Goal: Feedback & Contribution: Leave review/rating

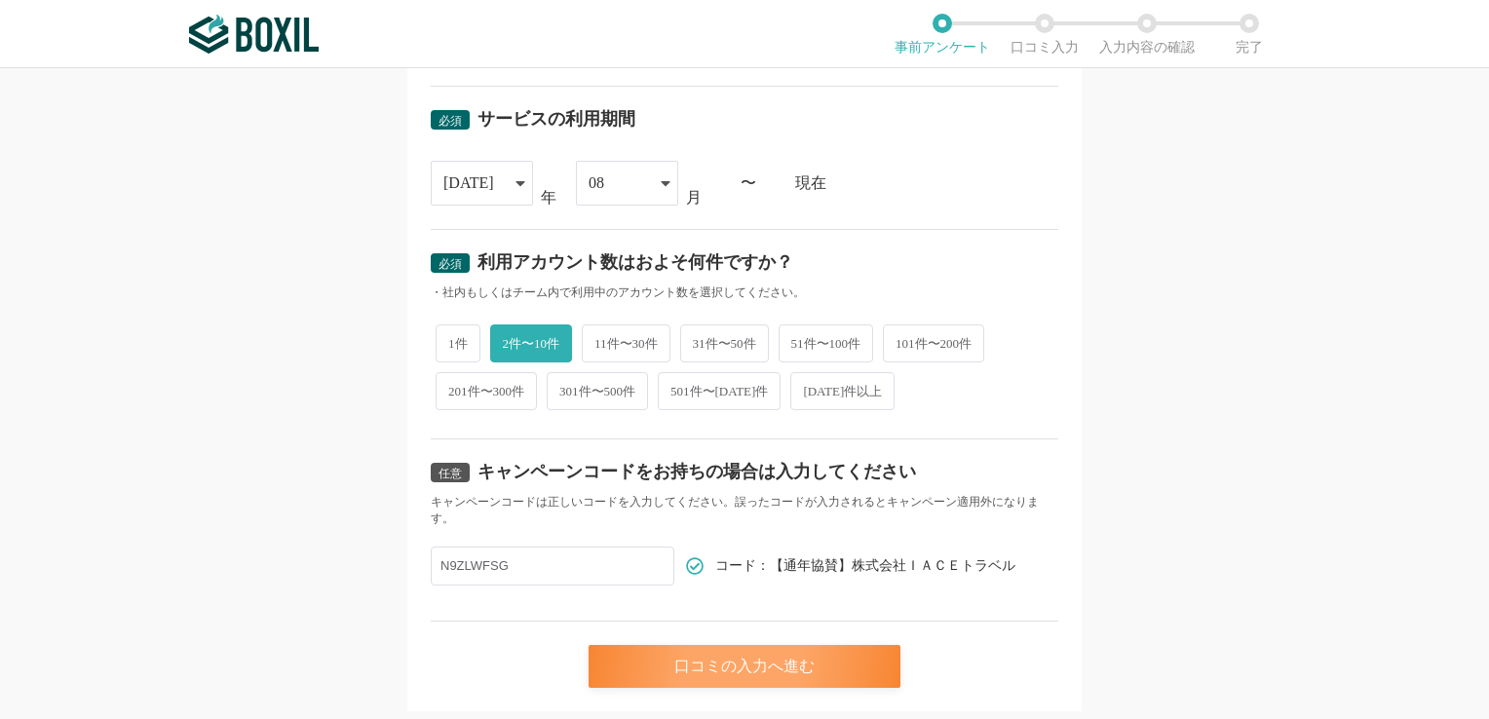
scroll to position [829, 0]
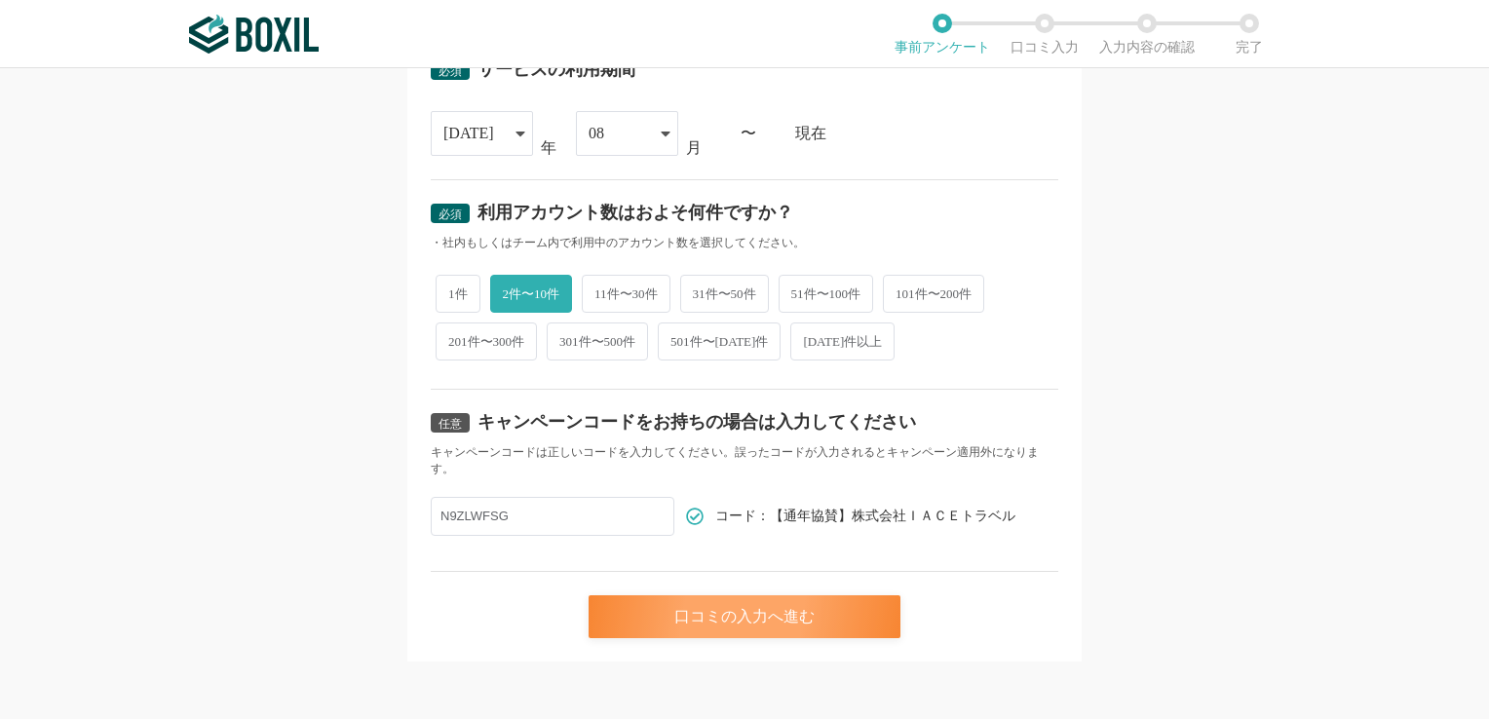
click at [793, 626] on div "口コミの入力へ進む" at bounding box center [745, 616] width 312 height 43
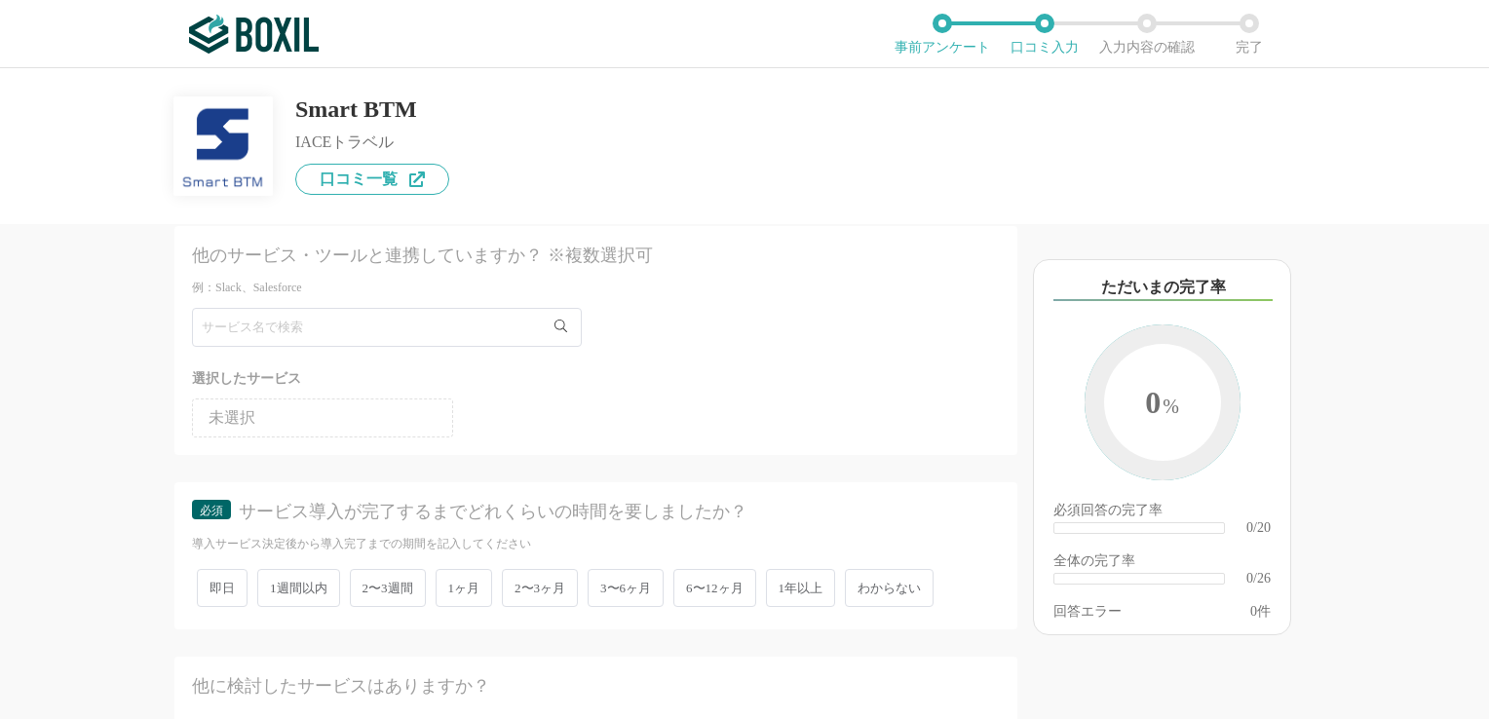
scroll to position [97, 0]
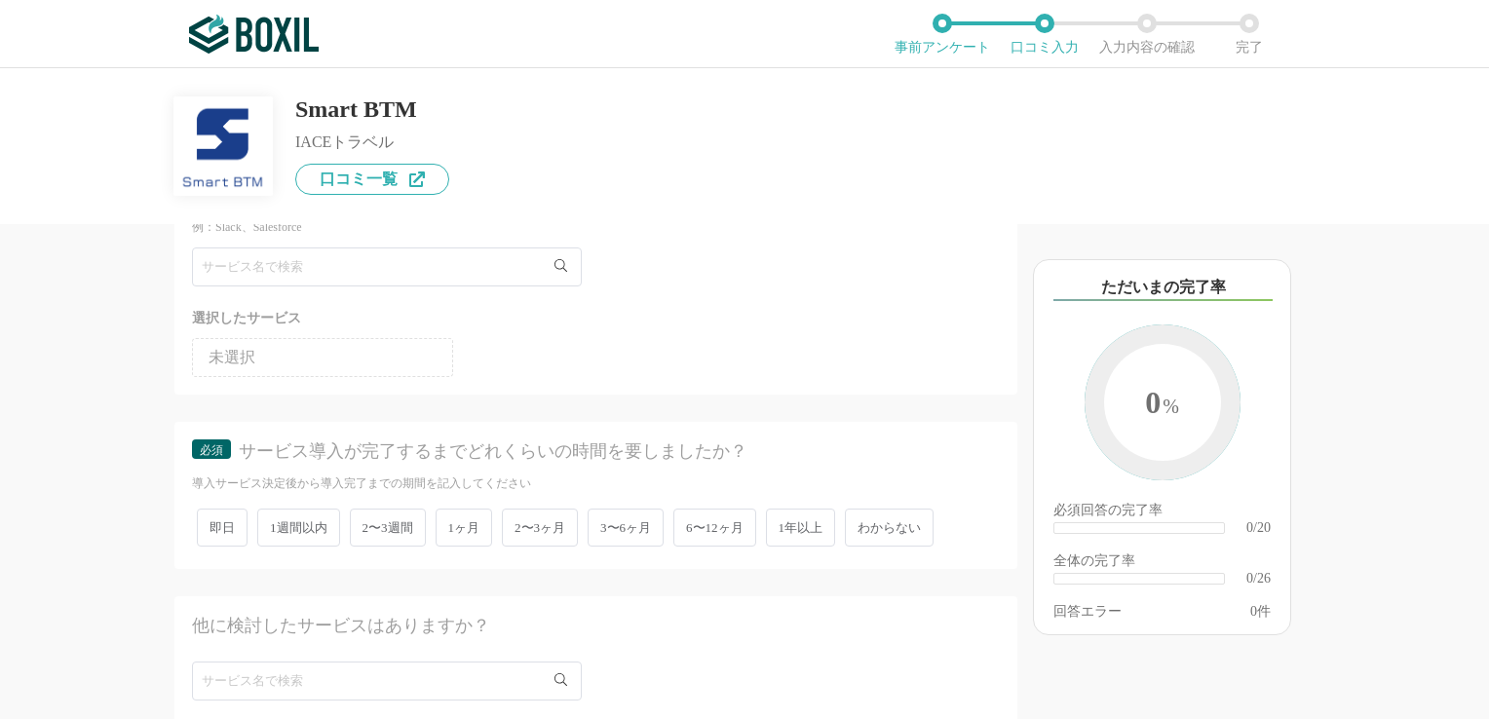
click at [398, 526] on span "2〜3週間" at bounding box center [388, 528] width 76 height 38
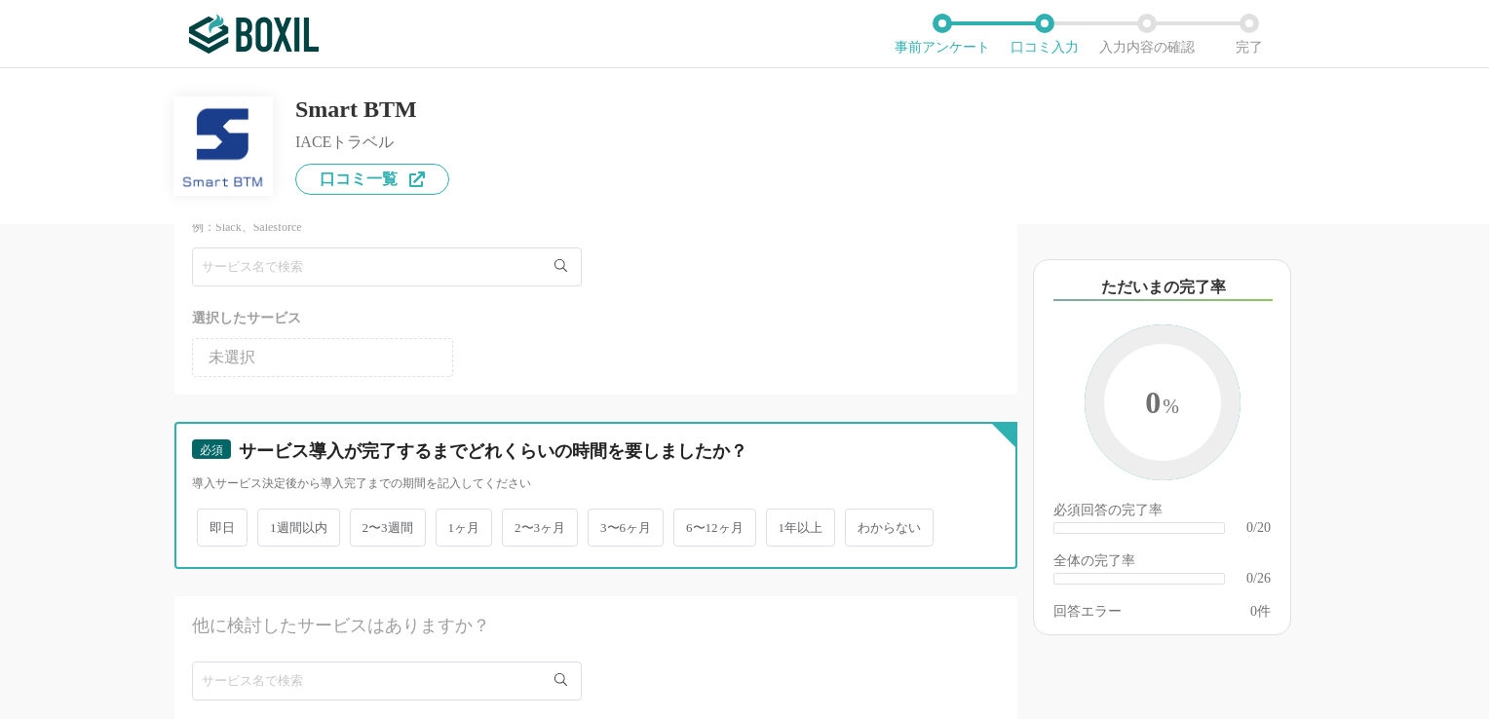
click at [367, 524] on input "2〜3週間" at bounding box center [361, 518] width 13 height 13
radio input "true"
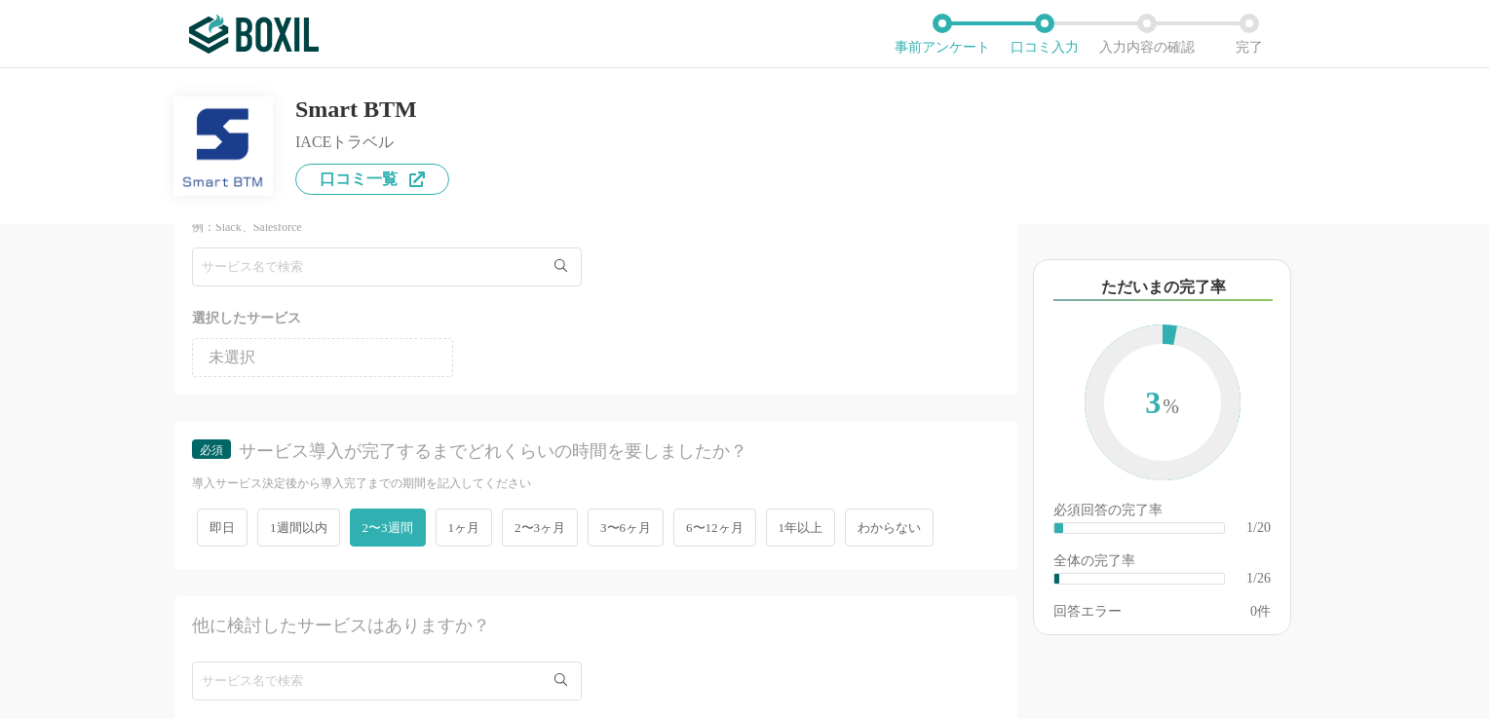
click at [315, 529] on span "1週間以内" at bounding box center [298, 528] width 83 height 38
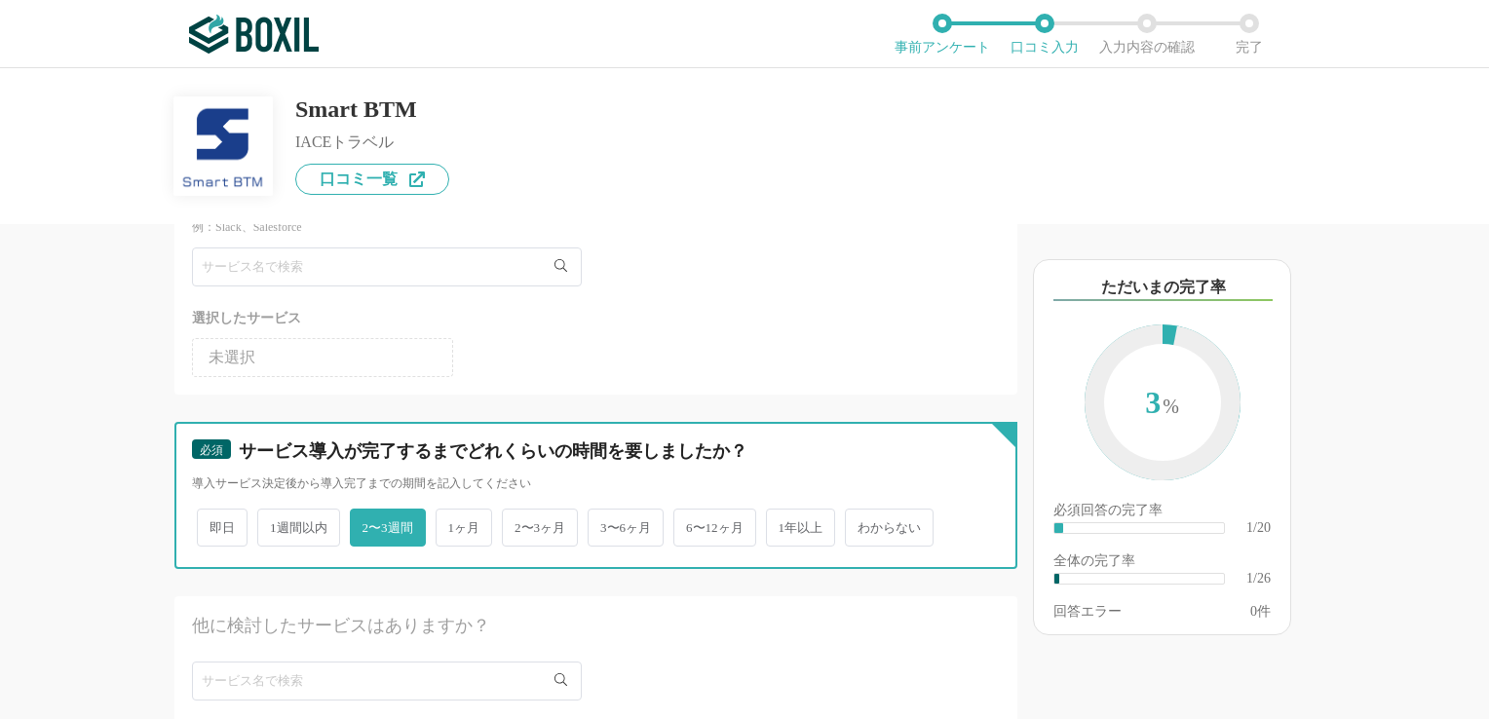
click at [275, 524] on input "1週間以内" at bounding box center [268, 518] width 13 height 13
radio input "true"
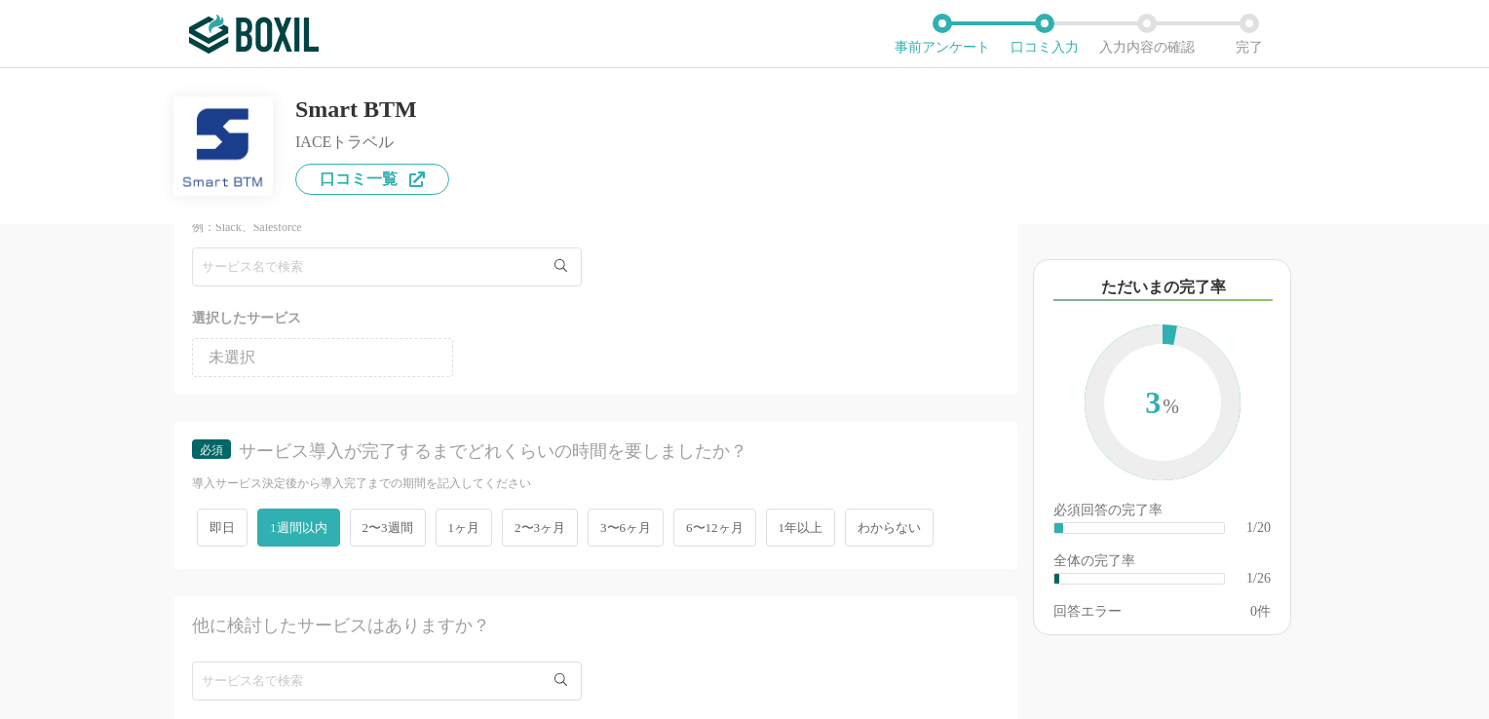
click at [376, 530] on span "2〜3週間" at bounding box center [388, 528] width 76 height 38
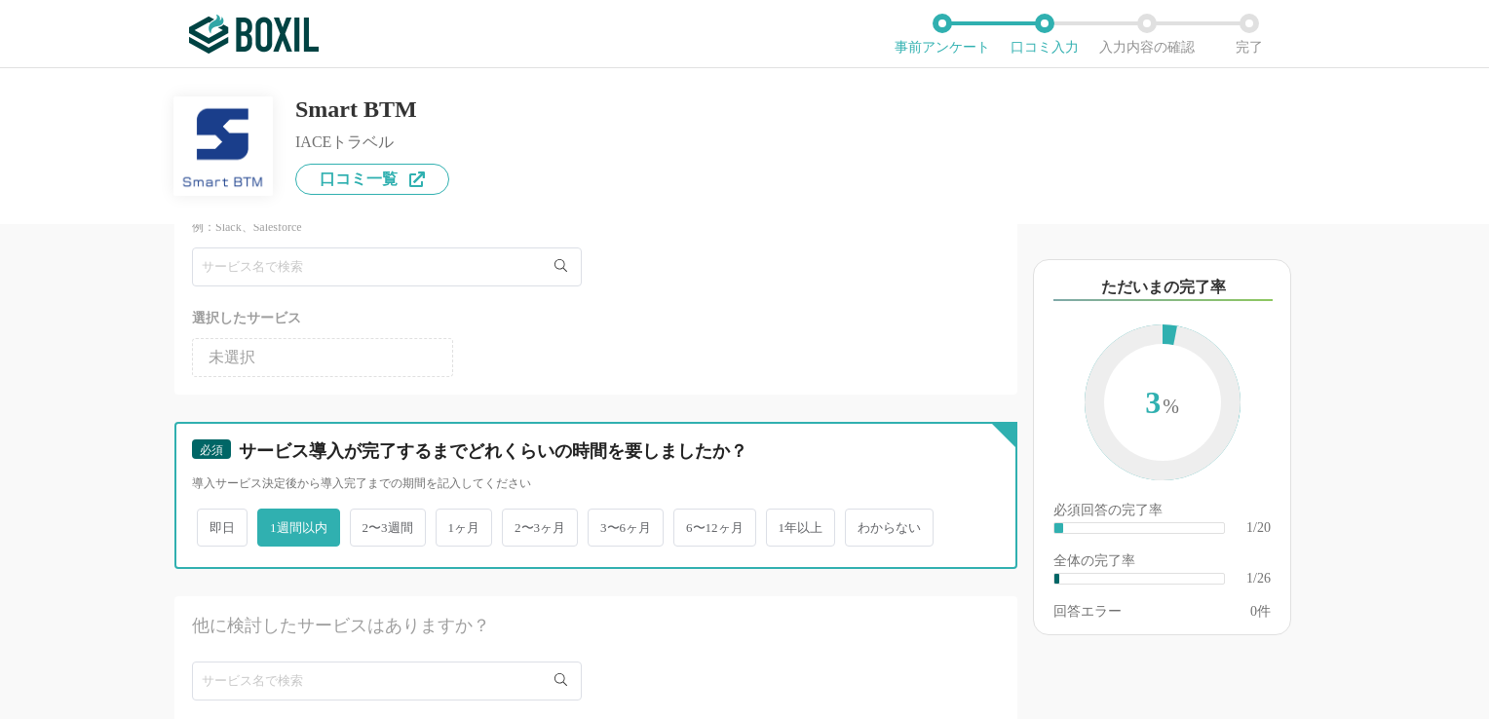
click at [367, 524] on input "2〜3週間" at bounding box center [361, 518] width 13 height 13
radio input "true"
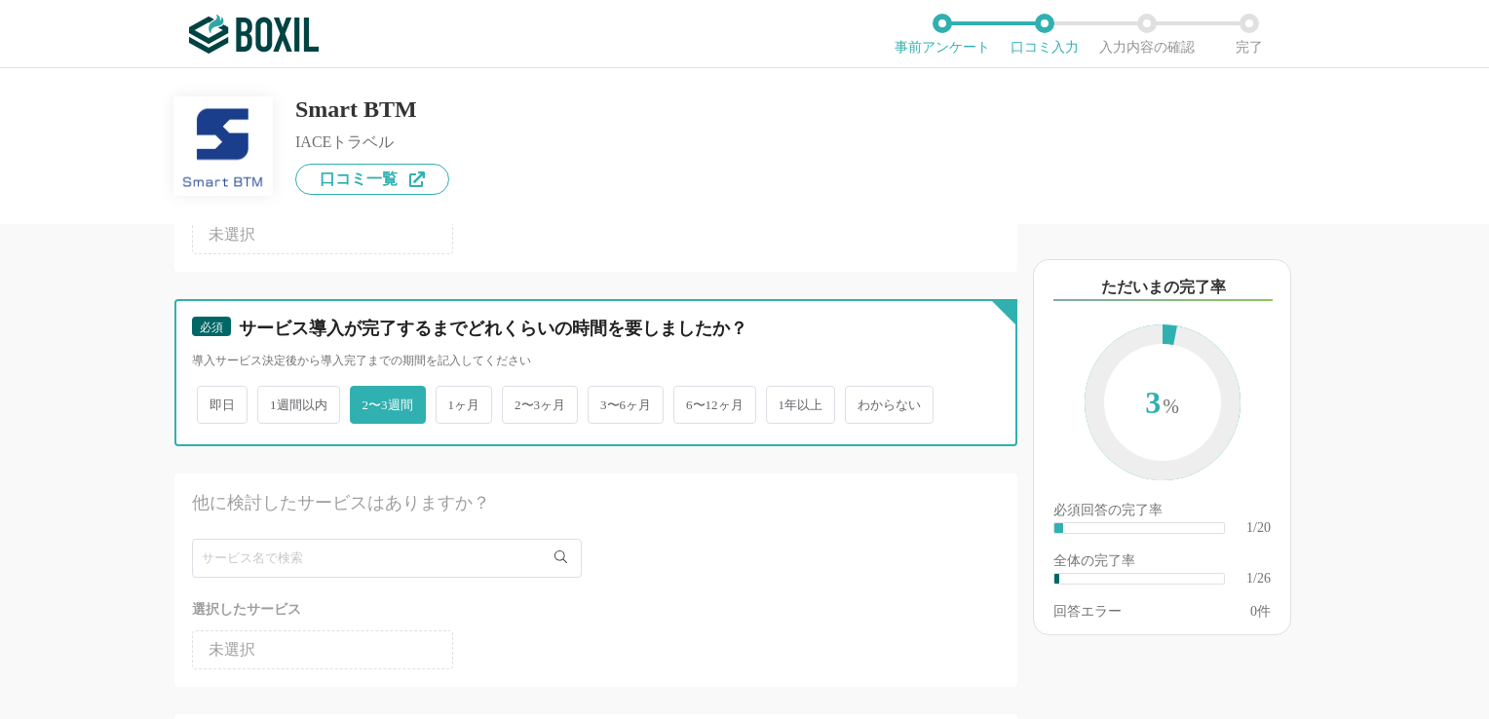
scroll to position [292, 0]
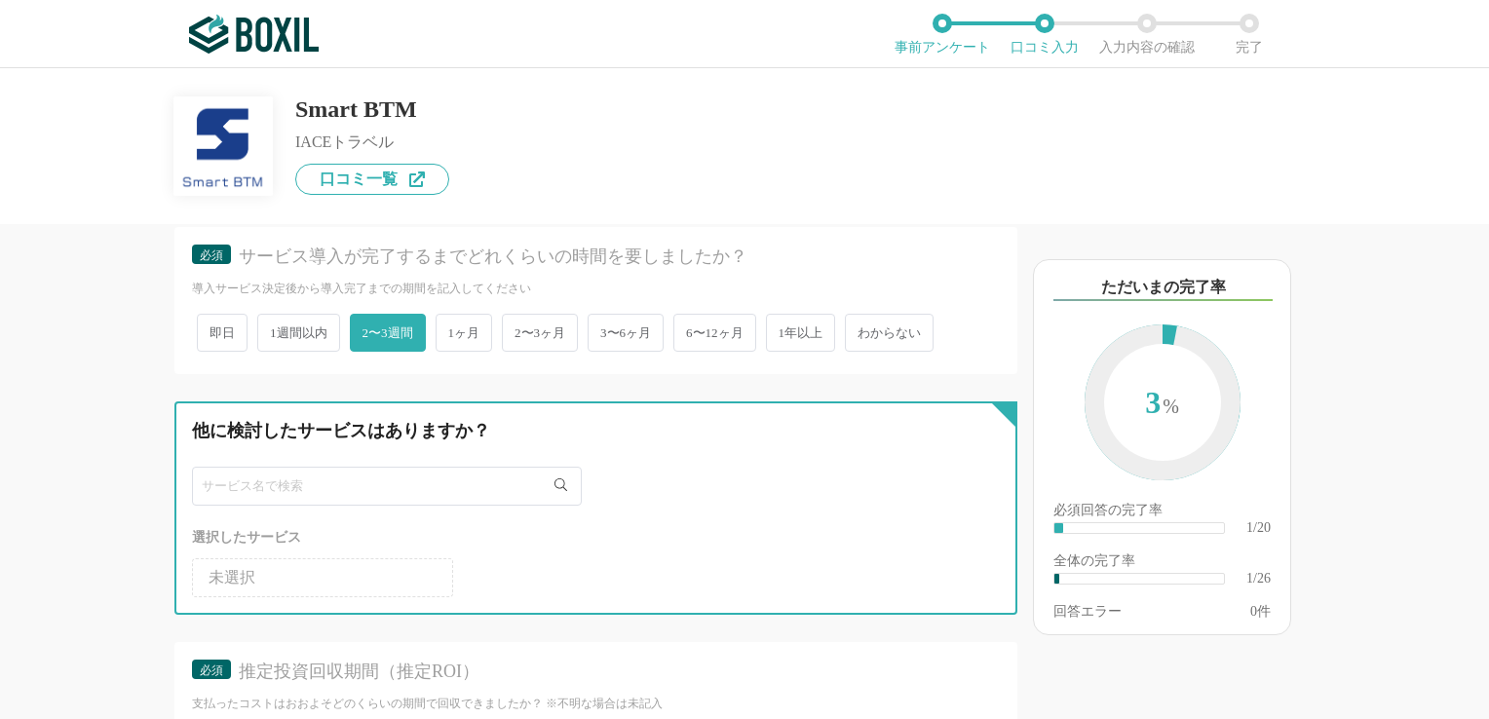
click at [385, 478] on input "text" at bounding box center [387, 486] width 390 height 39
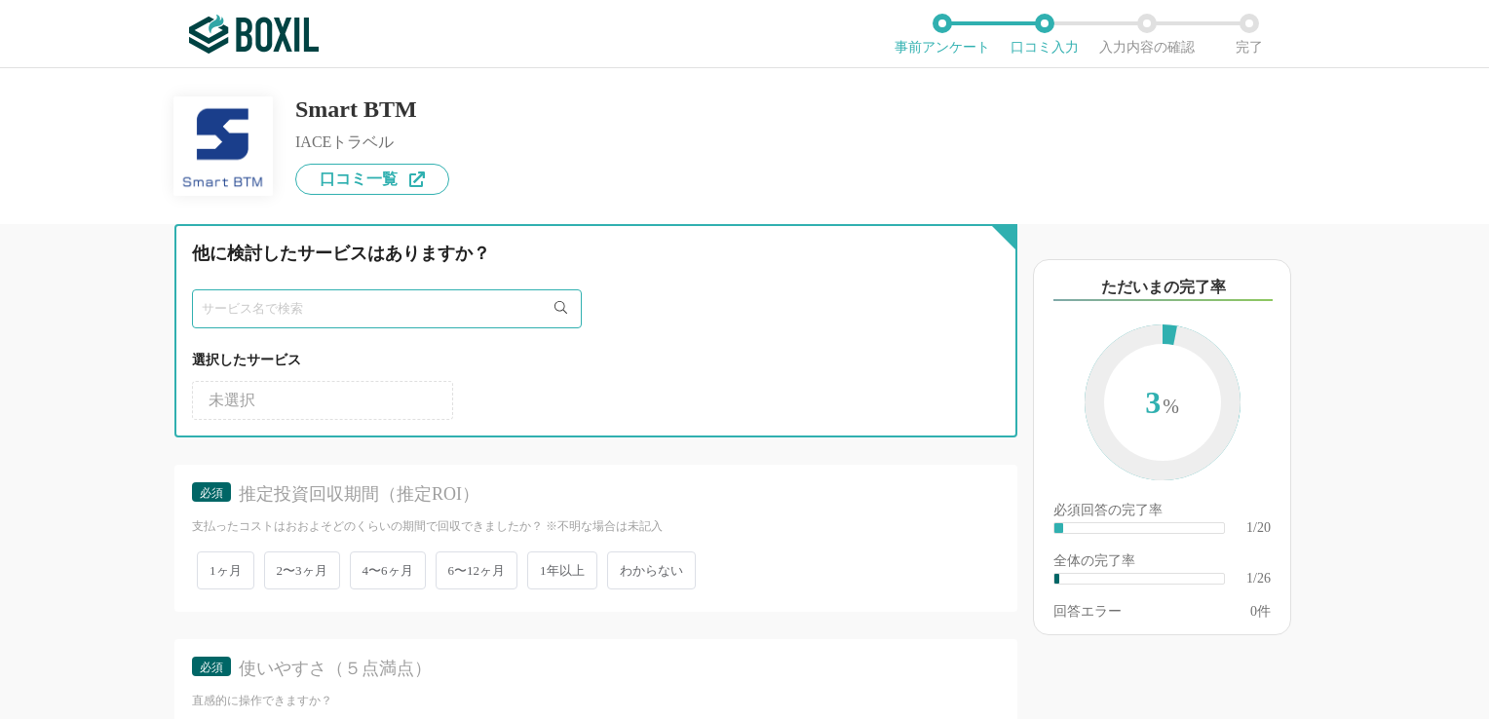
scroll to position [585, 0]
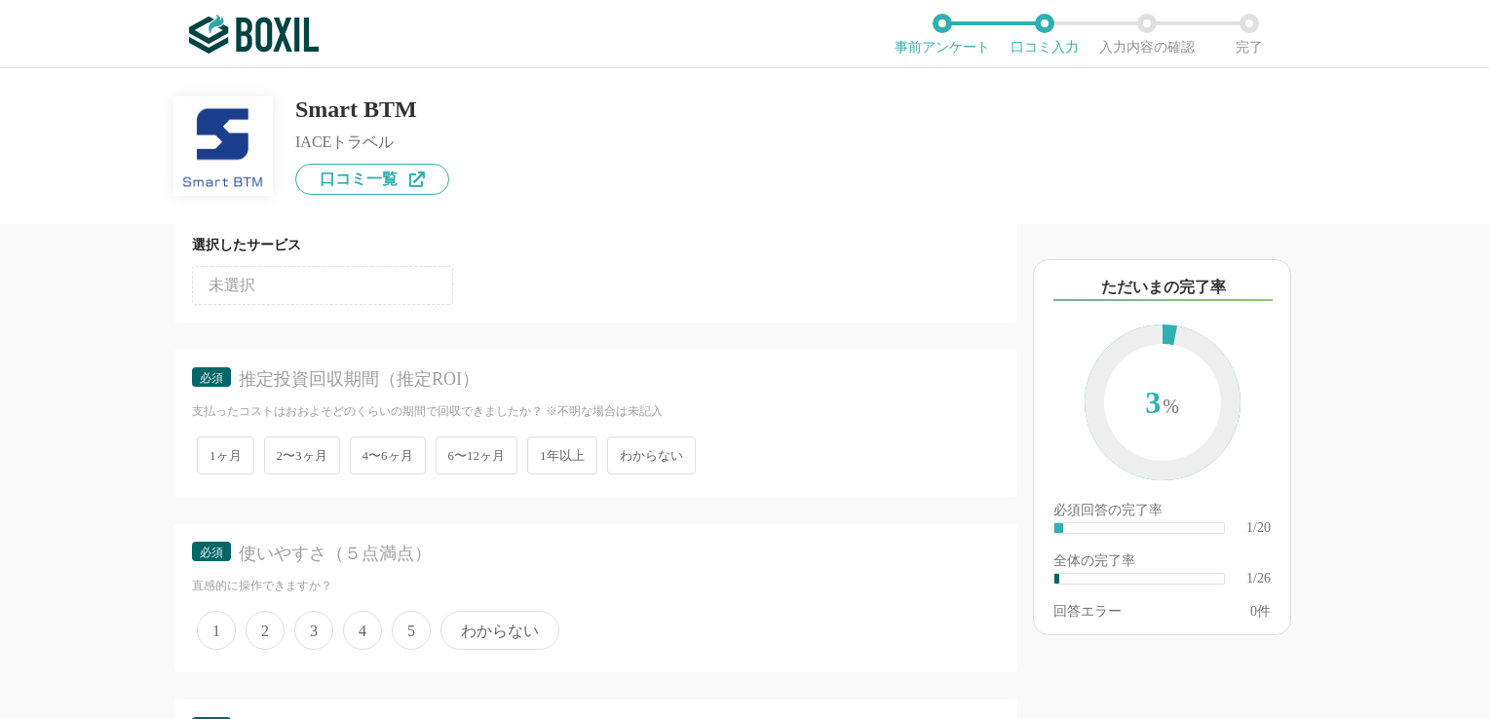
click at [676, 446] on span "わからない" at bounding box center [651, 456] width 89 height 38
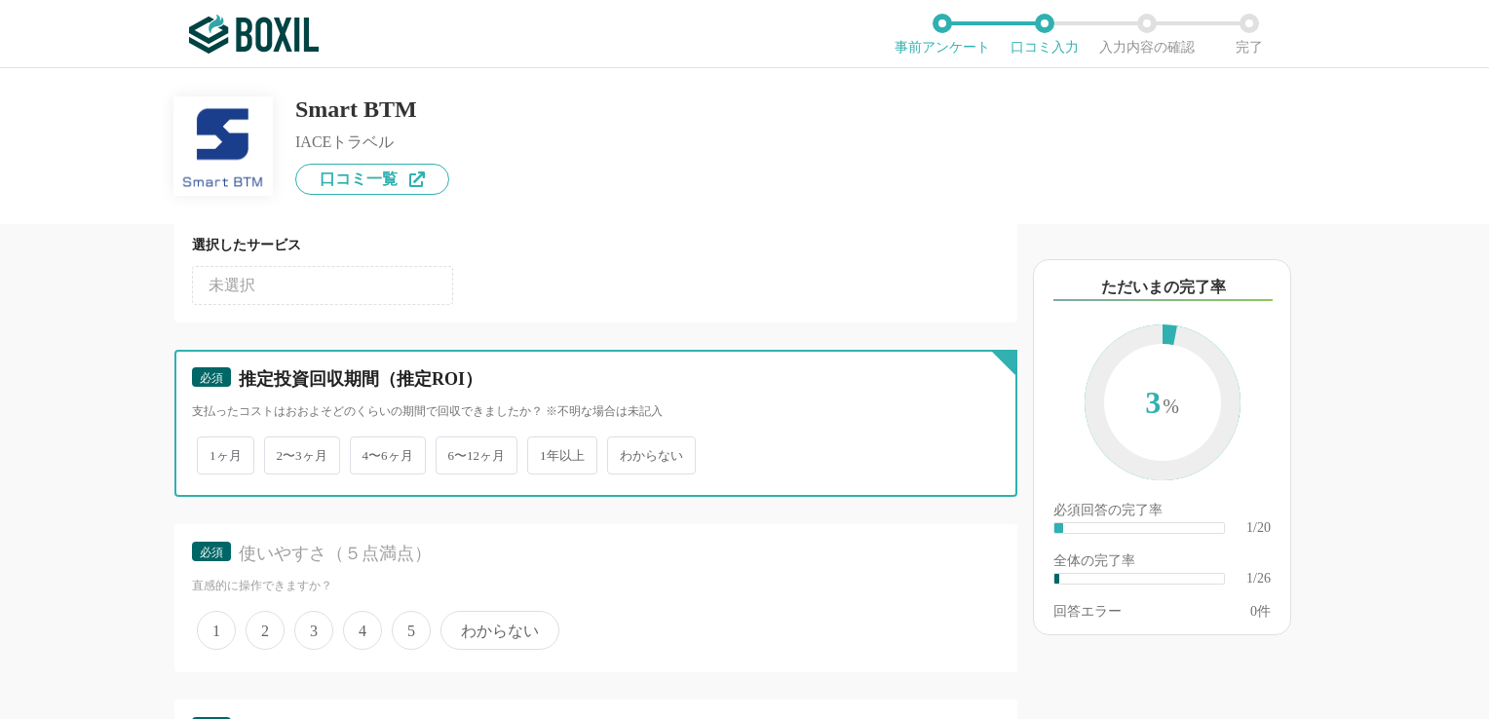
click at [625, 446] on input "わからない" at bounding box center [618, 446] width 13 height 13
radio input "true"
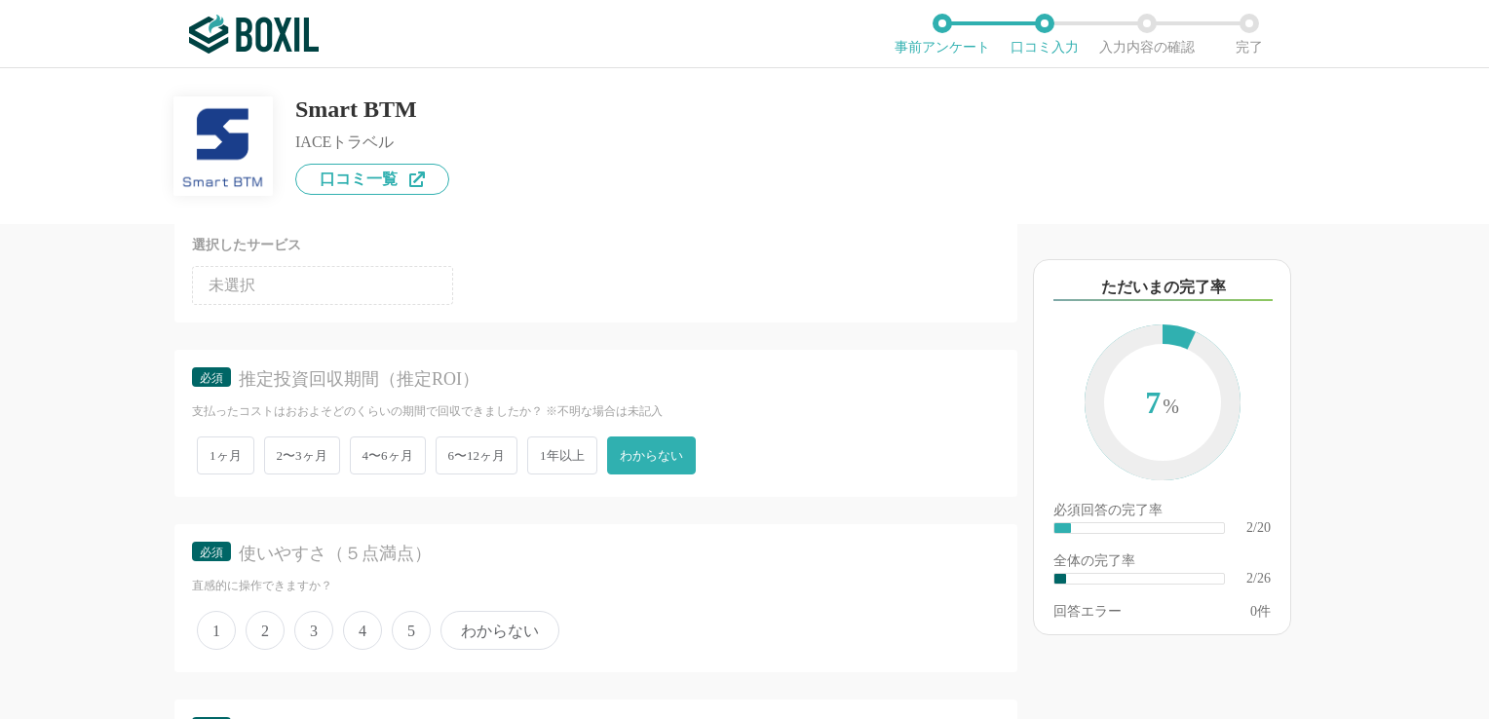
click at [351, 629] on span "4" at bounding box center [362, 630] width 39 height 39
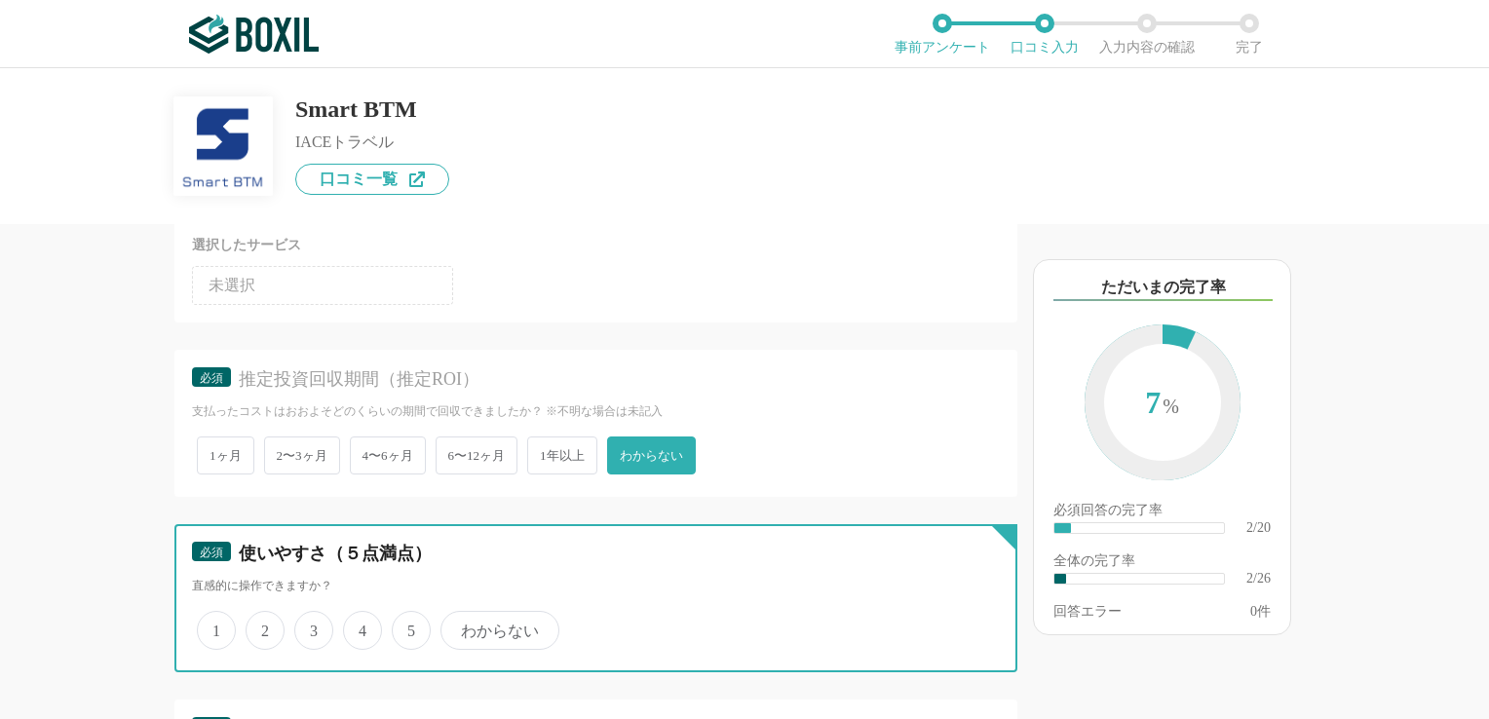
click at [351, 627] on input "4" at bounding box center [354, 620] width 13 height 13
radio input "true"
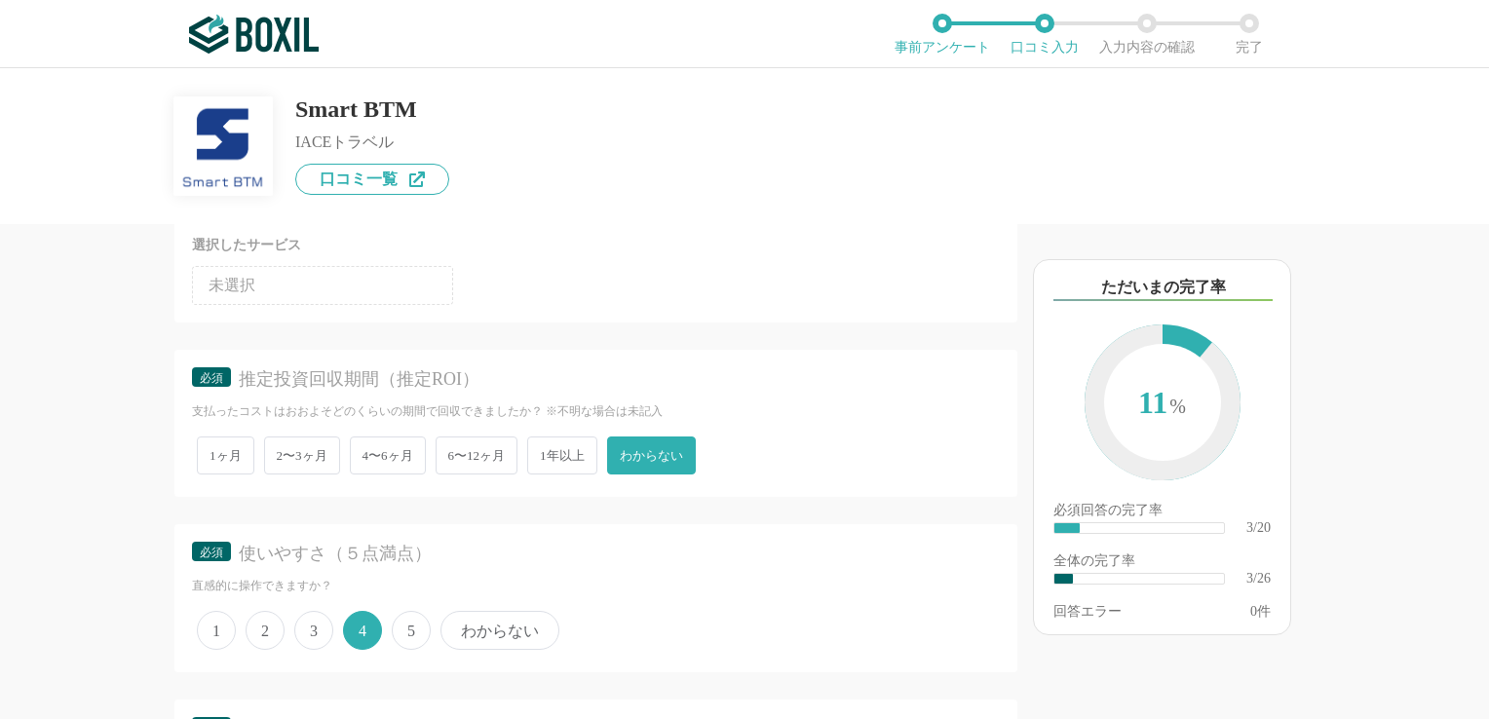
click at [320, 630] on span "3" at bounding box center [313, 630] width 39 height 39
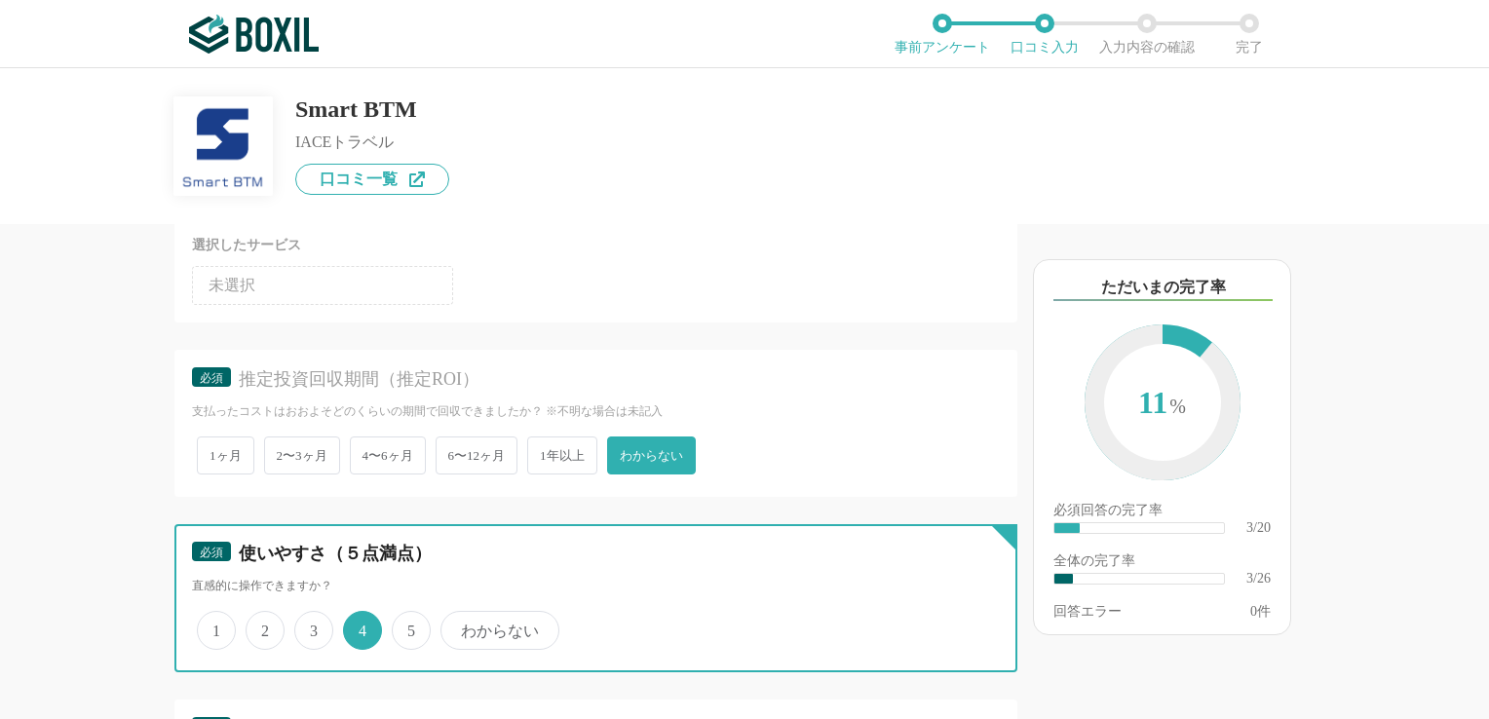
click at [312, 627] on input "3" at bounding box center [305, 620] width 13 height 13
radio input "true"
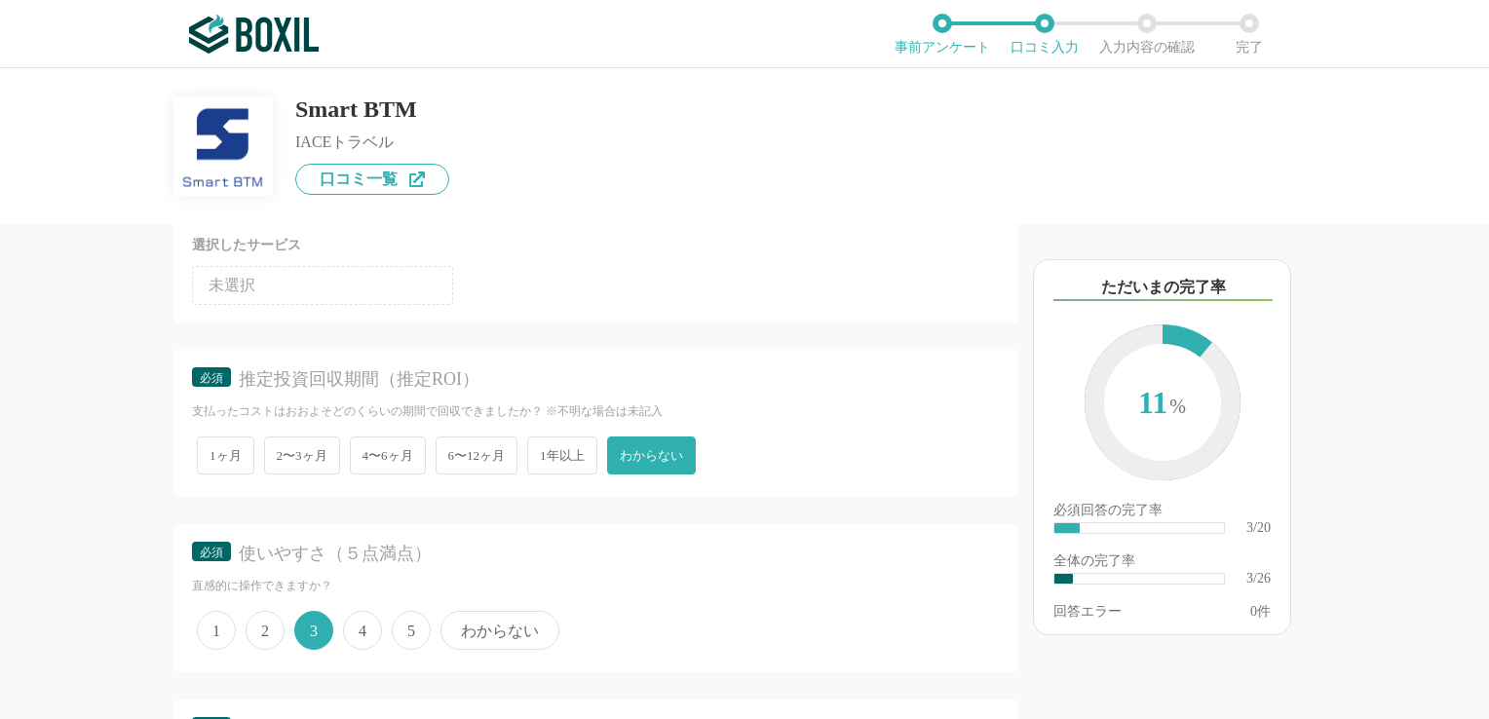
click at [372, 623] on span "4" at bounding box center [362, 630] width 39 height 39
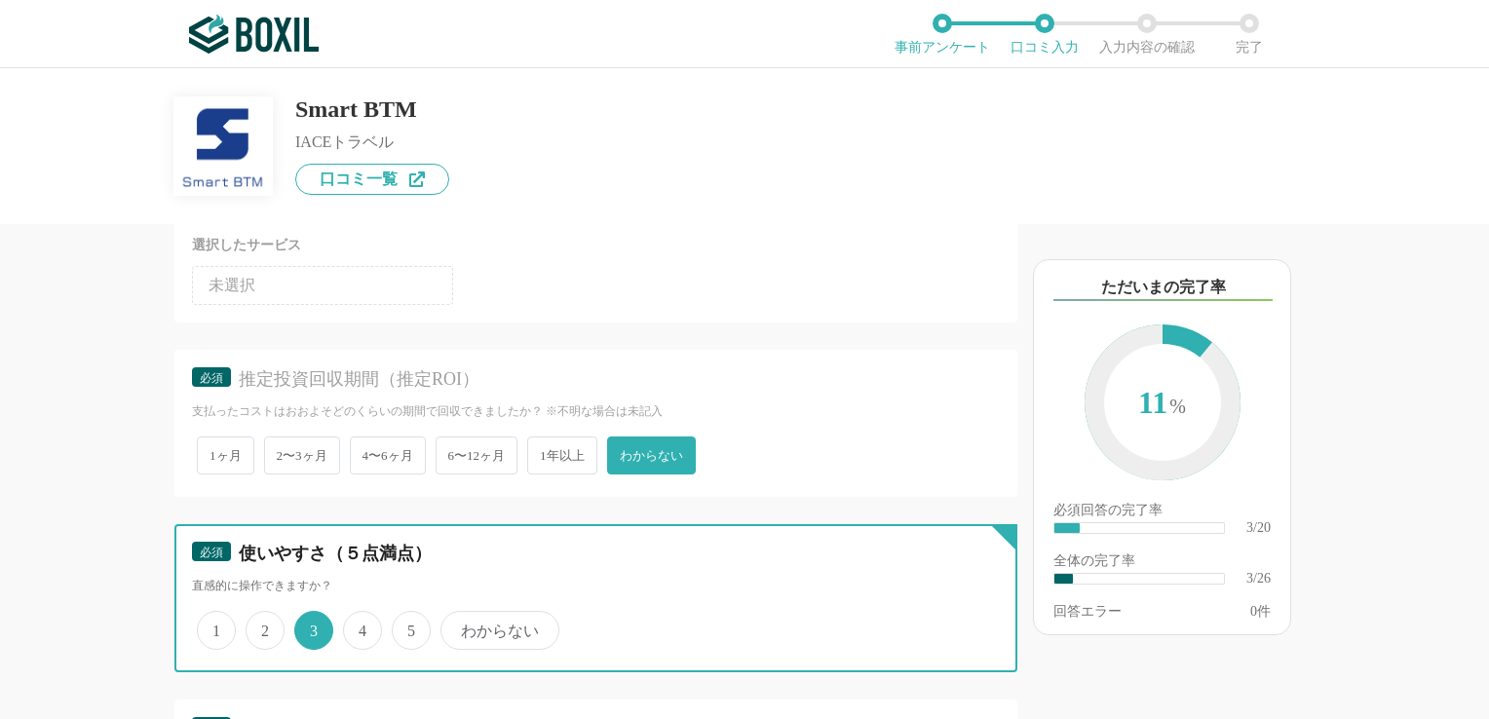
click at [361, 623] on input "4" at bounding box center [354, 620] width 13 height 13
radio input "true"
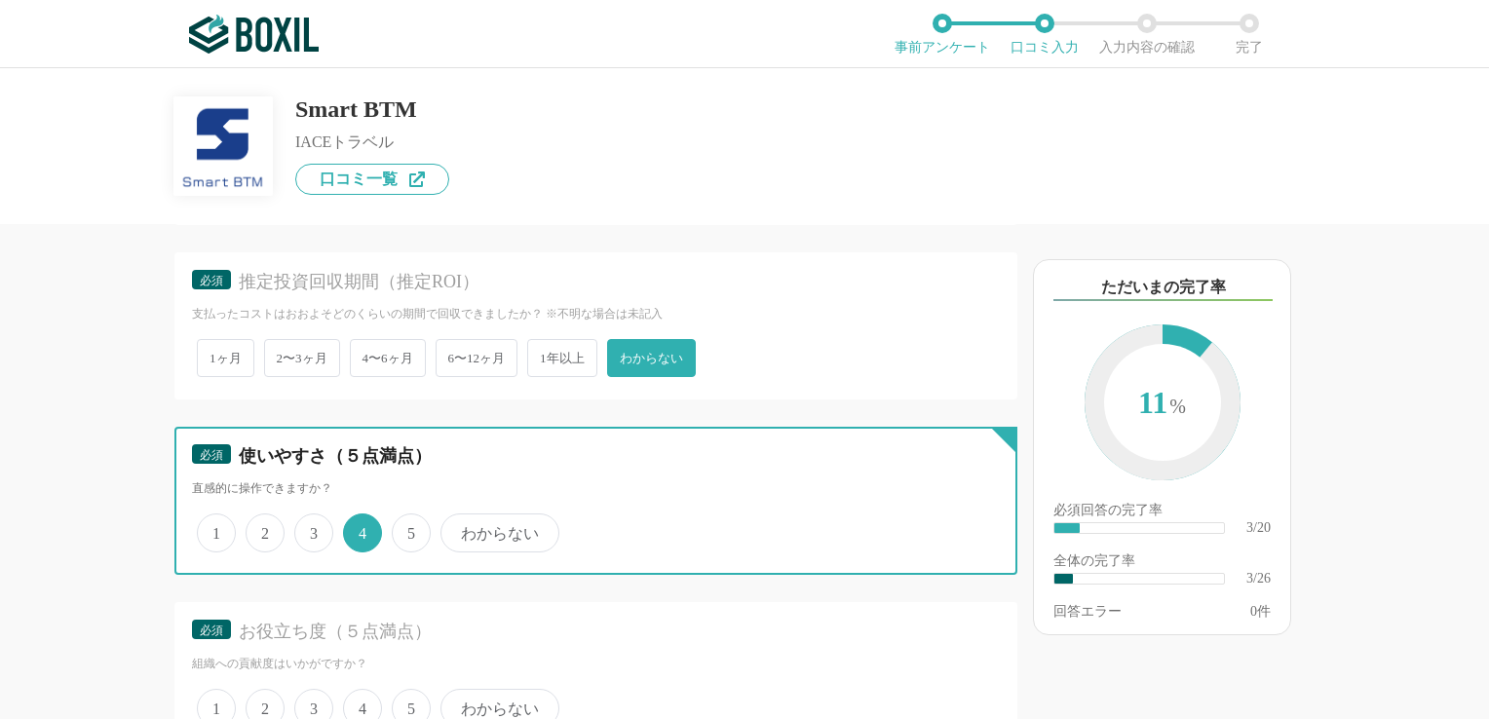
scroll to position [877, 0]
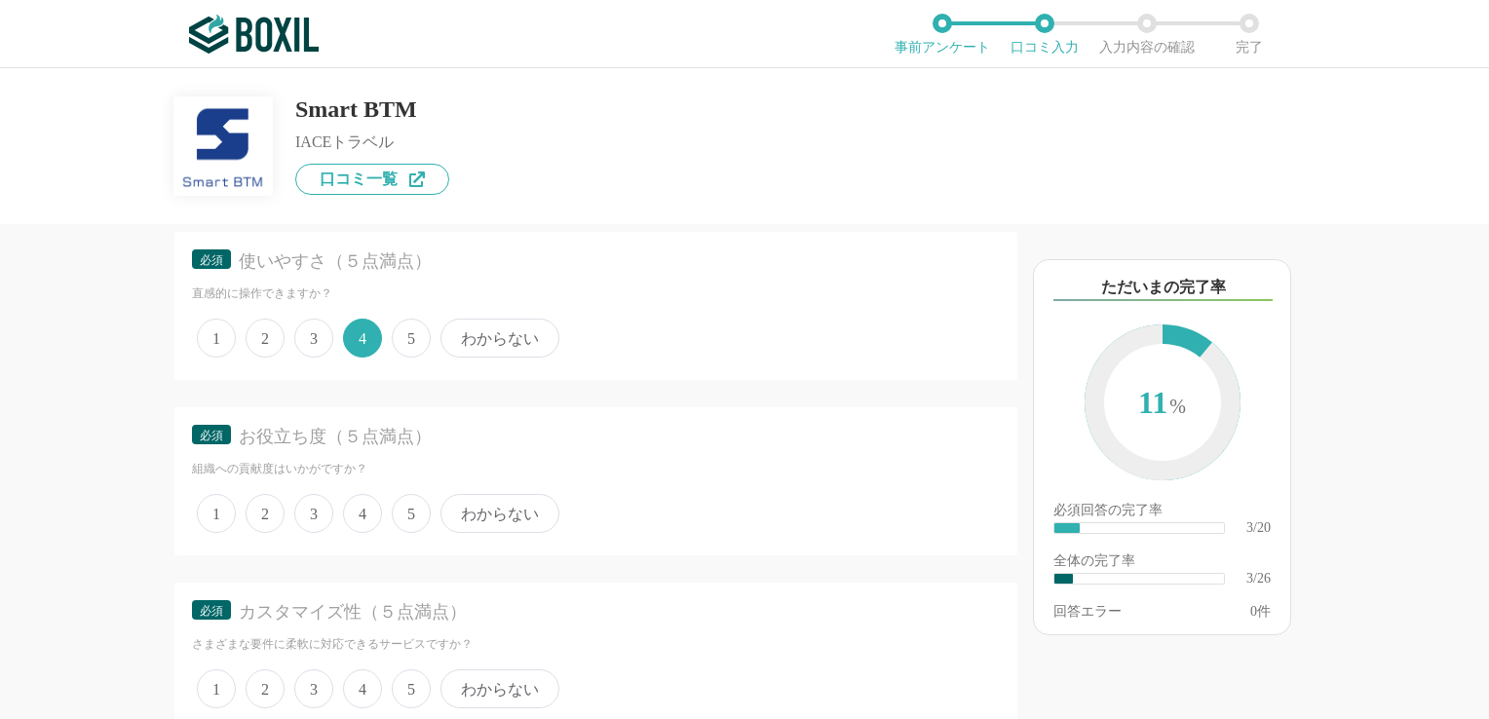
click at [348, 509] on span "4" at bounding box center [362, 513] width 39 height 39
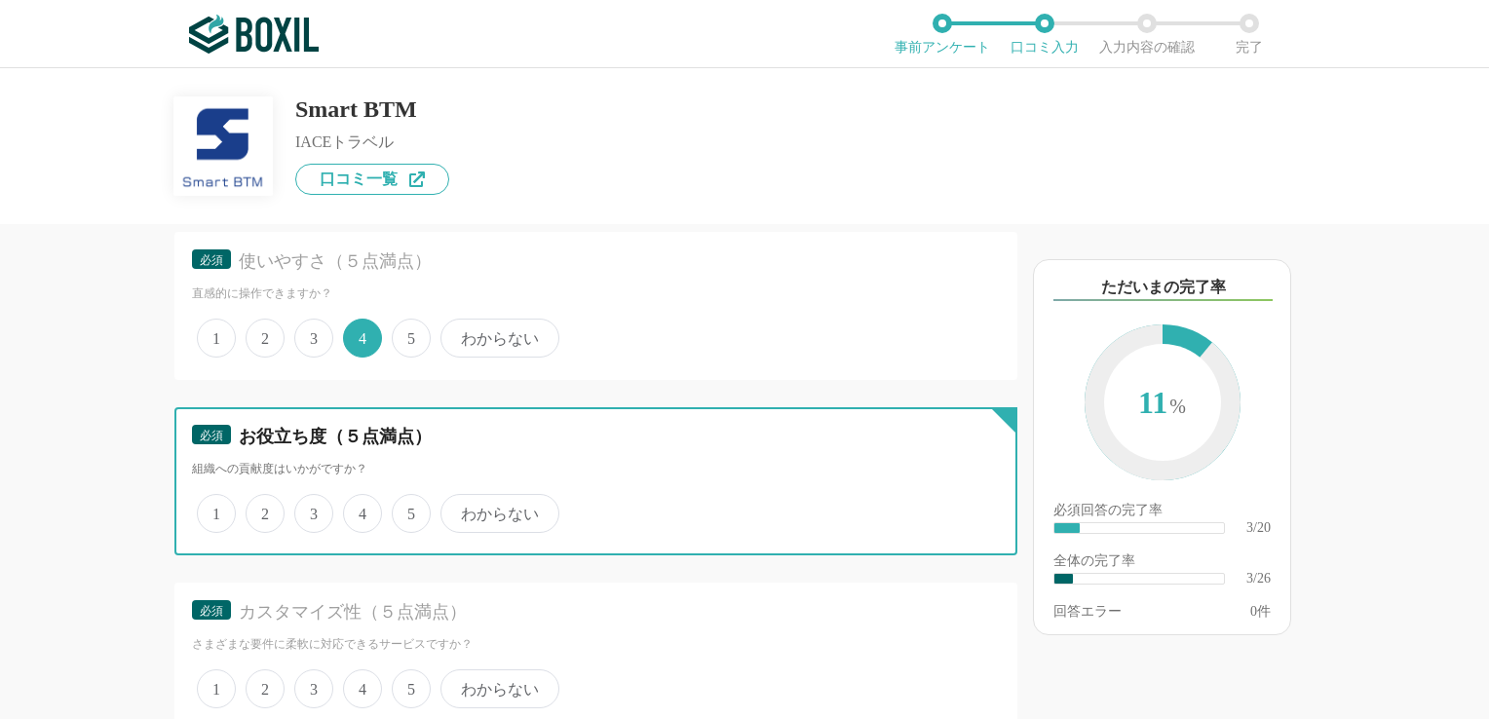
click at [348, 509] on input "4" at bounding box center [354, 503] width 13 height 13
radio input "true"
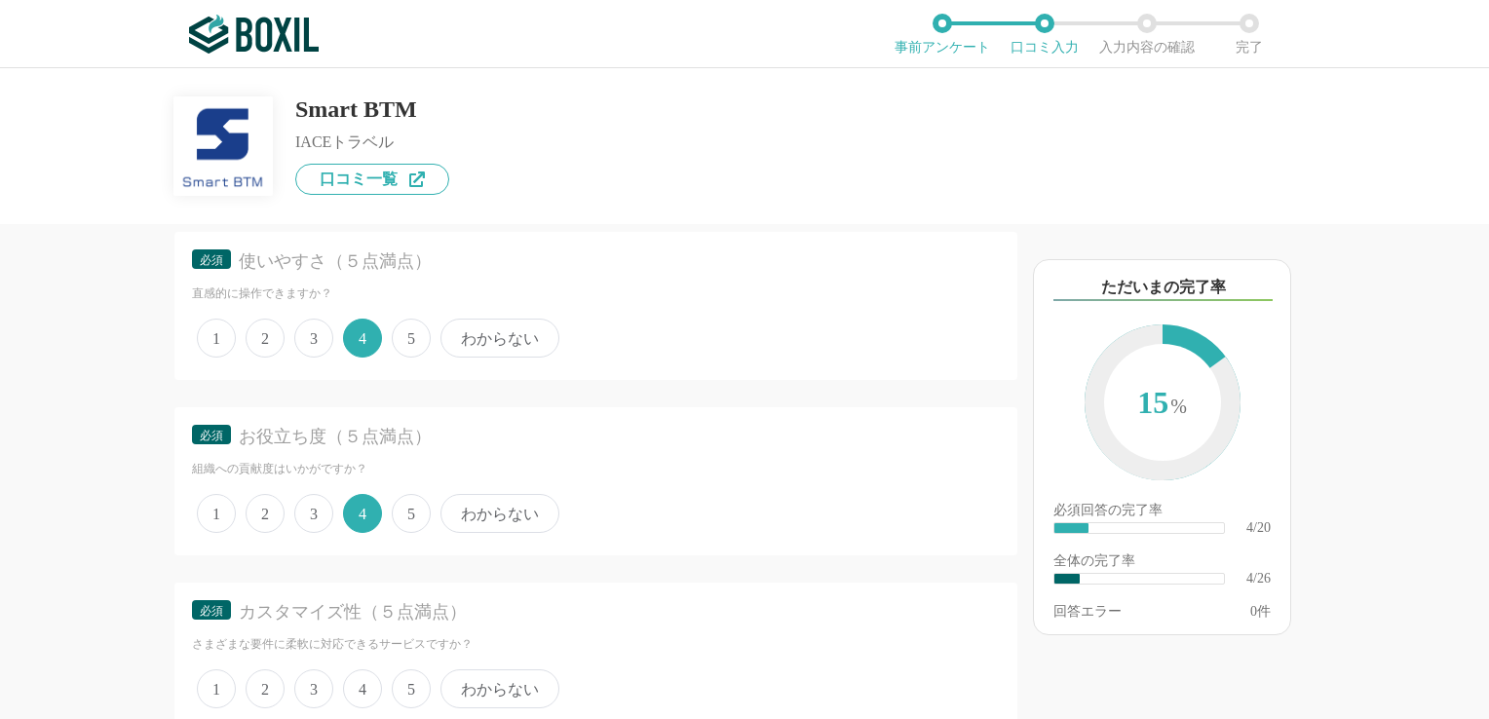
click at [404, 505] on span "5" at bounding box center [411, 513] width 39 height 39
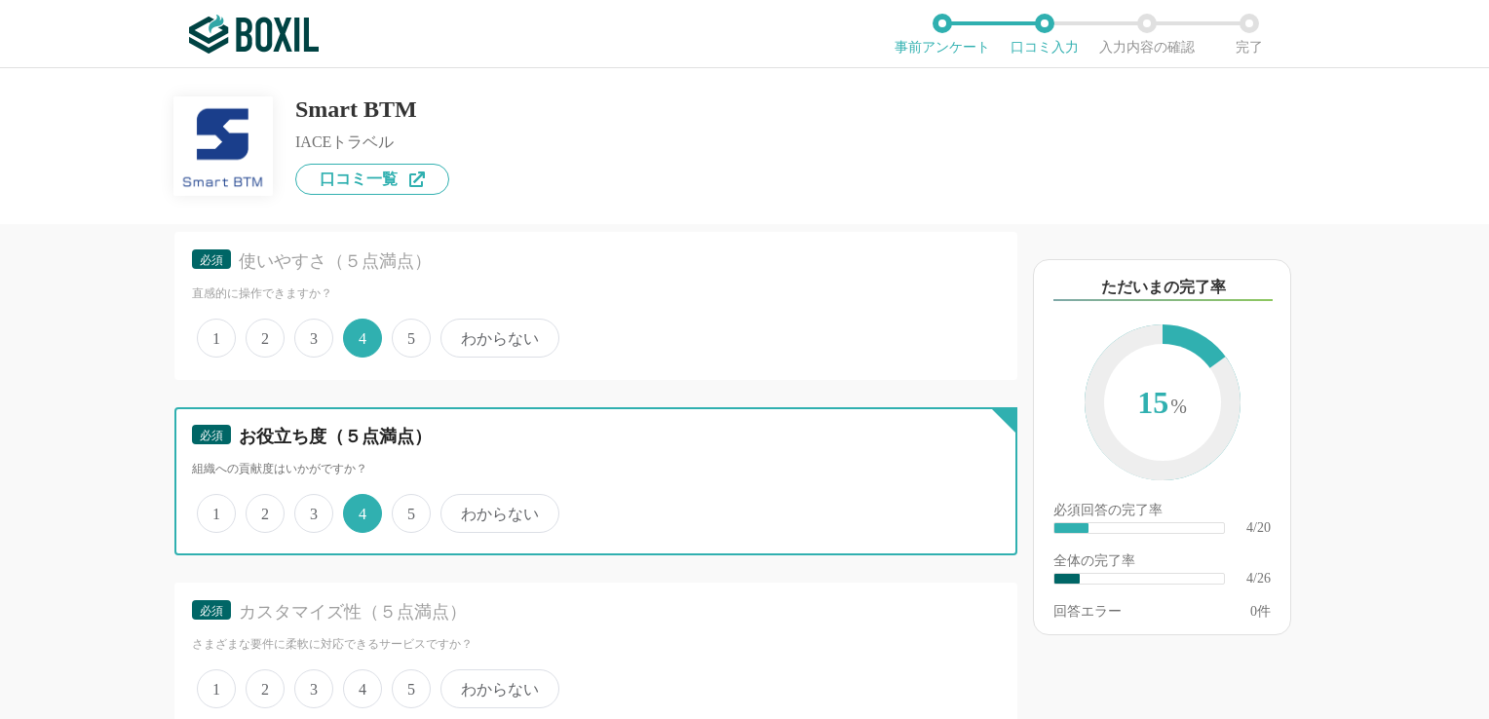
click at [404, 505] on input "5" at bounding box center [403, 503] width 13 height 13
radio input "true"
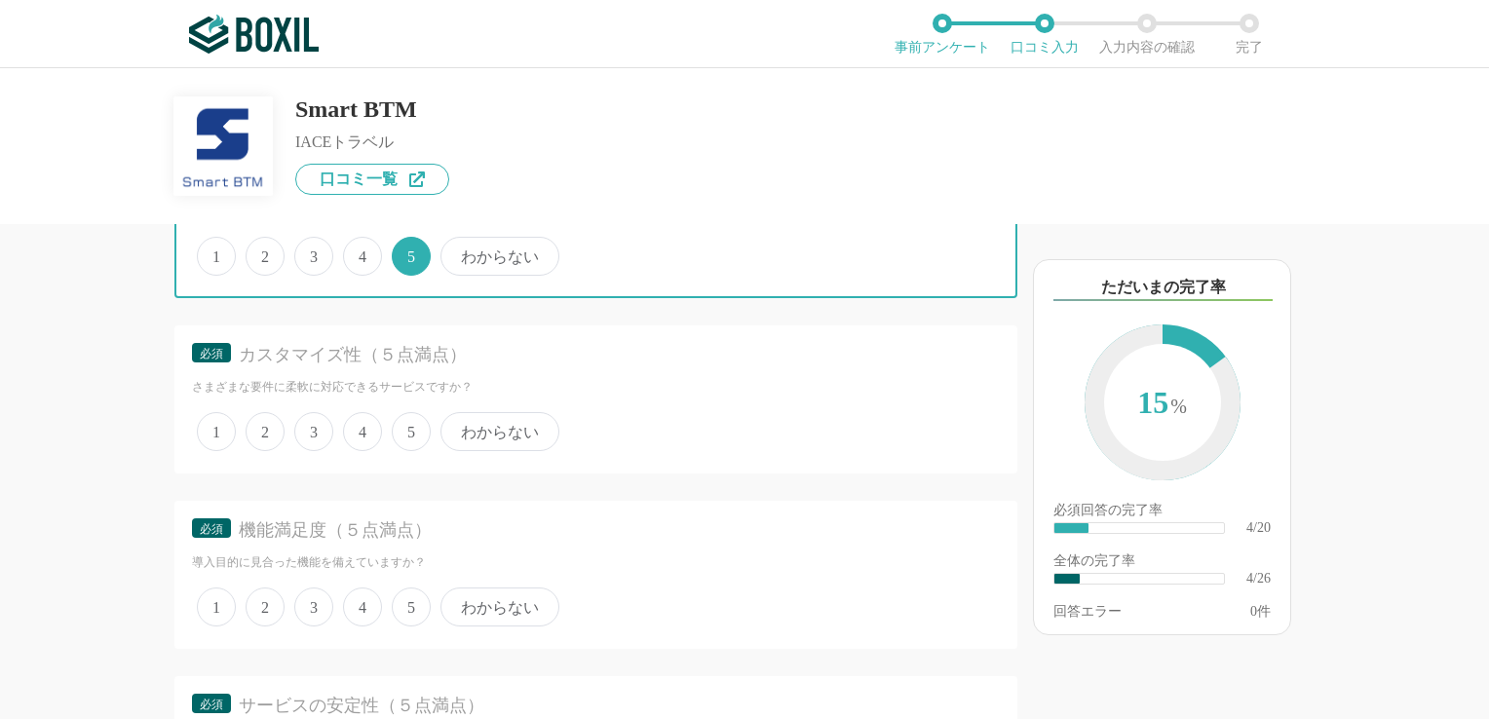
scroll to position [1170, 0]
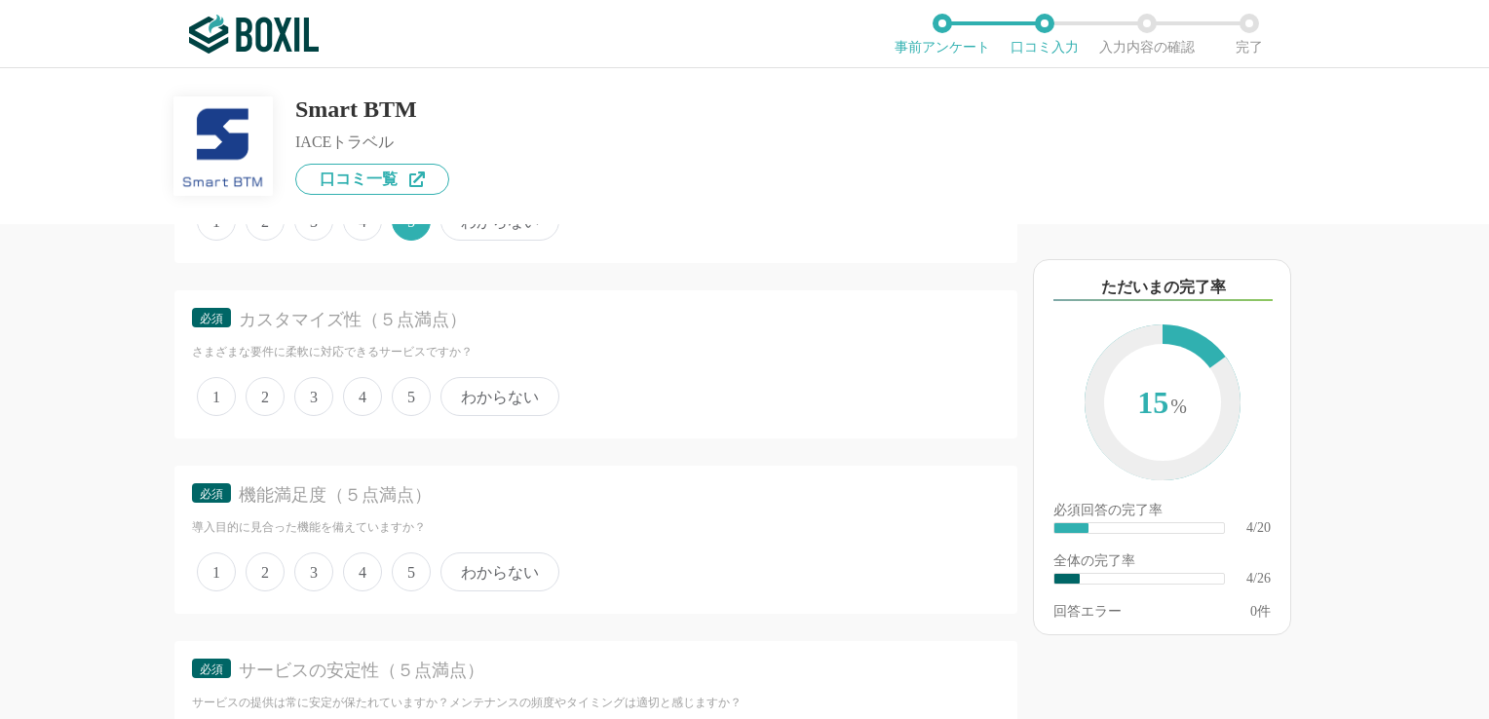
click at [409, 395] on span "5" at bounding box center [411, 396] width 39 height 39
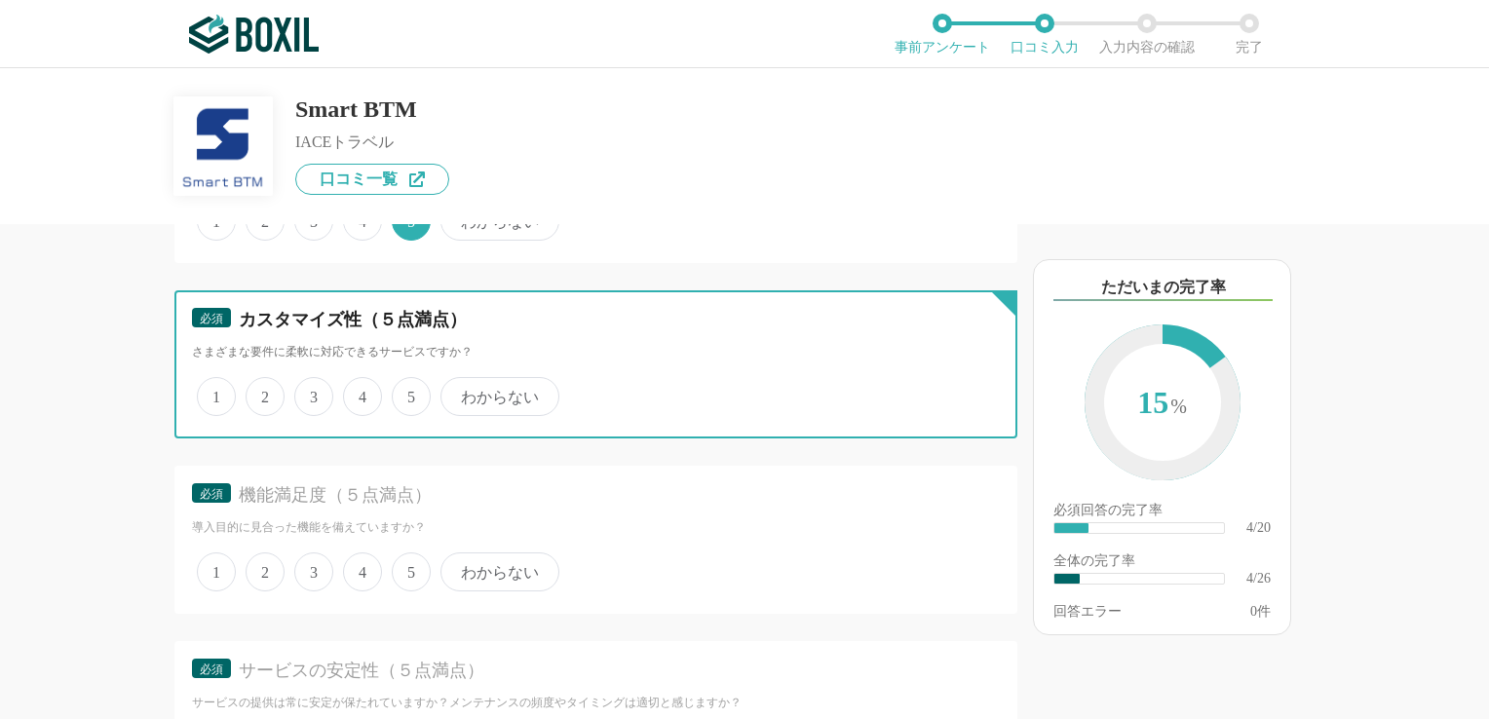
click at [409, 393] on input "5" at bounding box center [403, 386] width 13 height 13
radio input "true"
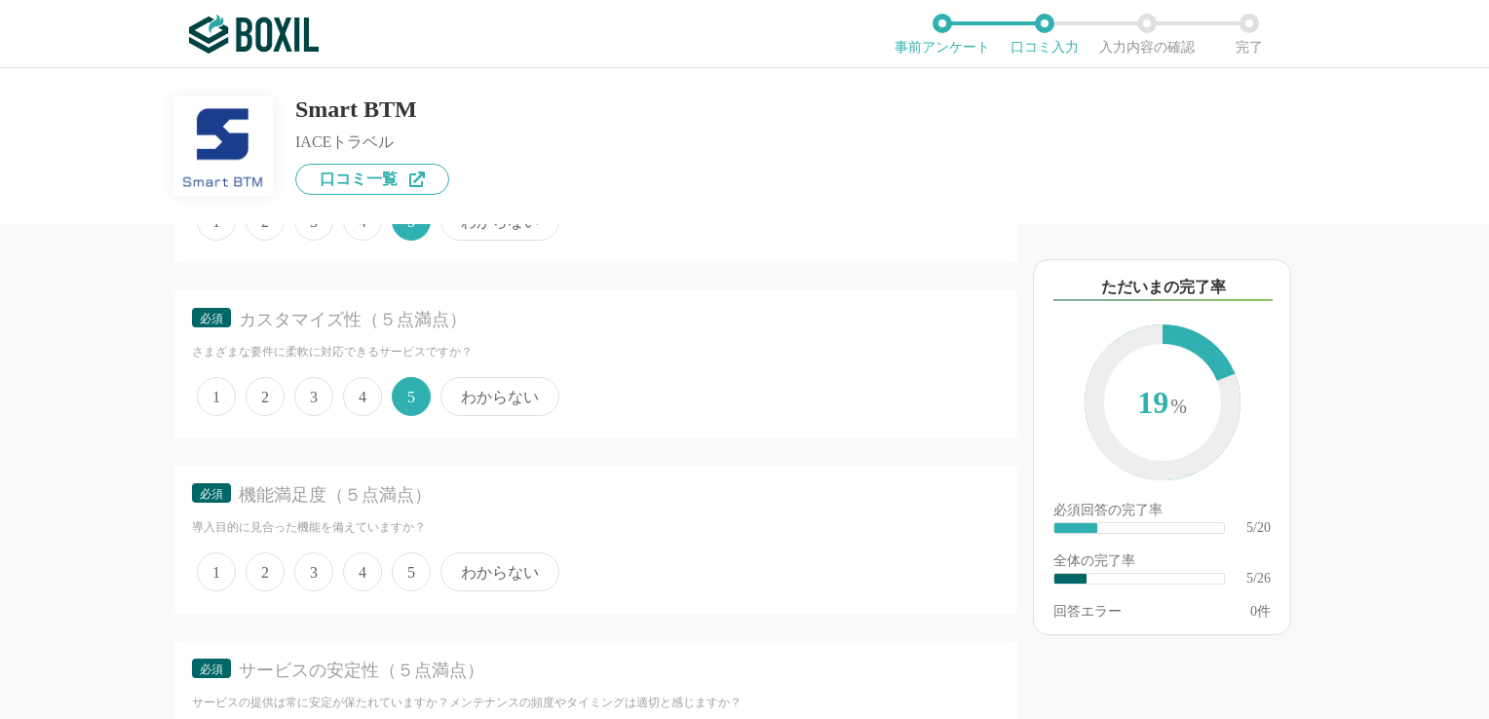
click at [405, 565] on span "5" at bounding box center [411, 572] width 39 height 39
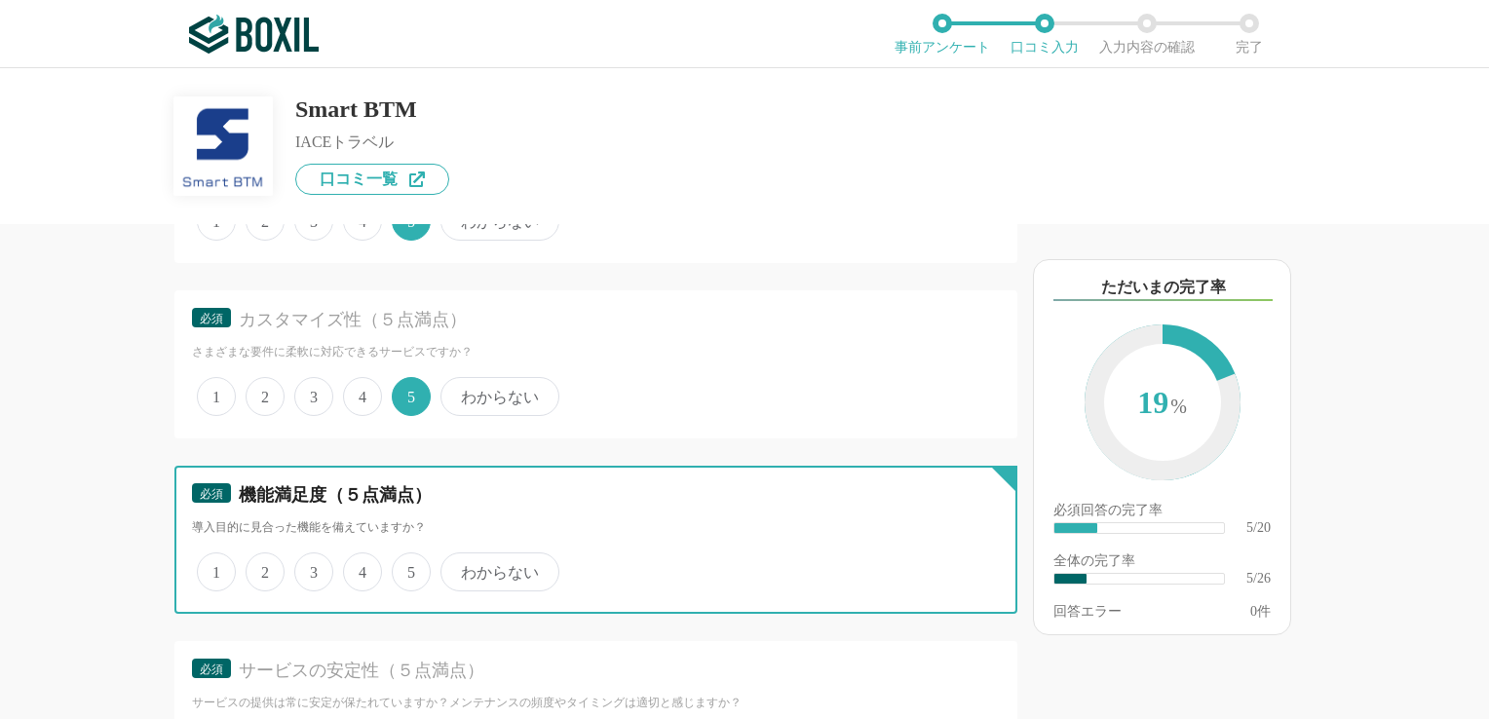
click at [405, 565] on input "5" at bounding box center [403, 562] width 13 height 13
radio input "true"
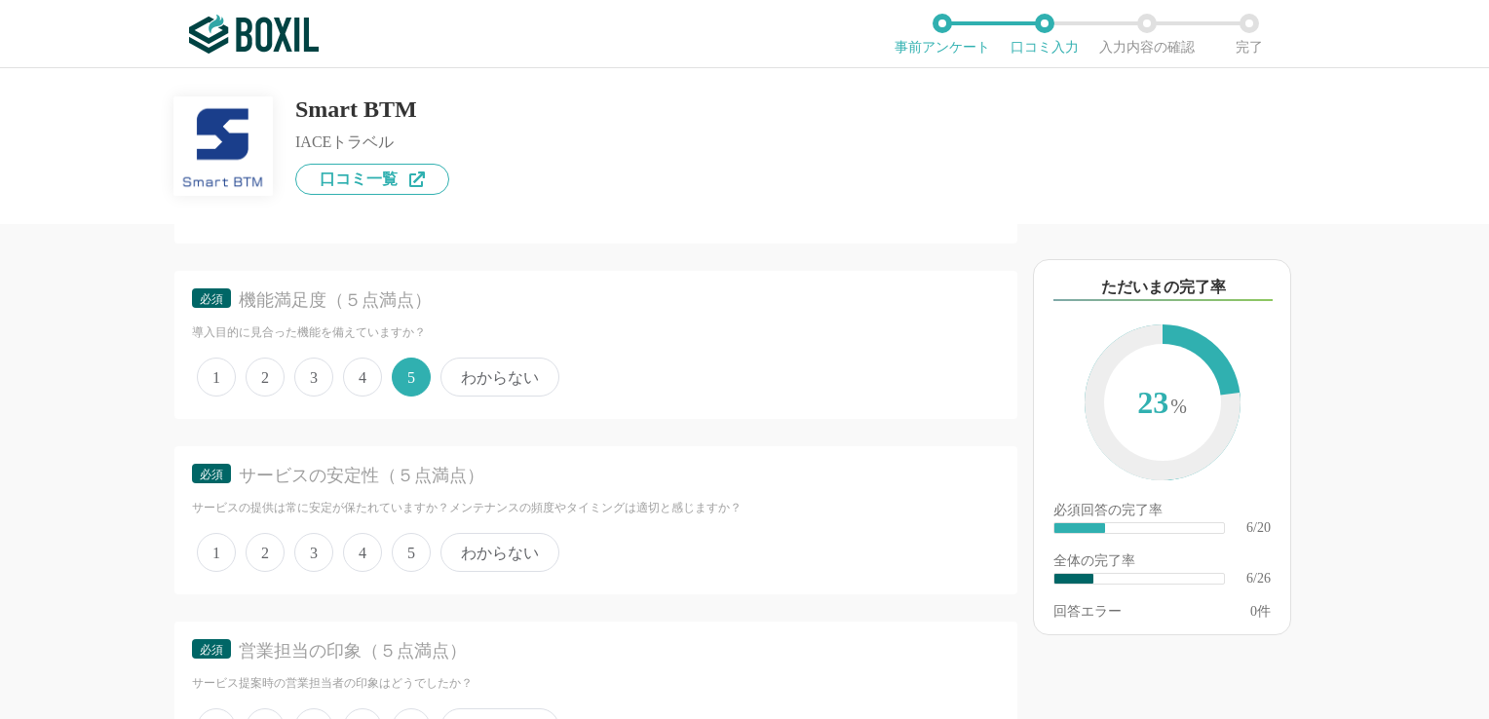
click at [417, 540] on span "5" at bounding box center [411, 552] width 39 height 39
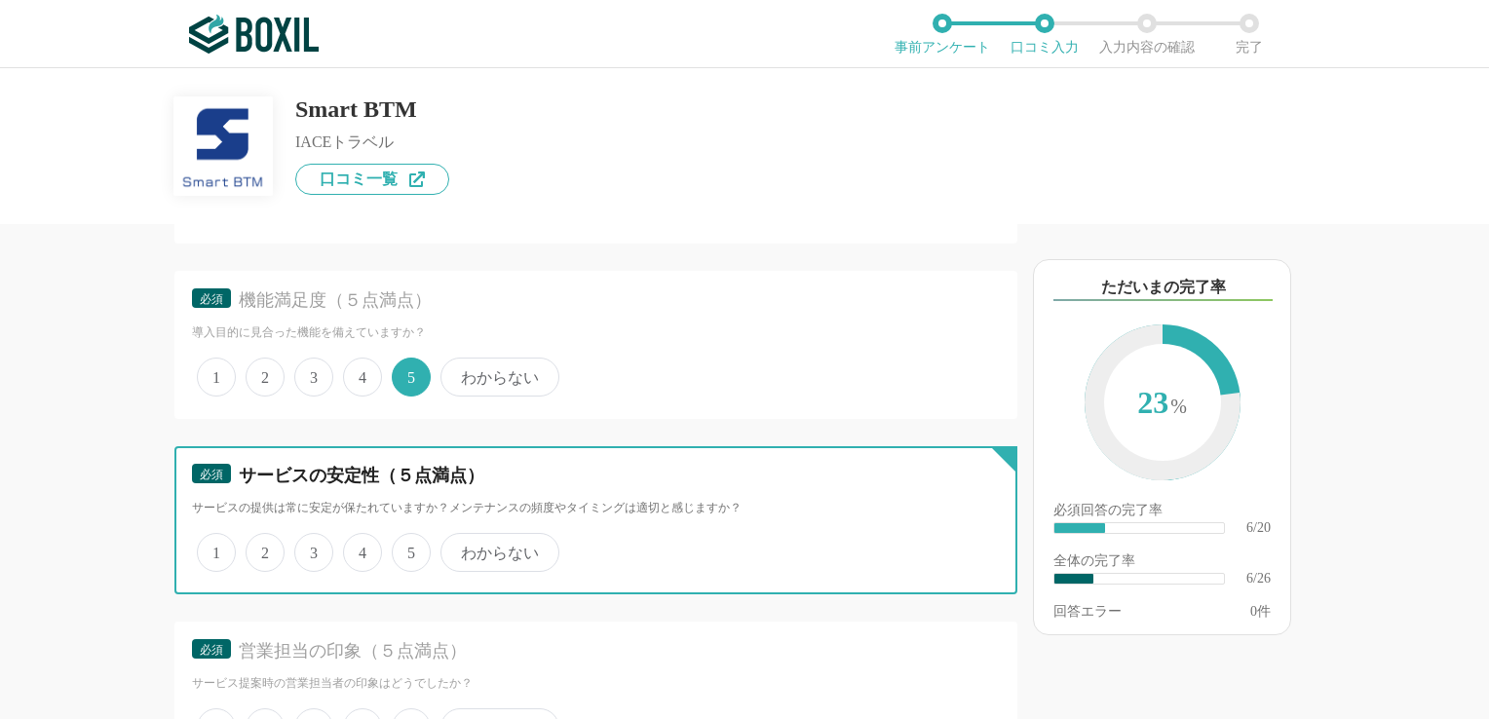
click at [409, 540] on input "5" at bounding box center [403, 542] width 13 height 13
radio input "true"
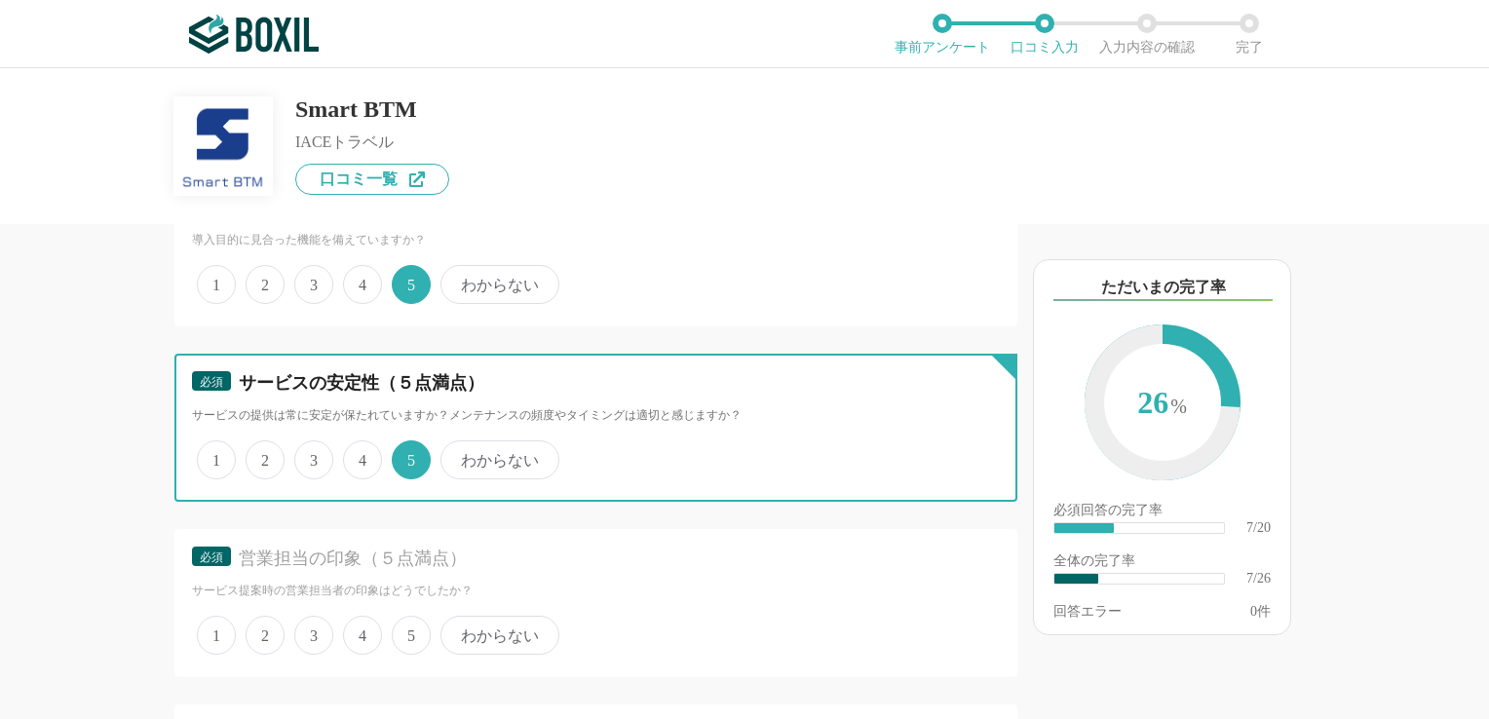
scroll to position [1559, 0]
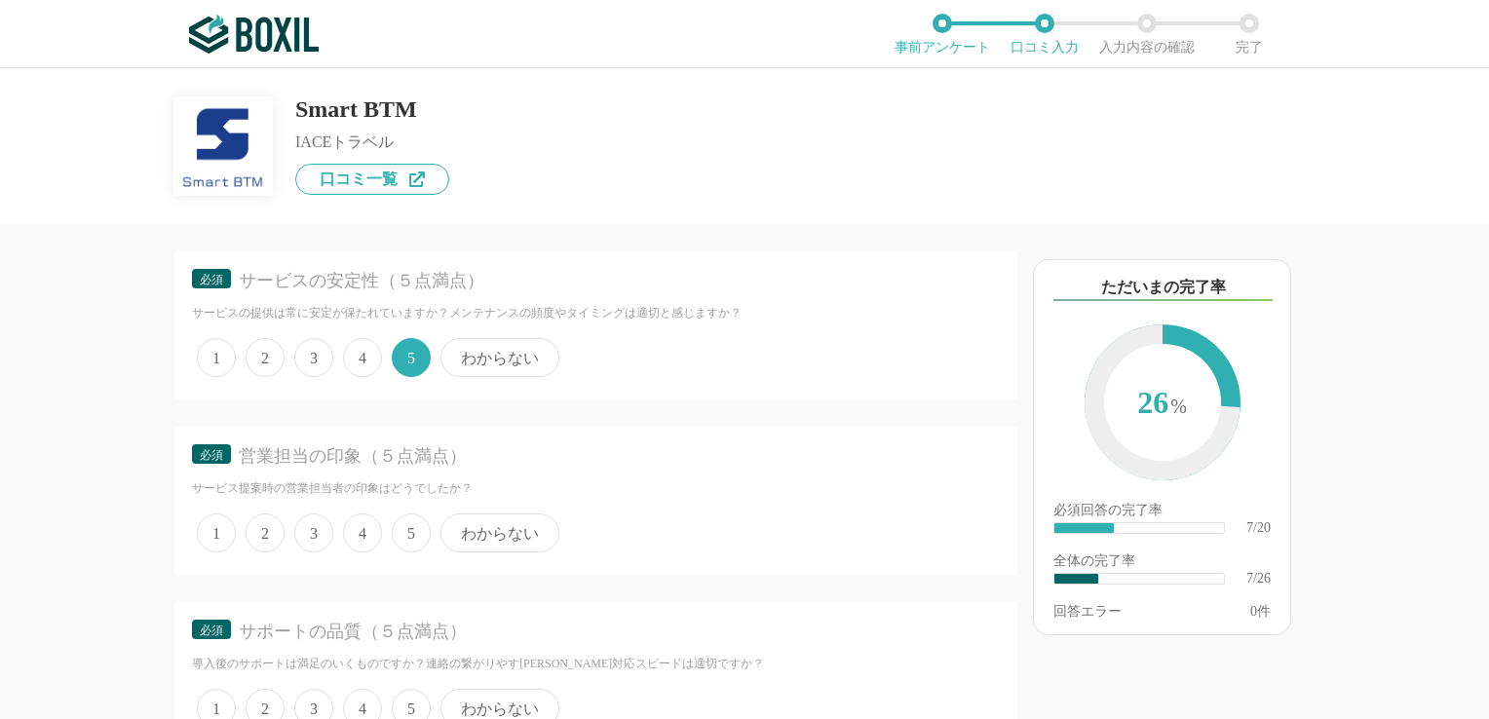
click at [403, 532] on span "5" at bounding box center [411, 533] width 39 height 39
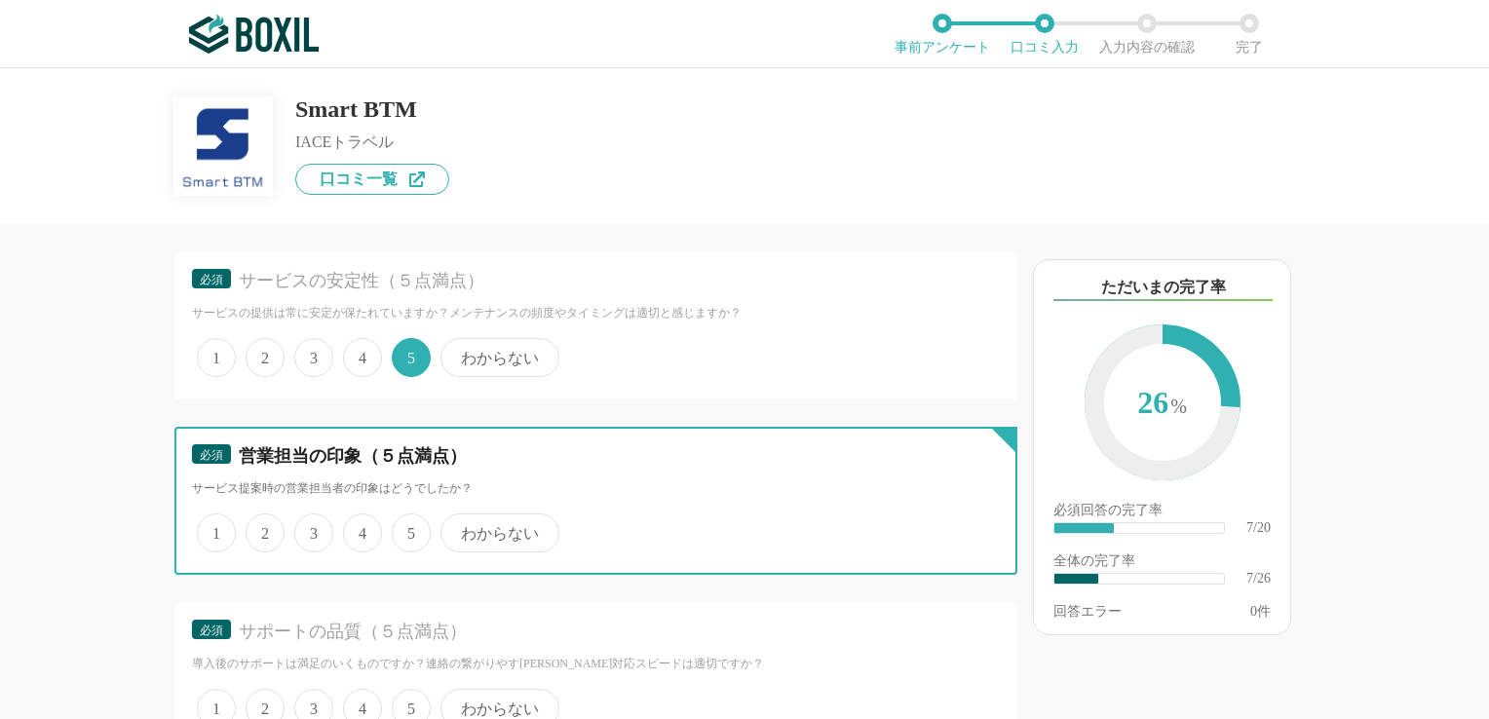
click at [403, 529] on input "5" at bounding box center [403, 523] width 13 height 13
radio input "true"
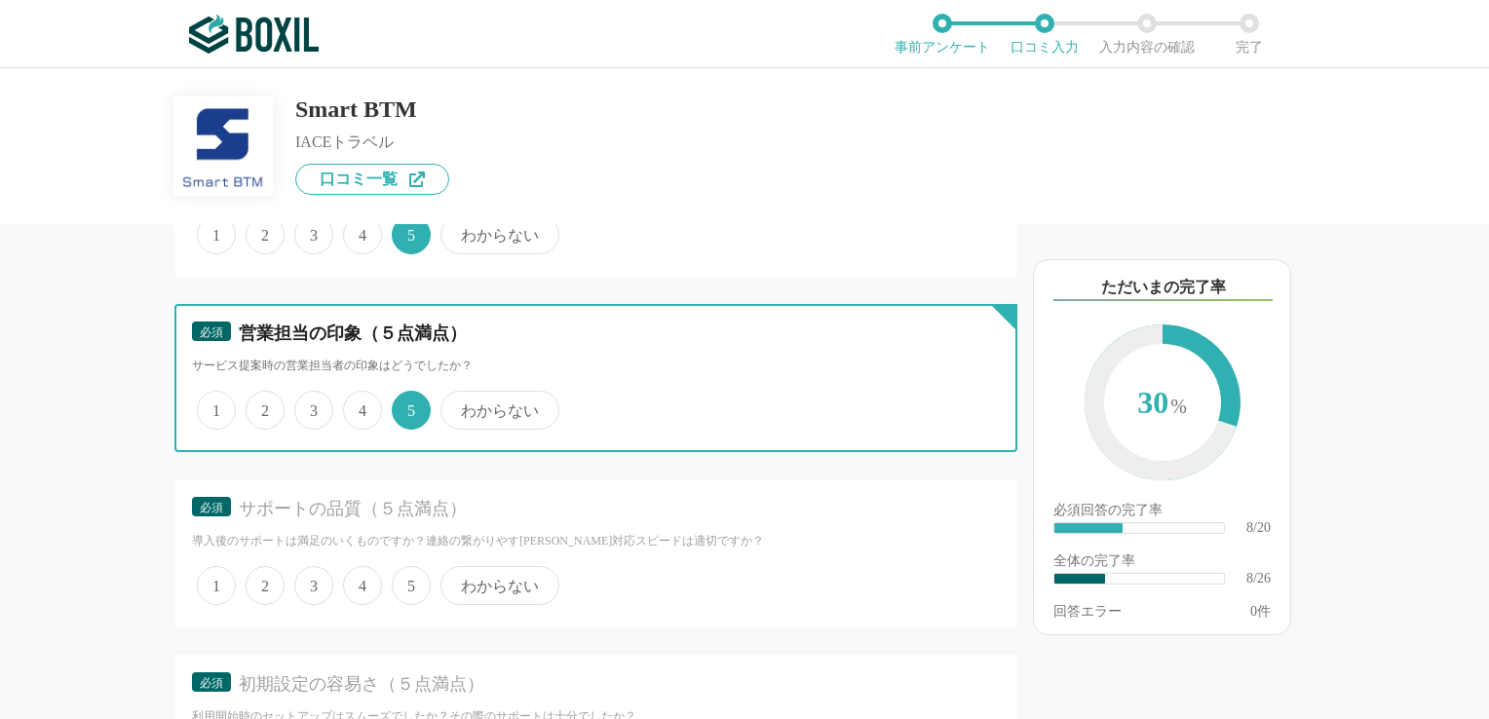
scroll to position [1754, 0]
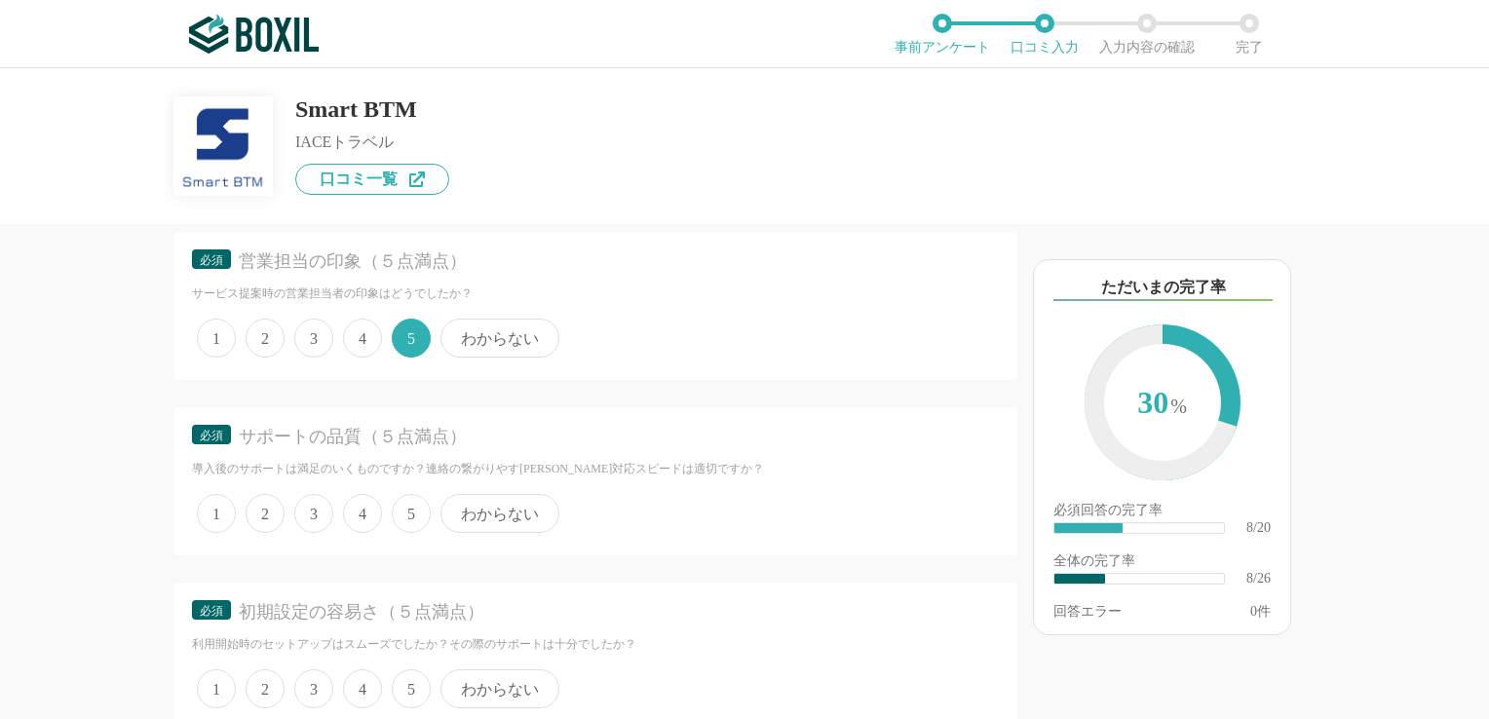
click at [405, 501] on span "5" at bounding box center [411, 513] width 39 height 39
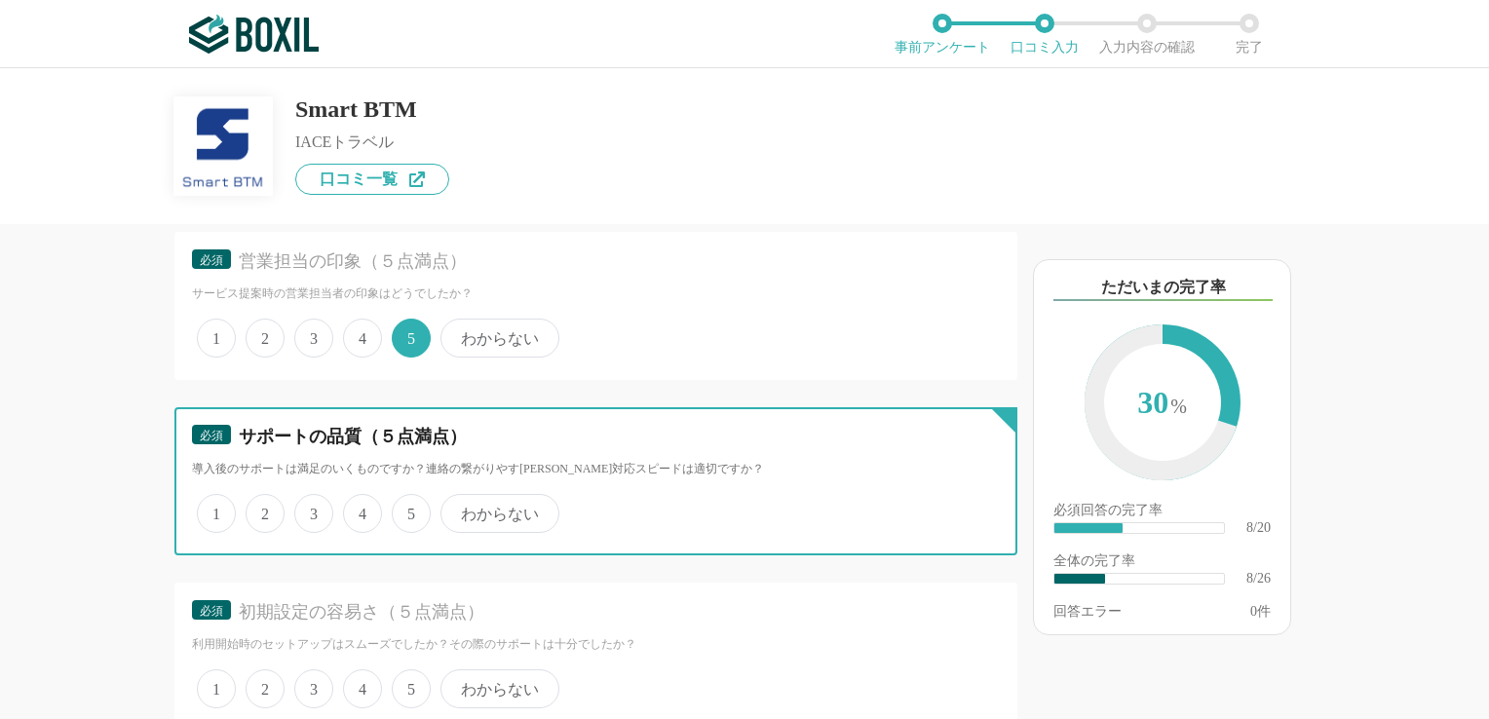
click at [405, 501] on input "5" at bounding box center [403, 503] width 13 height 13
radio input "true"
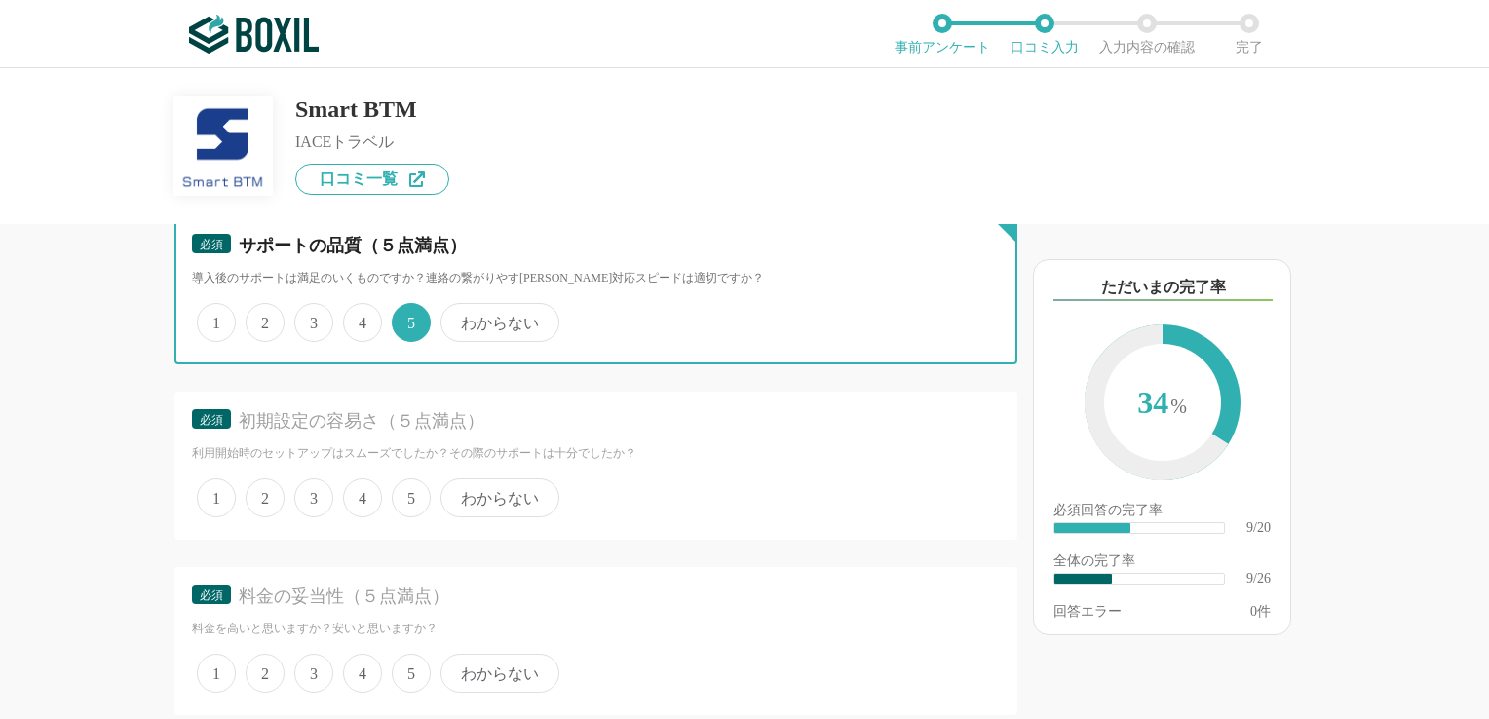
scroll to position [1949, 0]
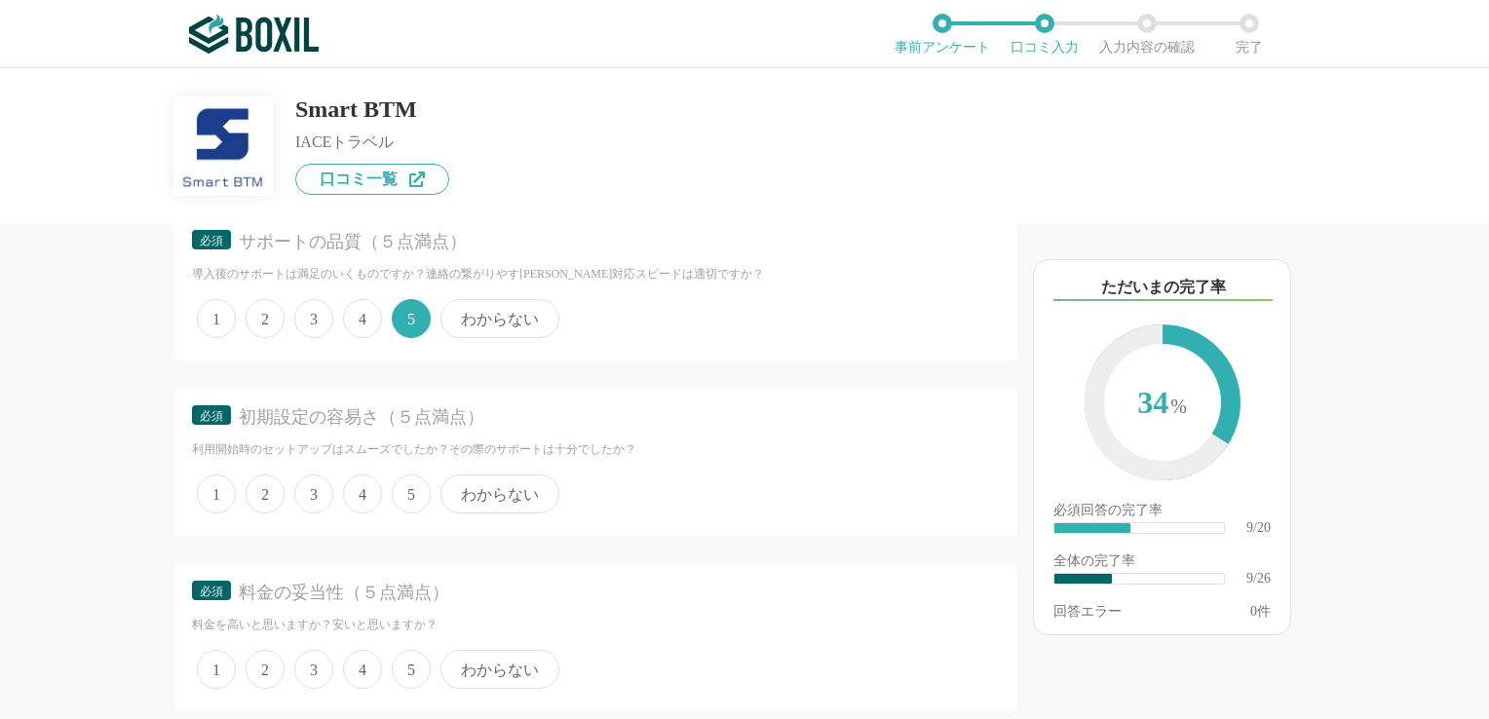
click at [400, 491] on span "5" at bounding box center [411, 494] width 39 height 39
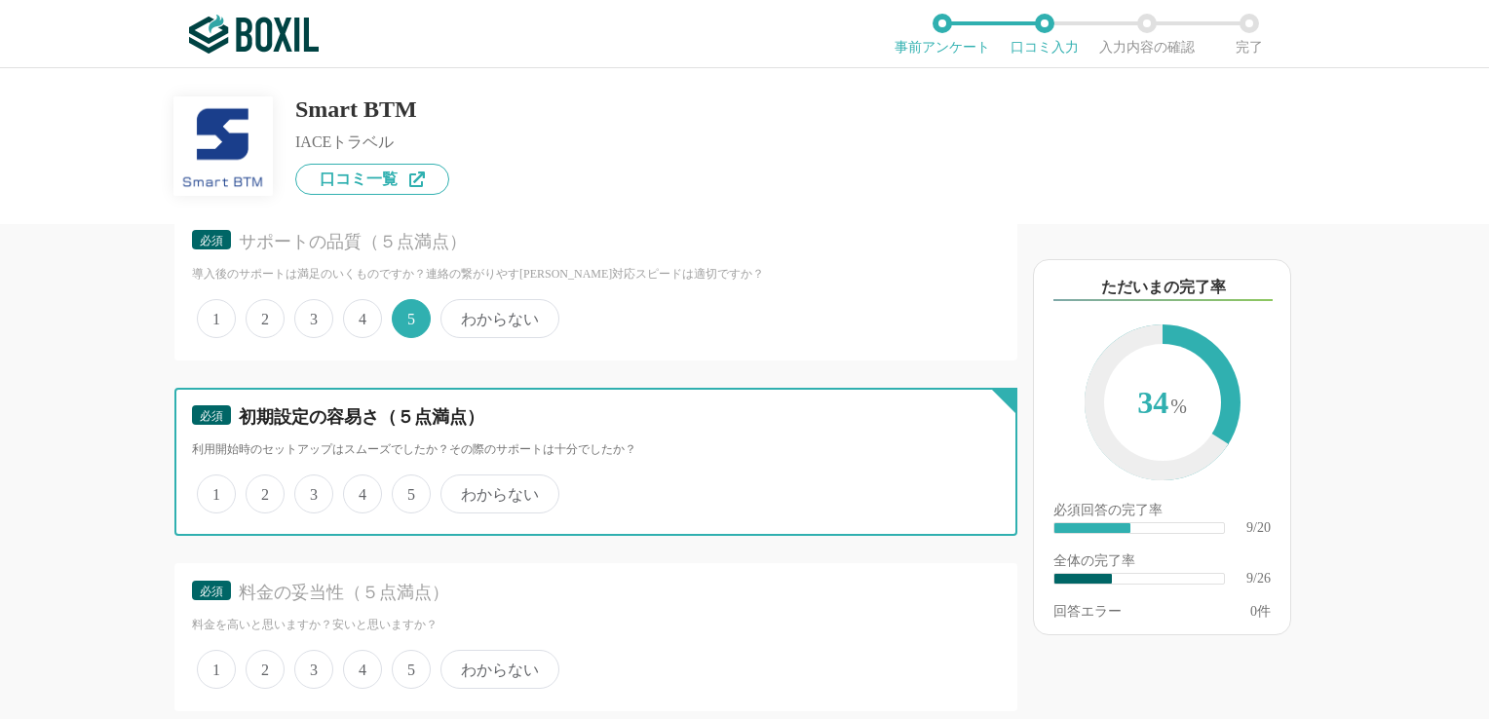
click at [400, 490] on input "5" at bounding box center [403, 484] width 13 height 13
radio input "true"
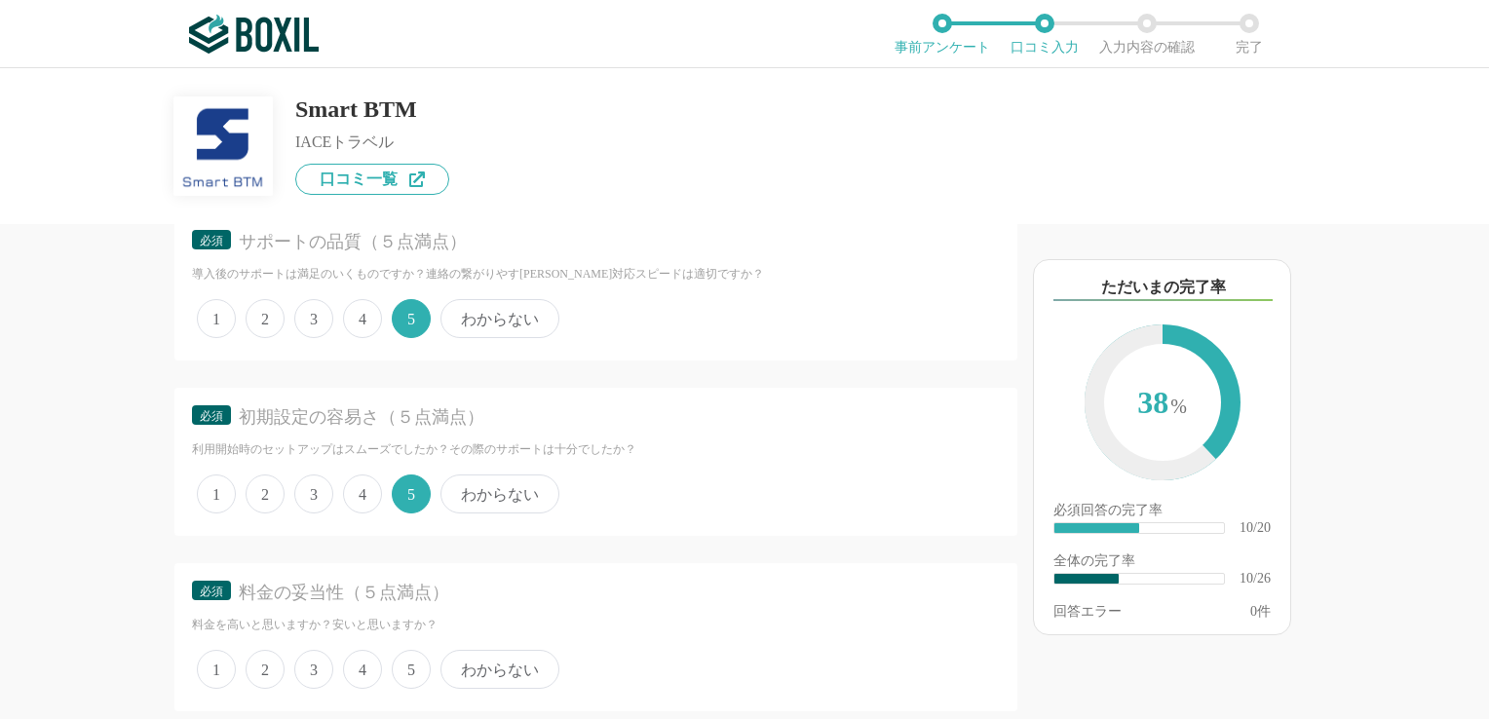
click at [418, 653] on span "5" at bounding box center [411, 669] width 39 height 39
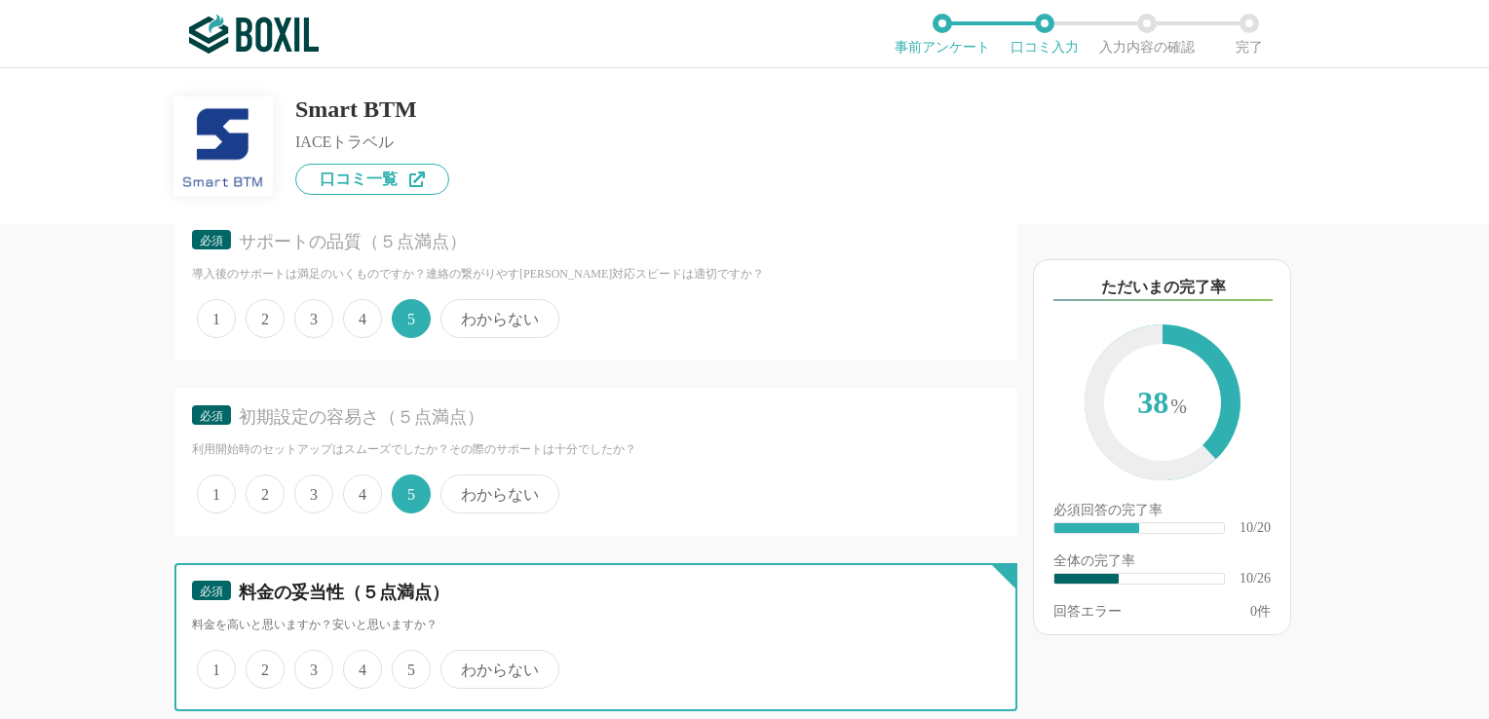
click at [409, 653] on input "5" at bounding box center [403, 659] width 13 height 13
radio input "true"
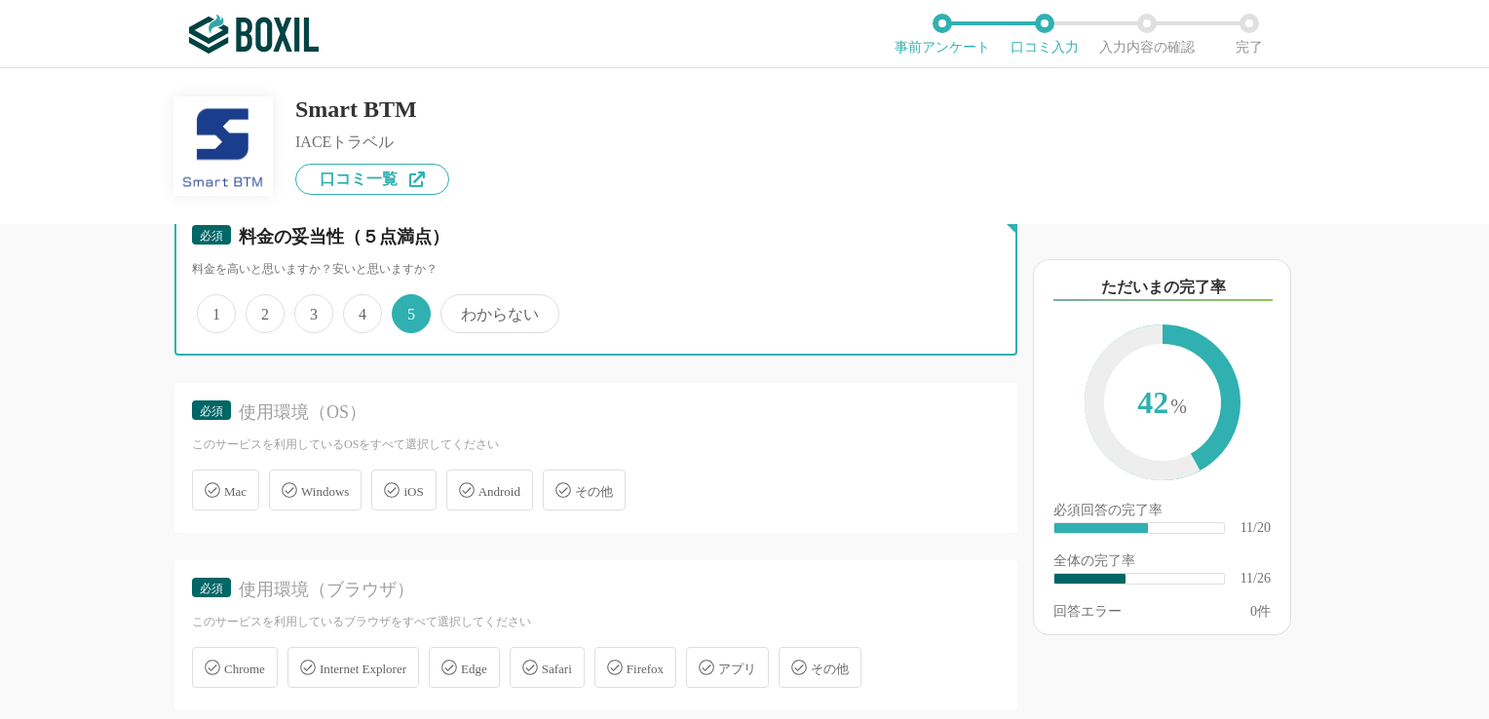
scroll to position [2339, 0]
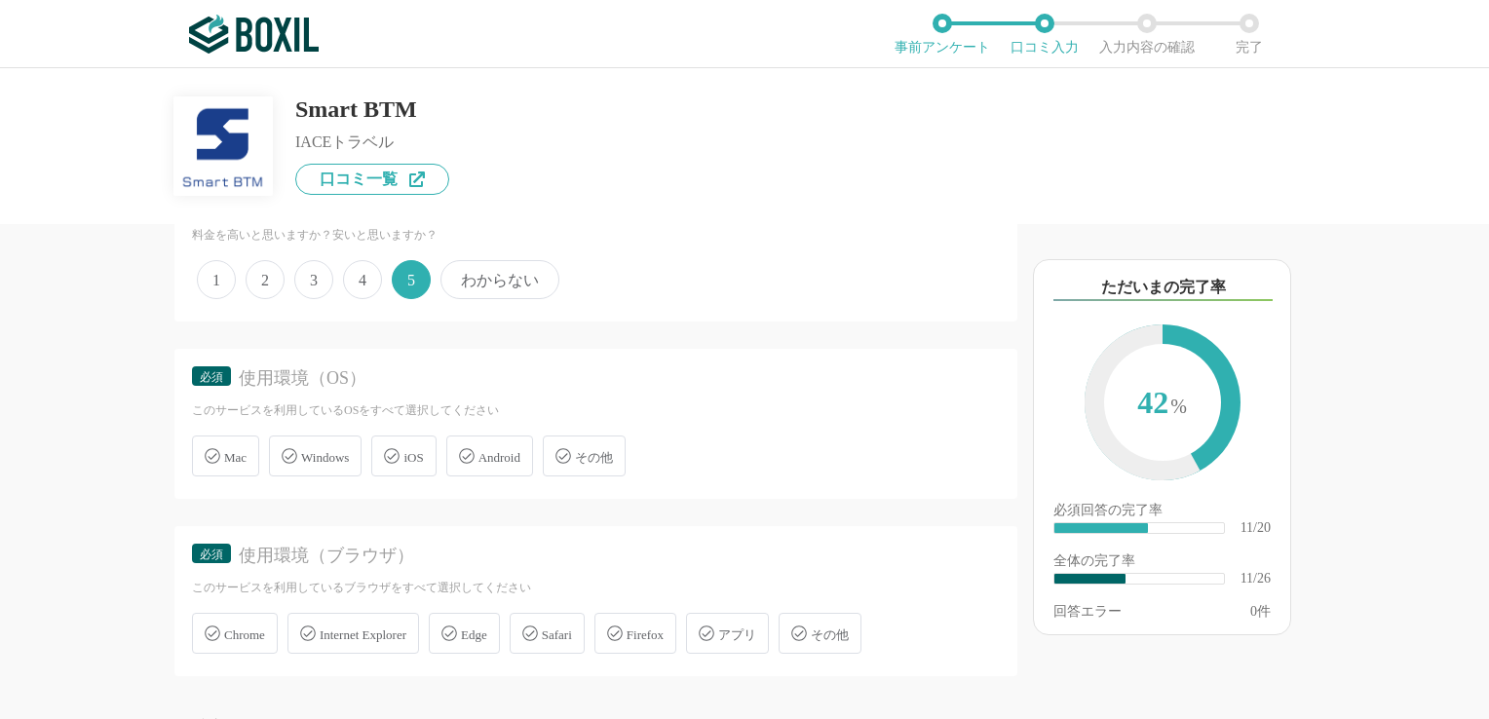
click at [305, 450] on span "Windows" at bounding box center [325, 457] width 48 height 15
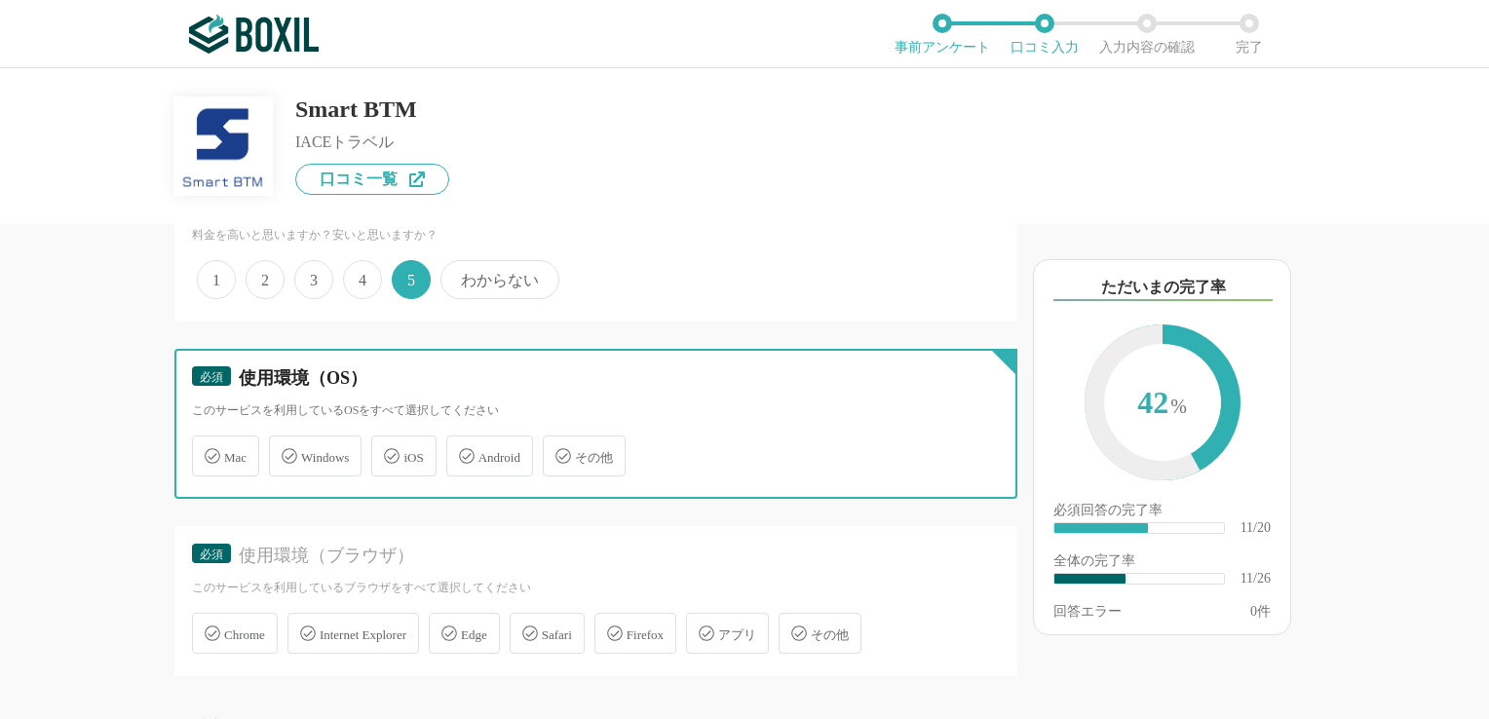
click at [286, 442] on input "Windows" at bounding box center [279, 445] width 13 height 13
checkbox input "true"
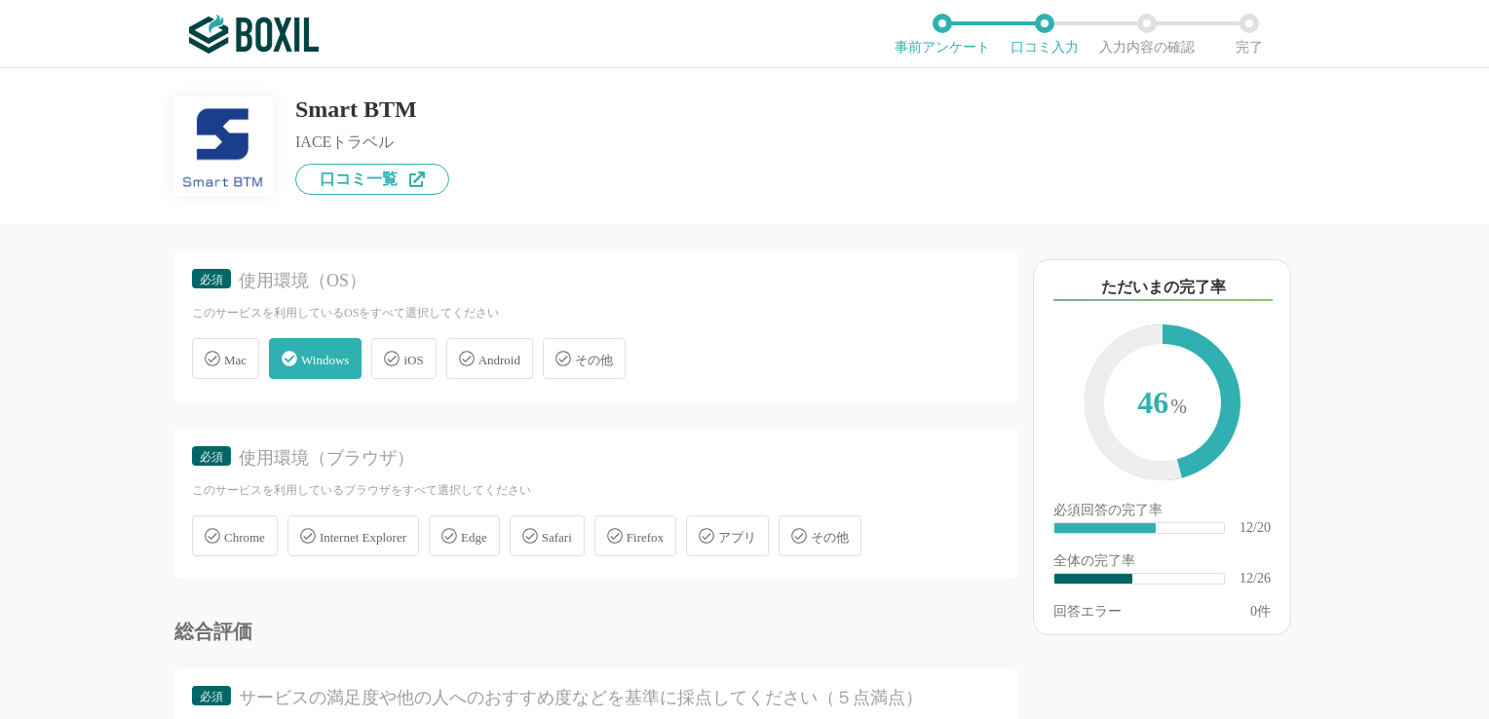
click at [257, 530] on span "Chrome" at bounding box center [244, 537] width 41 height 15
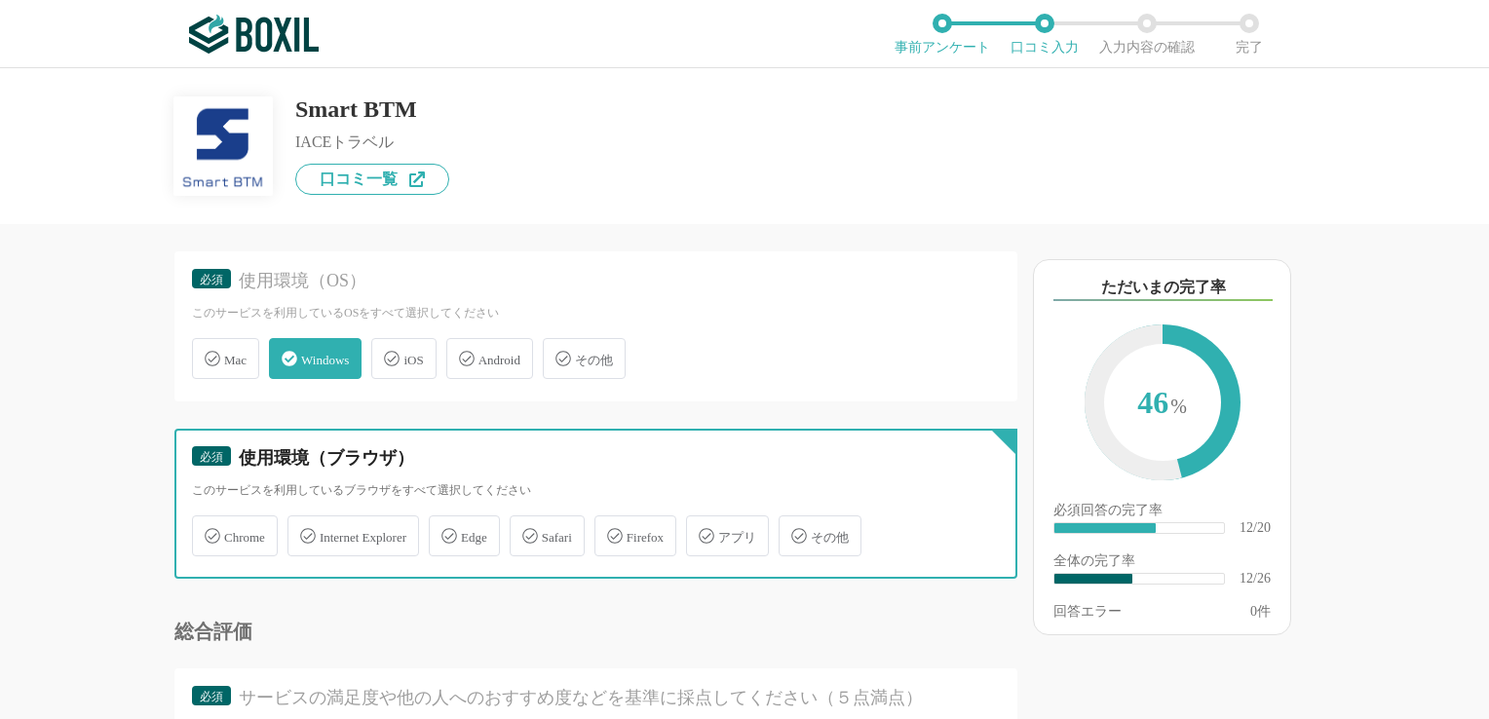
click at [209, 530] on input "Chrome" at bounding box center [202, 524] width 13 height 13
checkbox input "true"
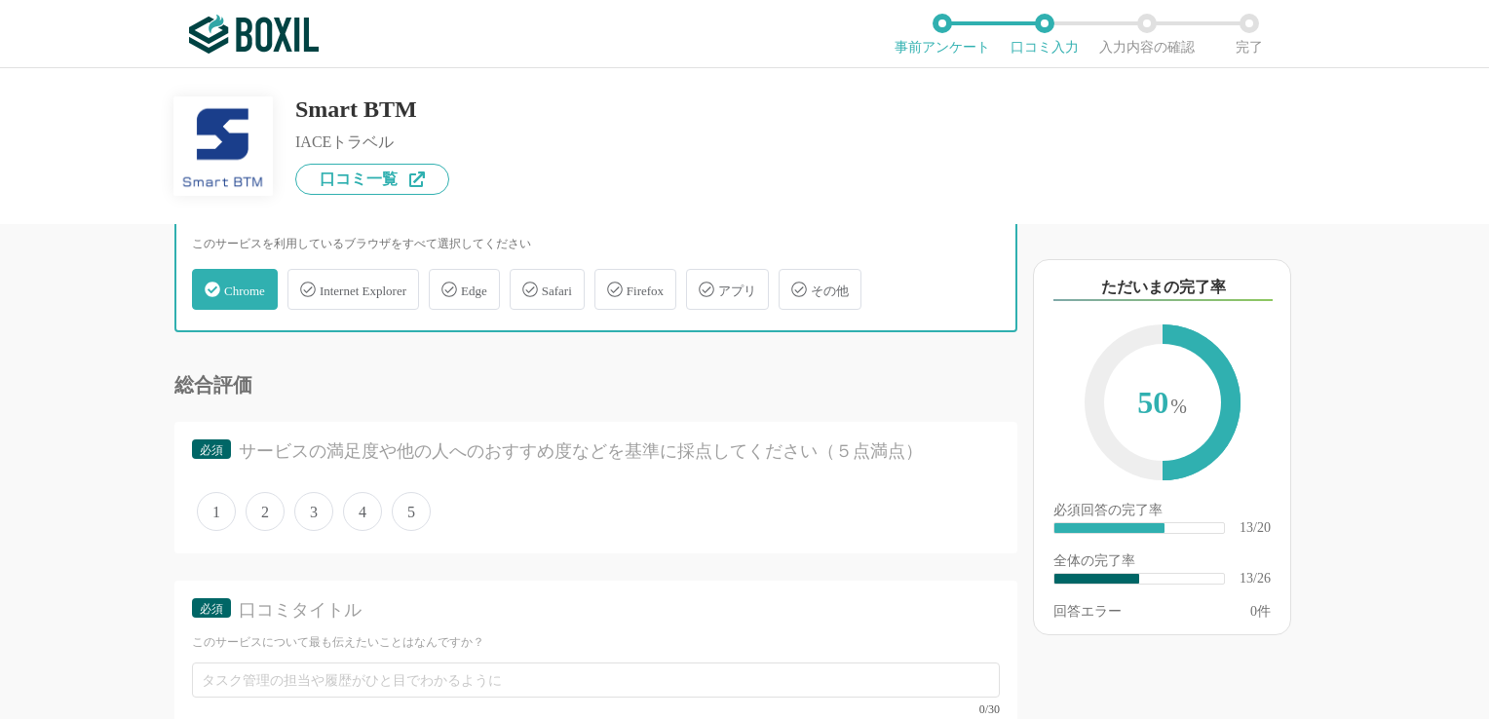
scroll to position [2729, 0]
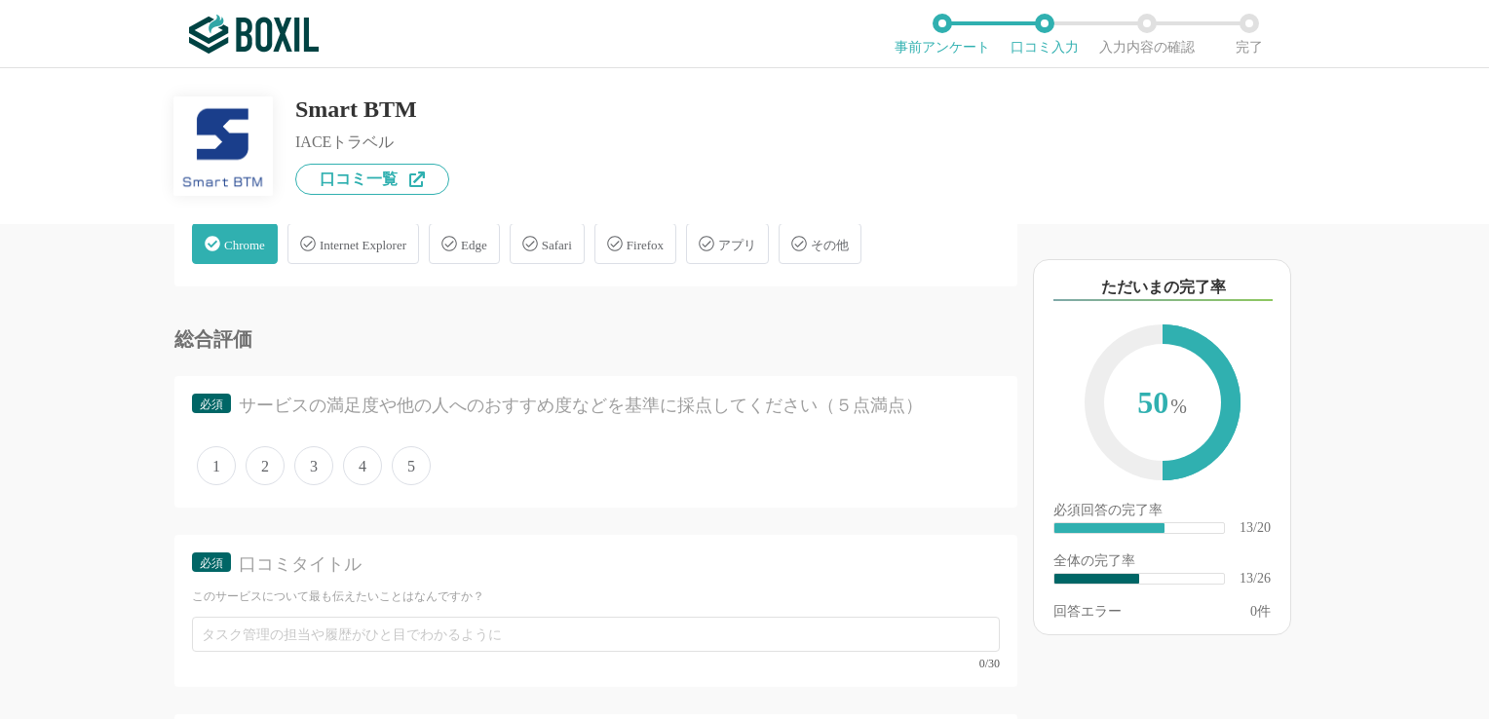
click at [418, 450] on span "5" at bounding box center [411, 465] width 39 height 39
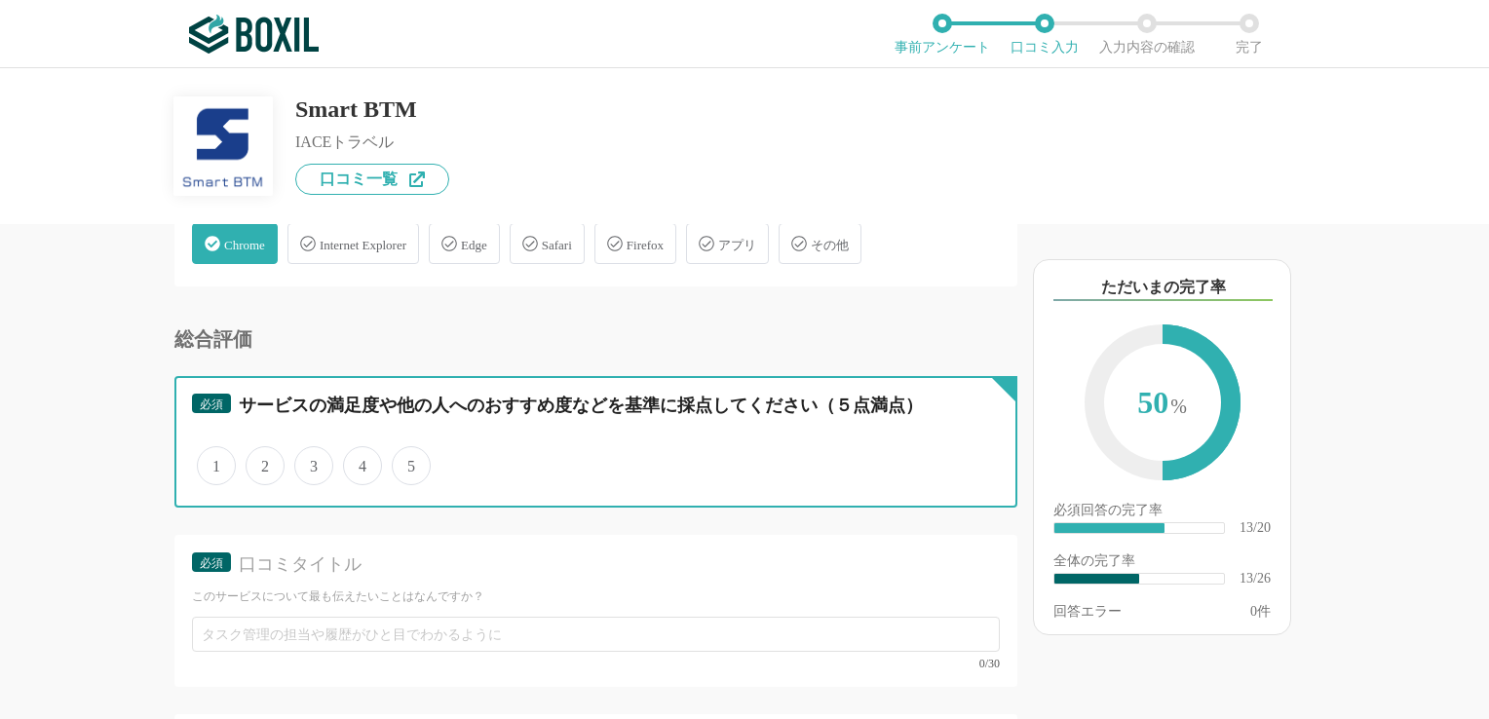
click at [409, 450] on input "5" at bounding box center [403, 455] width 13 height 13
radio input "true"
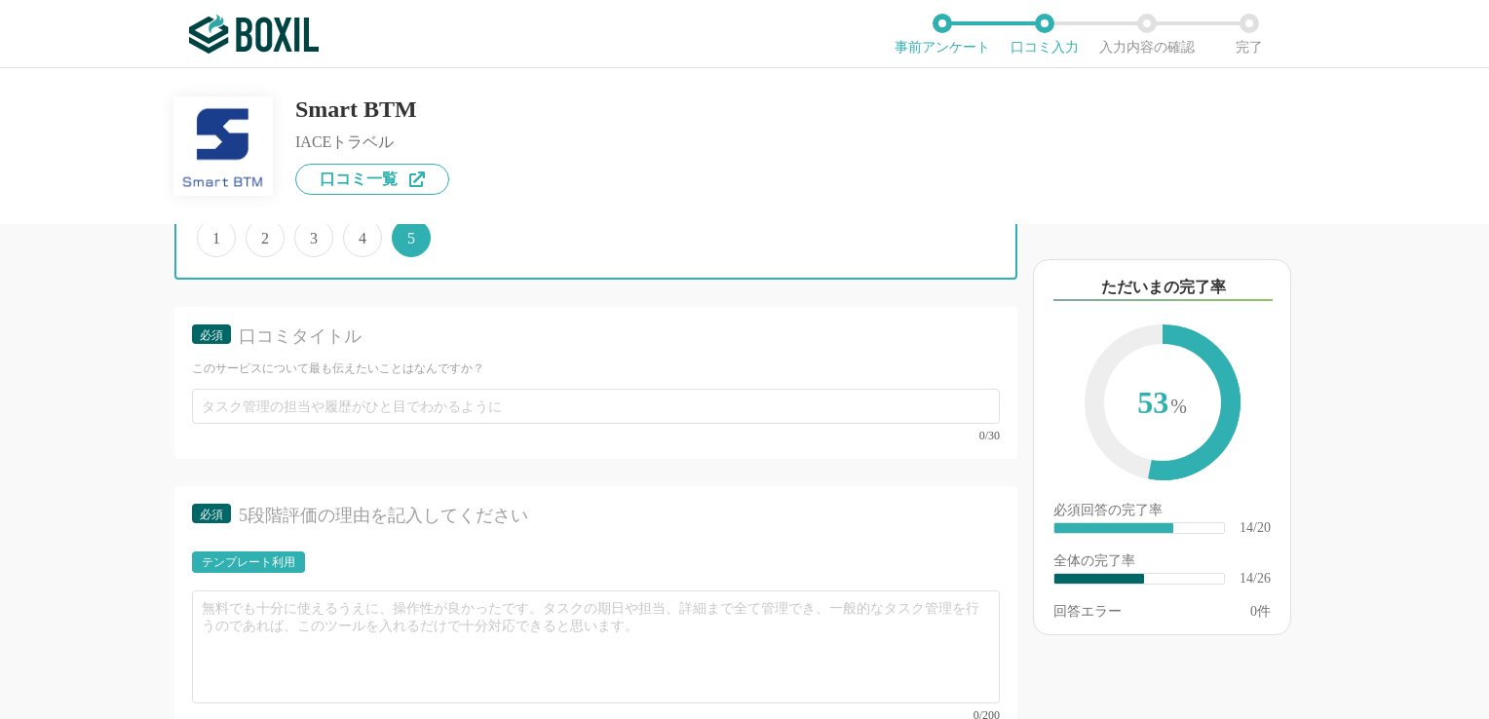
scroll to position [2924, 0]
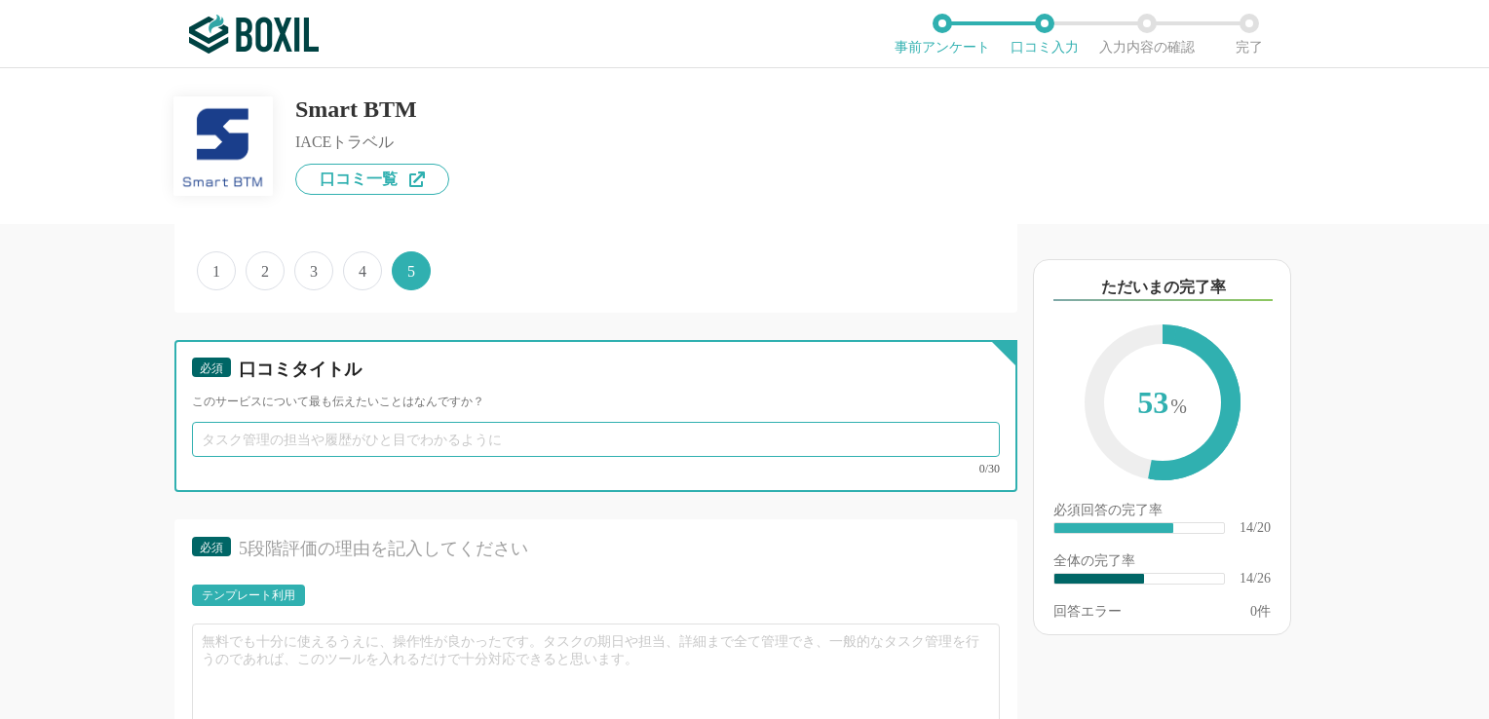
click at [480, 432] on input "text" at bounding box center [596, 439] width 808 height 35
type input "h"
type input "今"
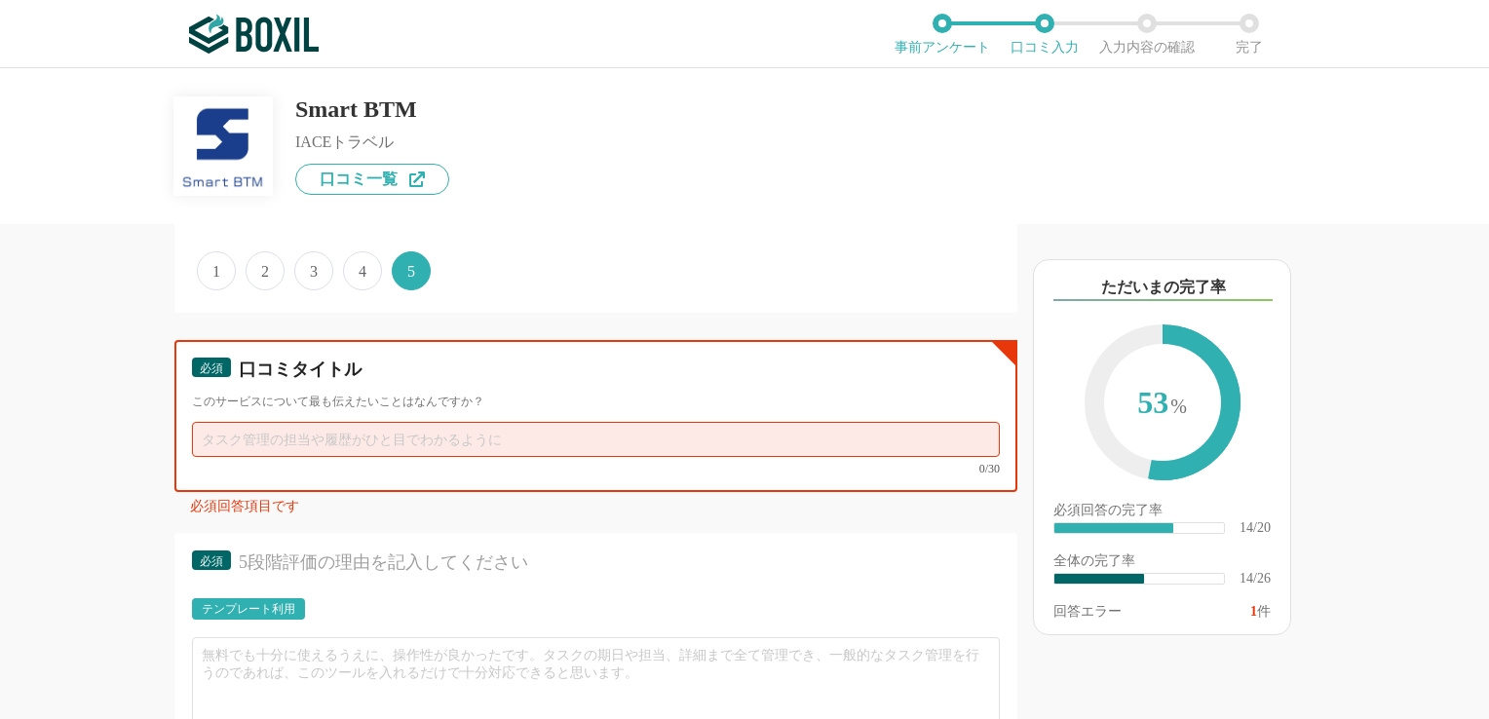
type input "い"
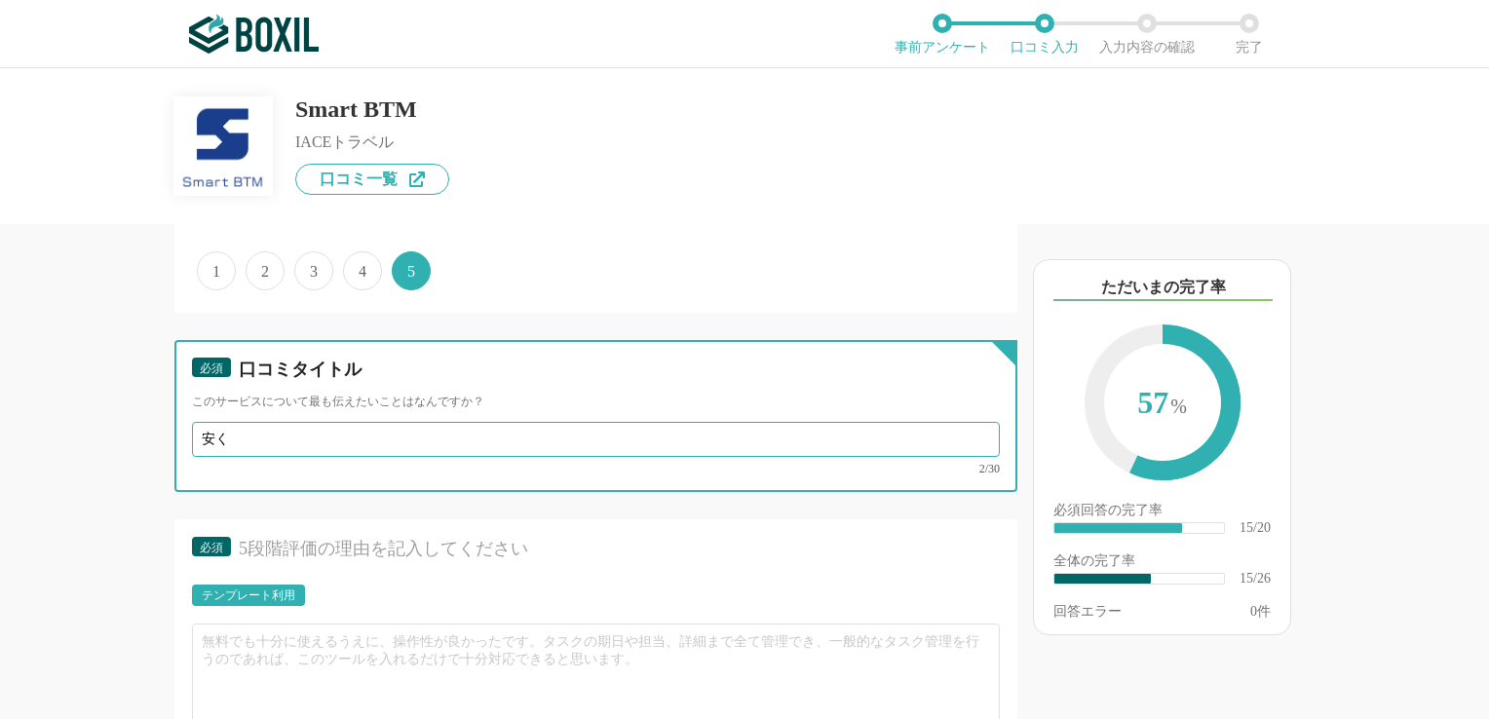
type input "安"
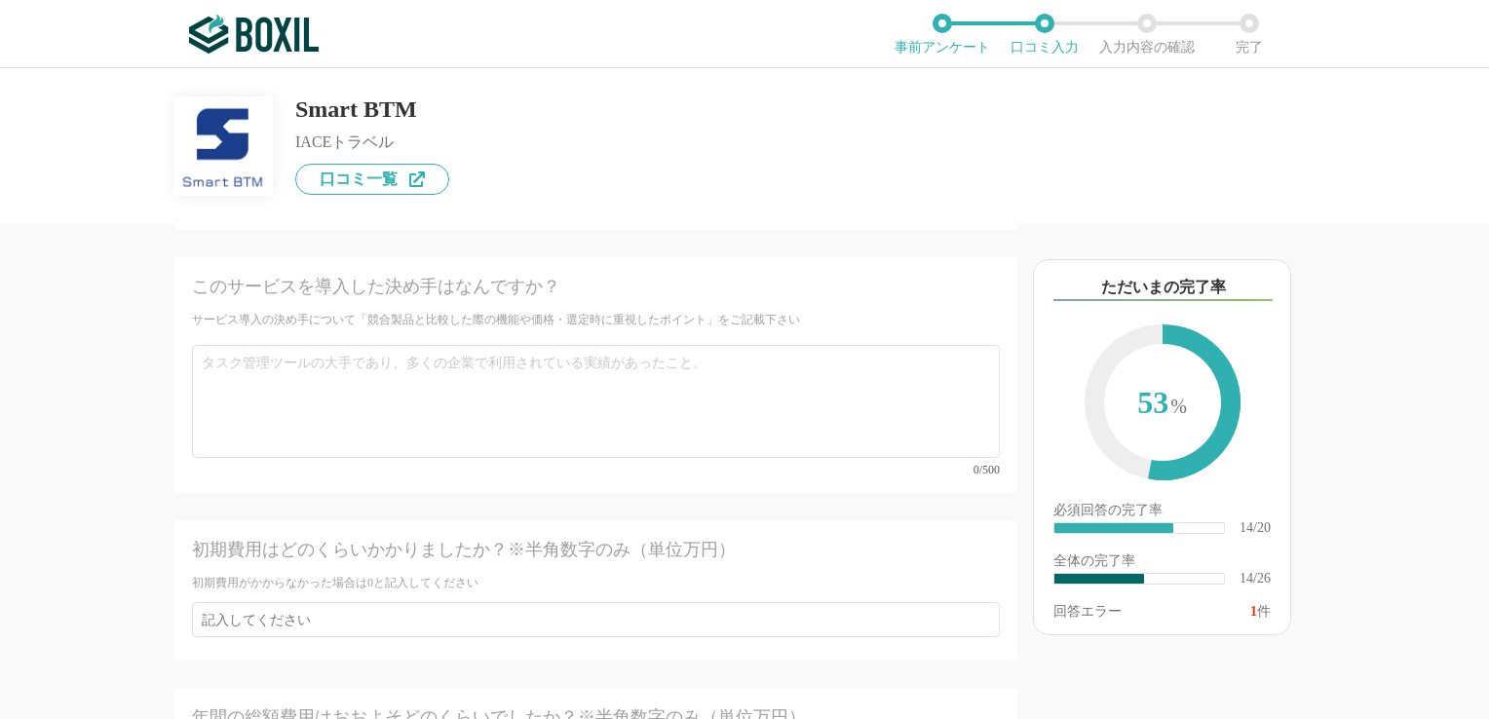
scroll to position [4374, 0]
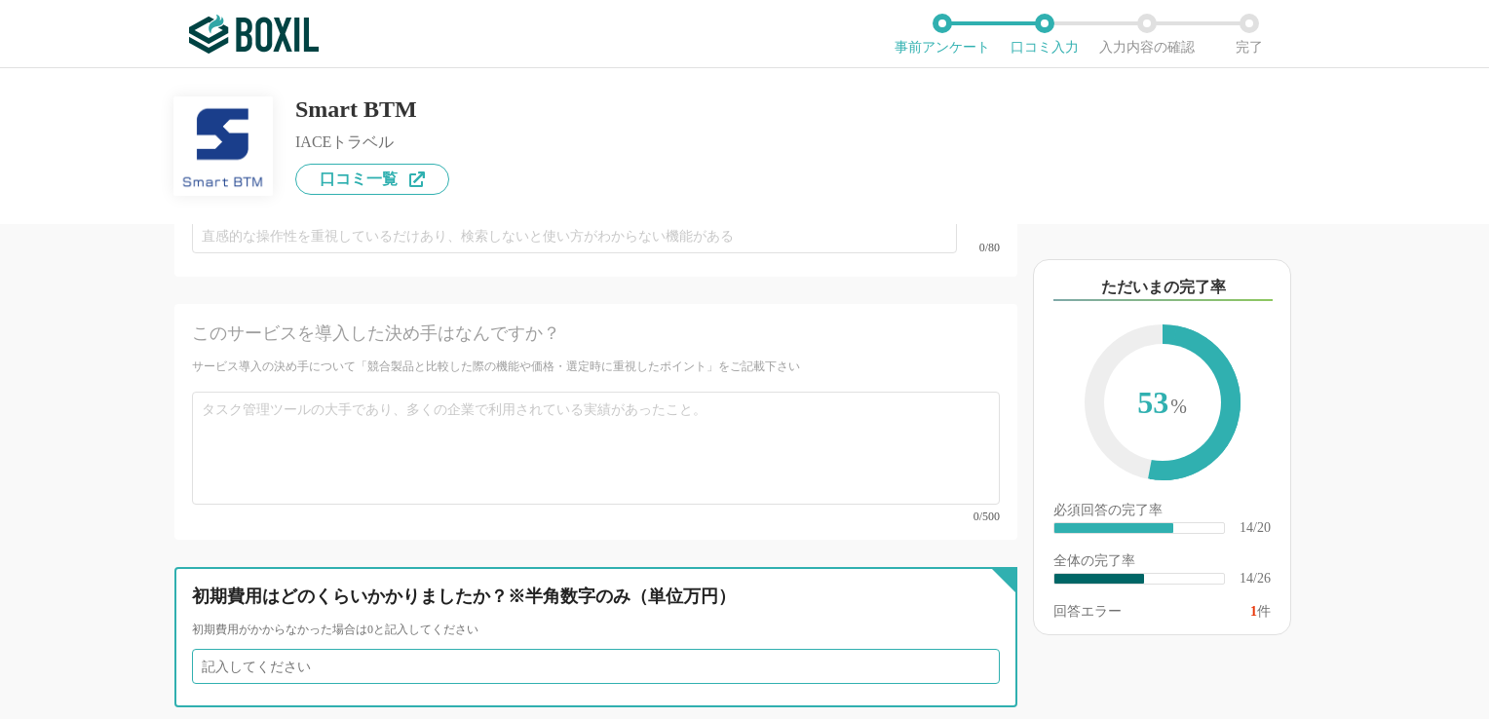
click at [316, 649] on input "number" at bounding box center [596, 666] width 808 height 35
type input "0"
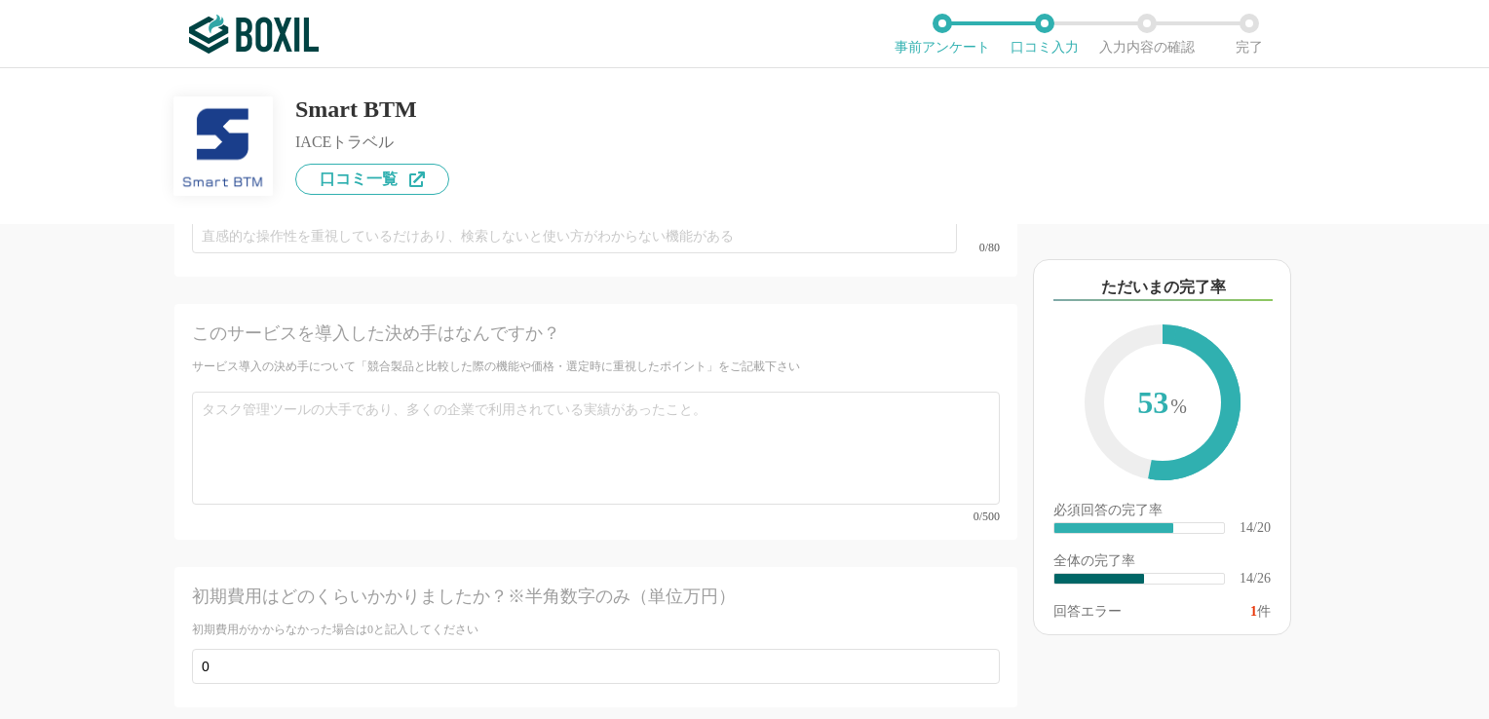
click at [556, 511] on div "0/500" at bounding box center [596, 517] width 808 height 12
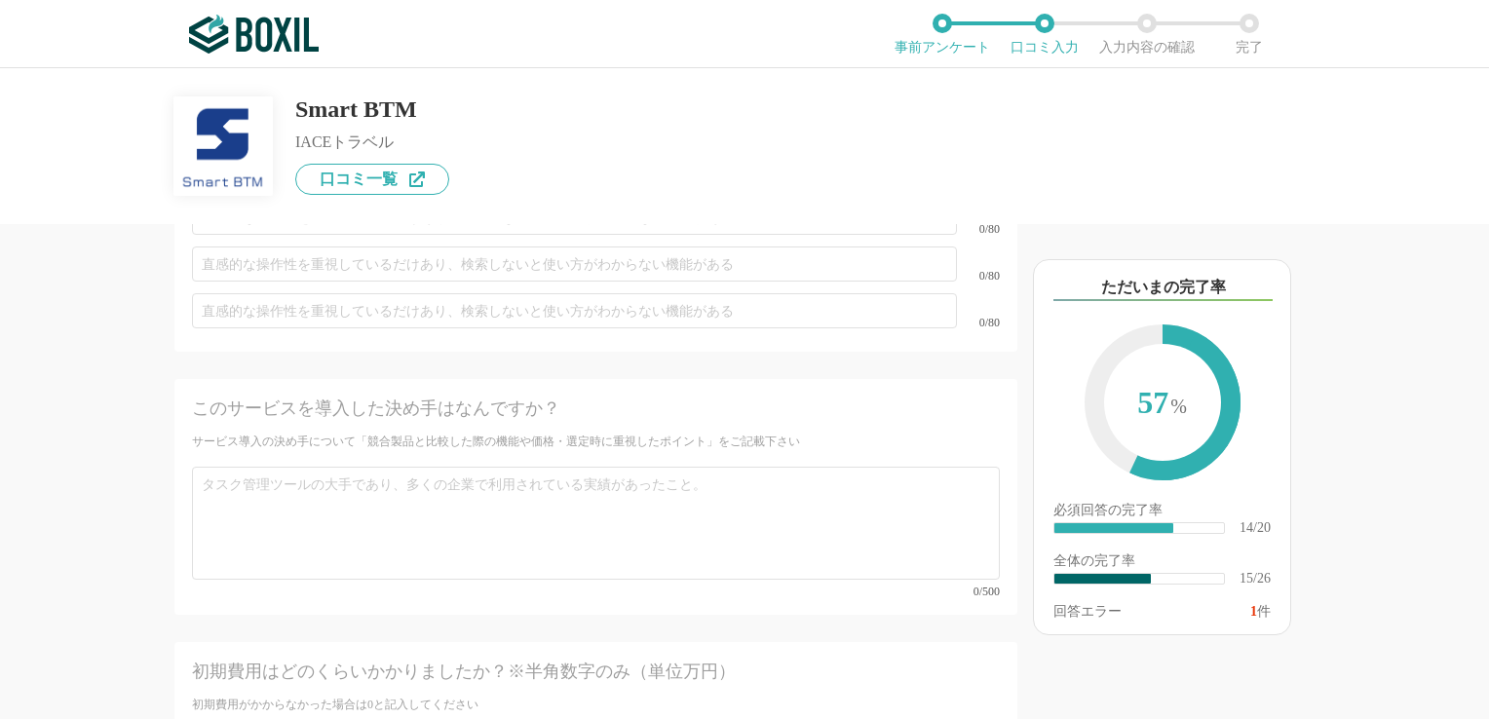
scroll to position [4277, 0]
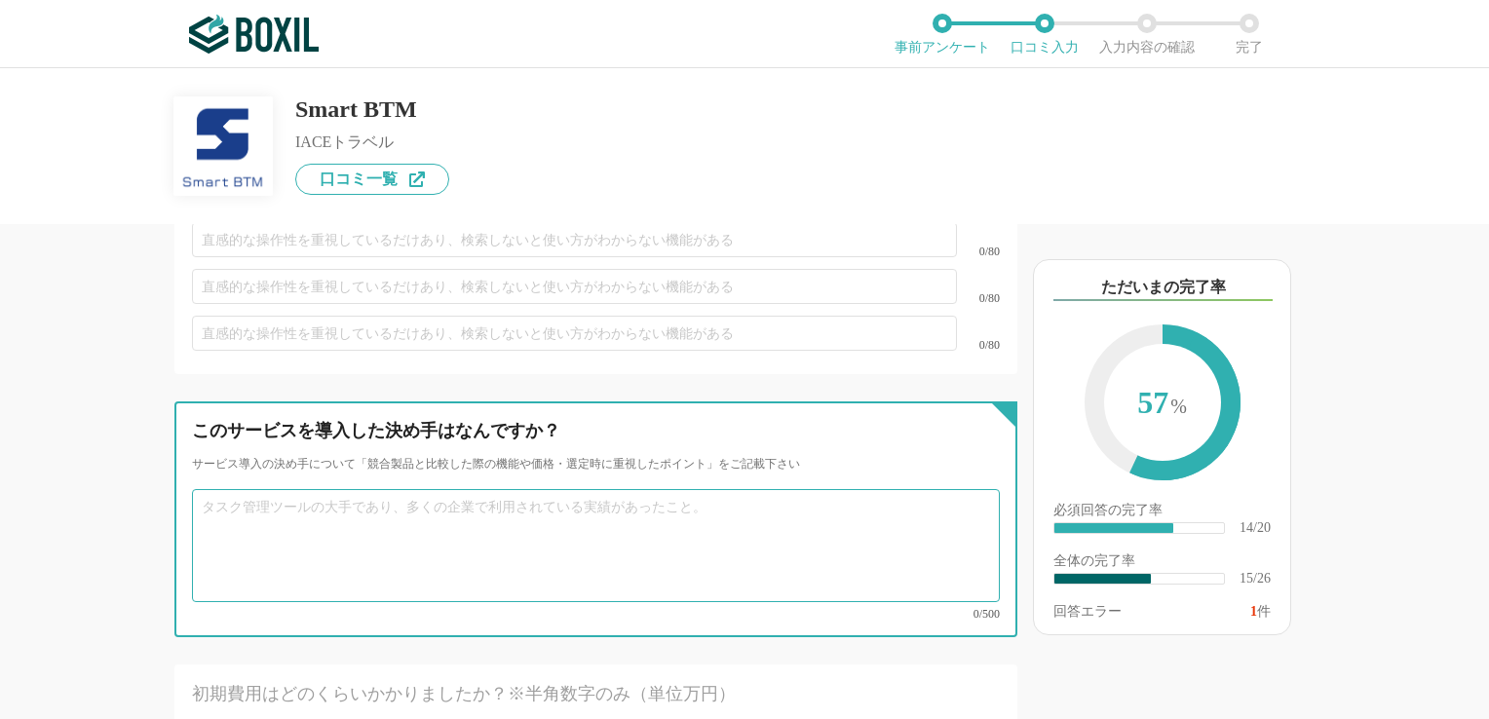
click at [392, 499] on textarea at bounding box center [596, 545] width 808 height 113
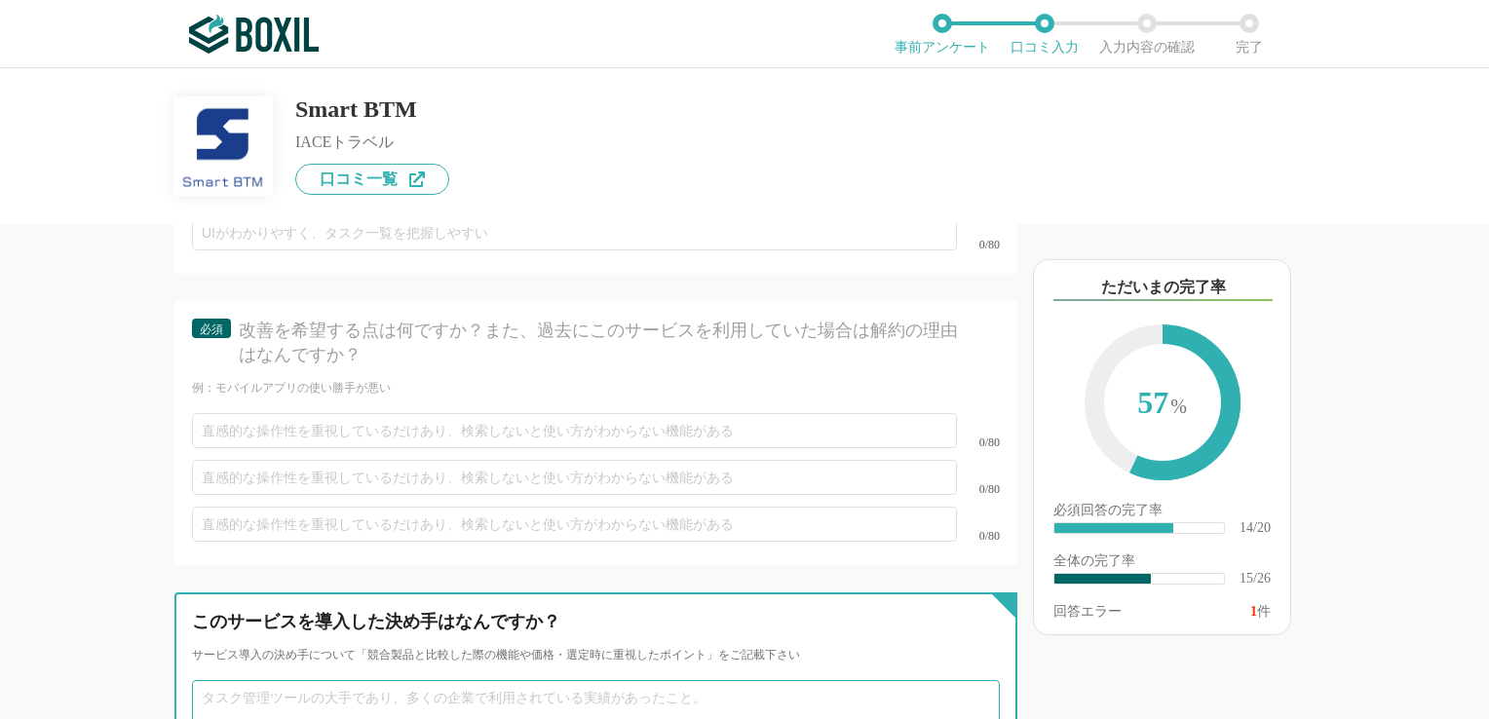
scroll to position [4082, 0]
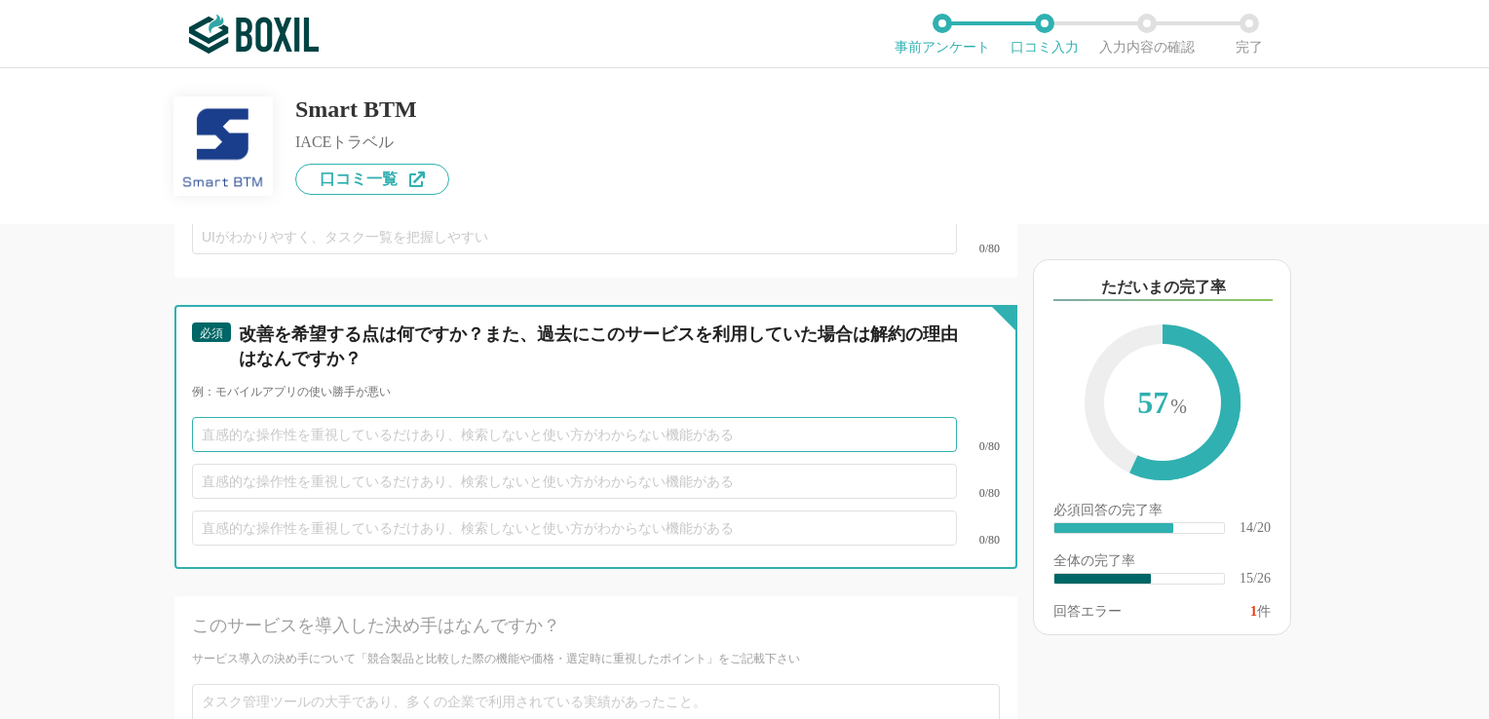
click at [297, 417] on input "text" at bounding box center [574, 434] width 765 height 35
type input "ｓ"
type input "手"
type input "い"
type input "改"
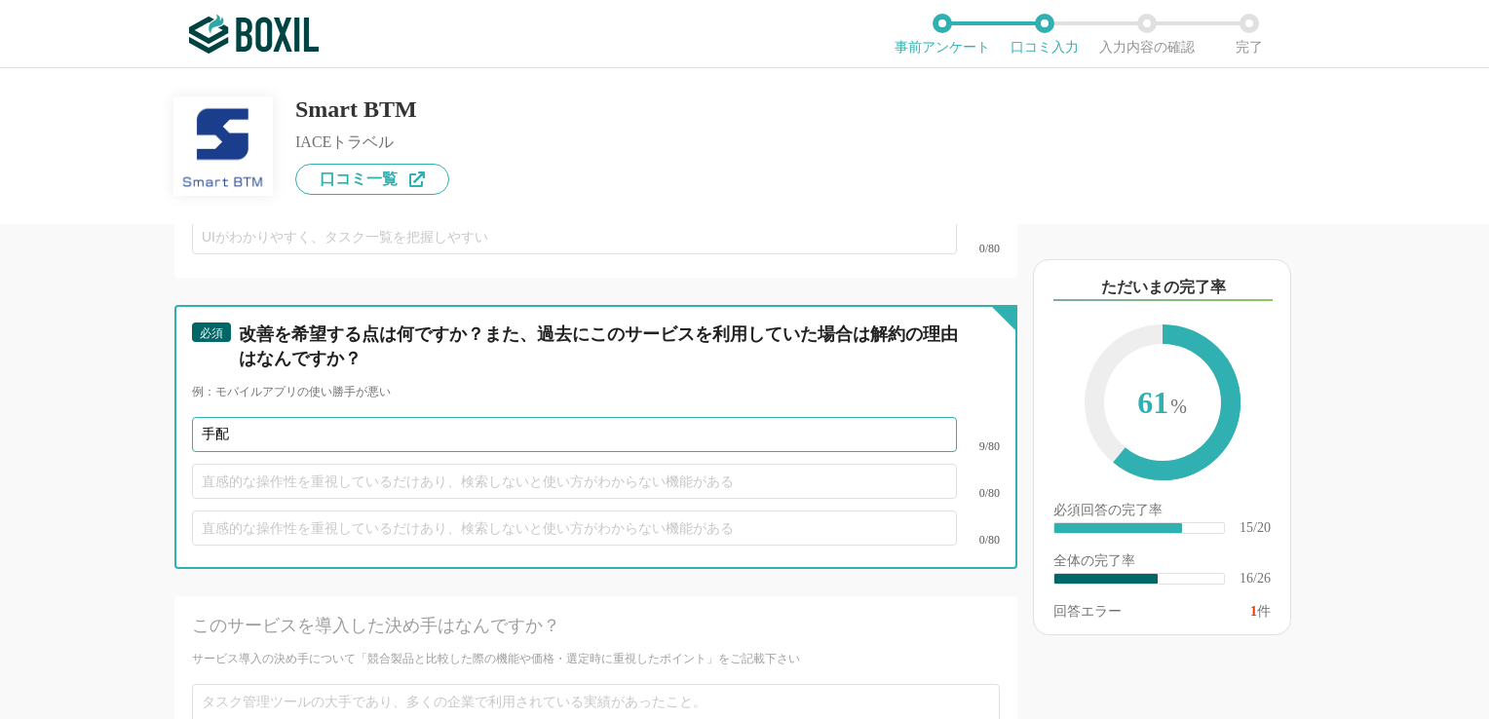
type input "手"
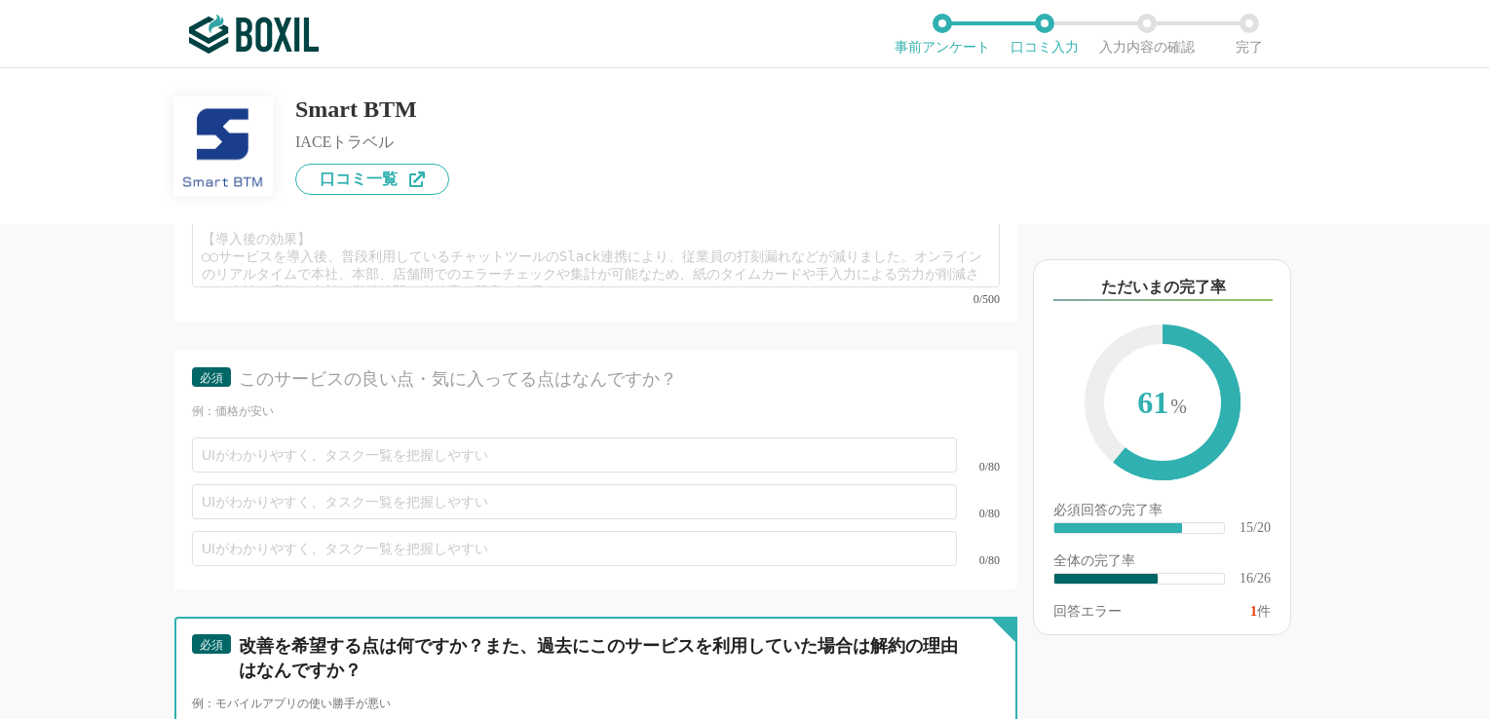
scroll to position [3887, 0]
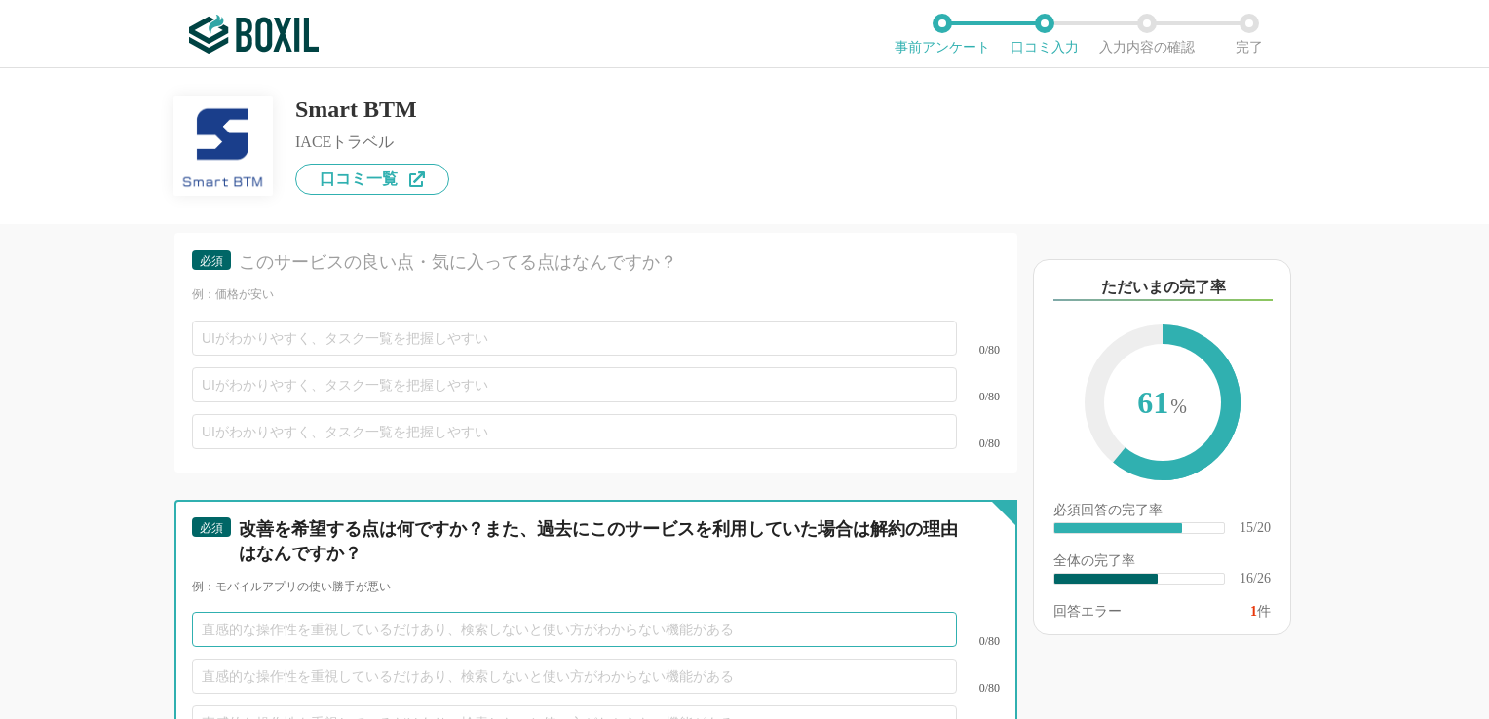
click at [499, 612] on input "text" at bounding box center [574, 629] width 765 height 35
type input "あ"
type input "[PERSON_NAME]"
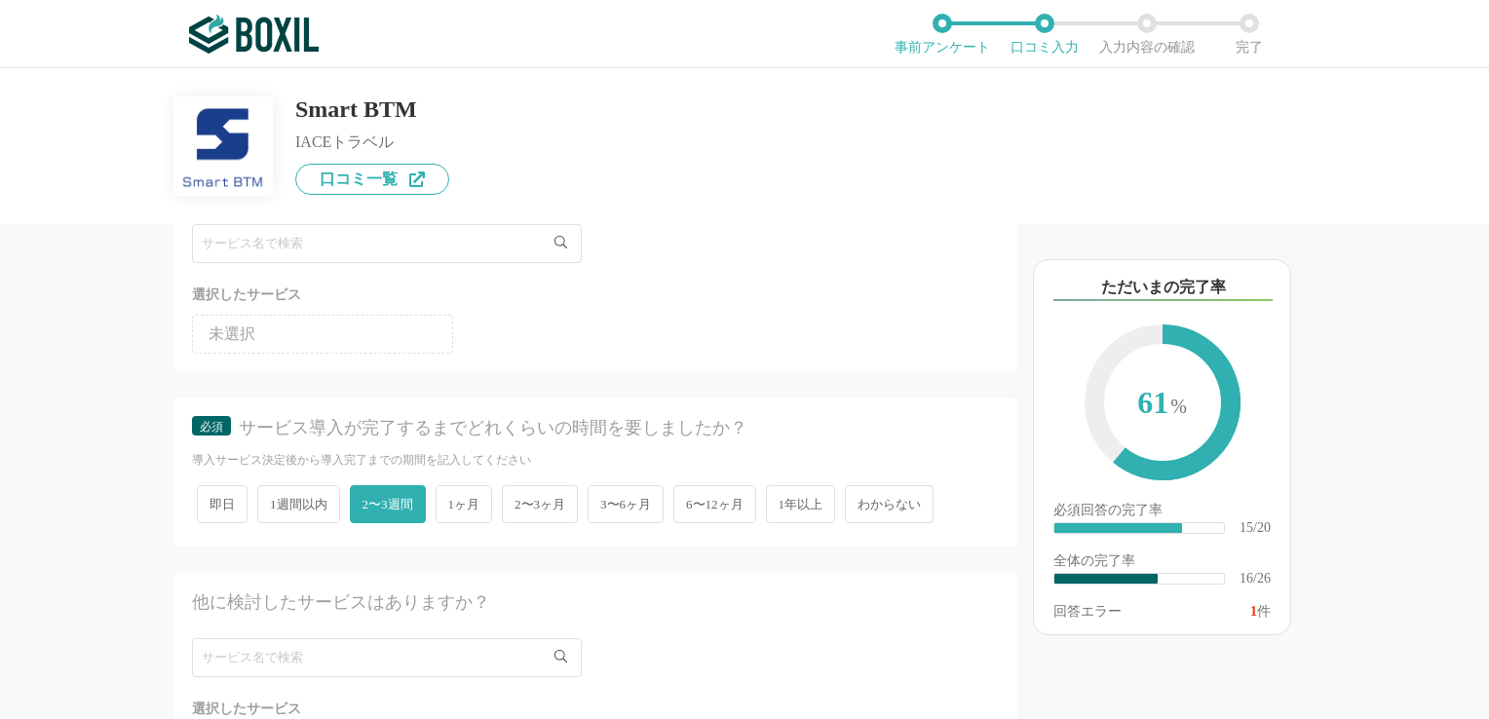
scroll to position [0, 0]
